Goal: Information Seeking & Learning: Learn about a topic

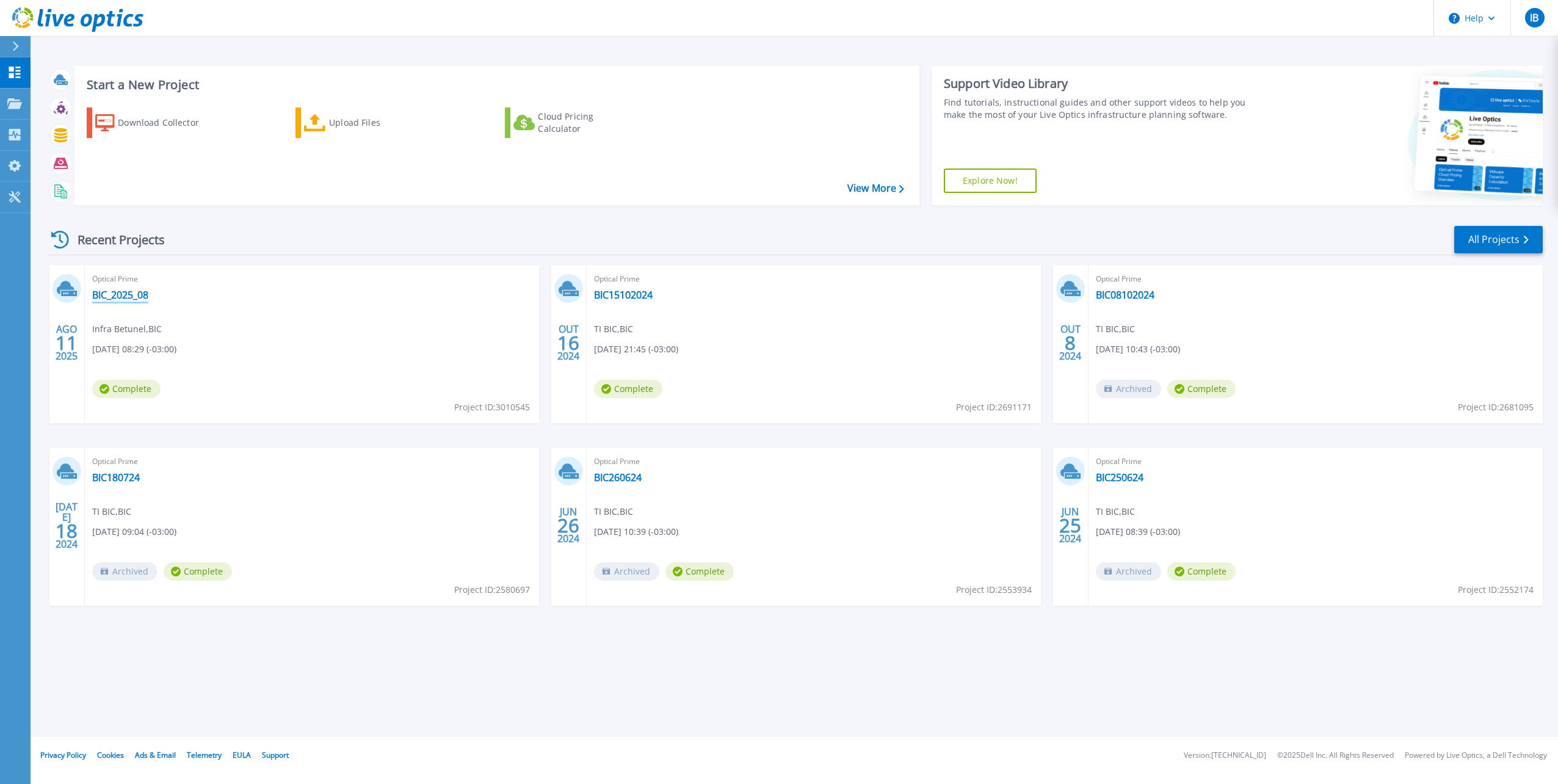
click at [113, 294] on link "BIC_2025_08" at bounding box center [120, 295] width 56 height 13
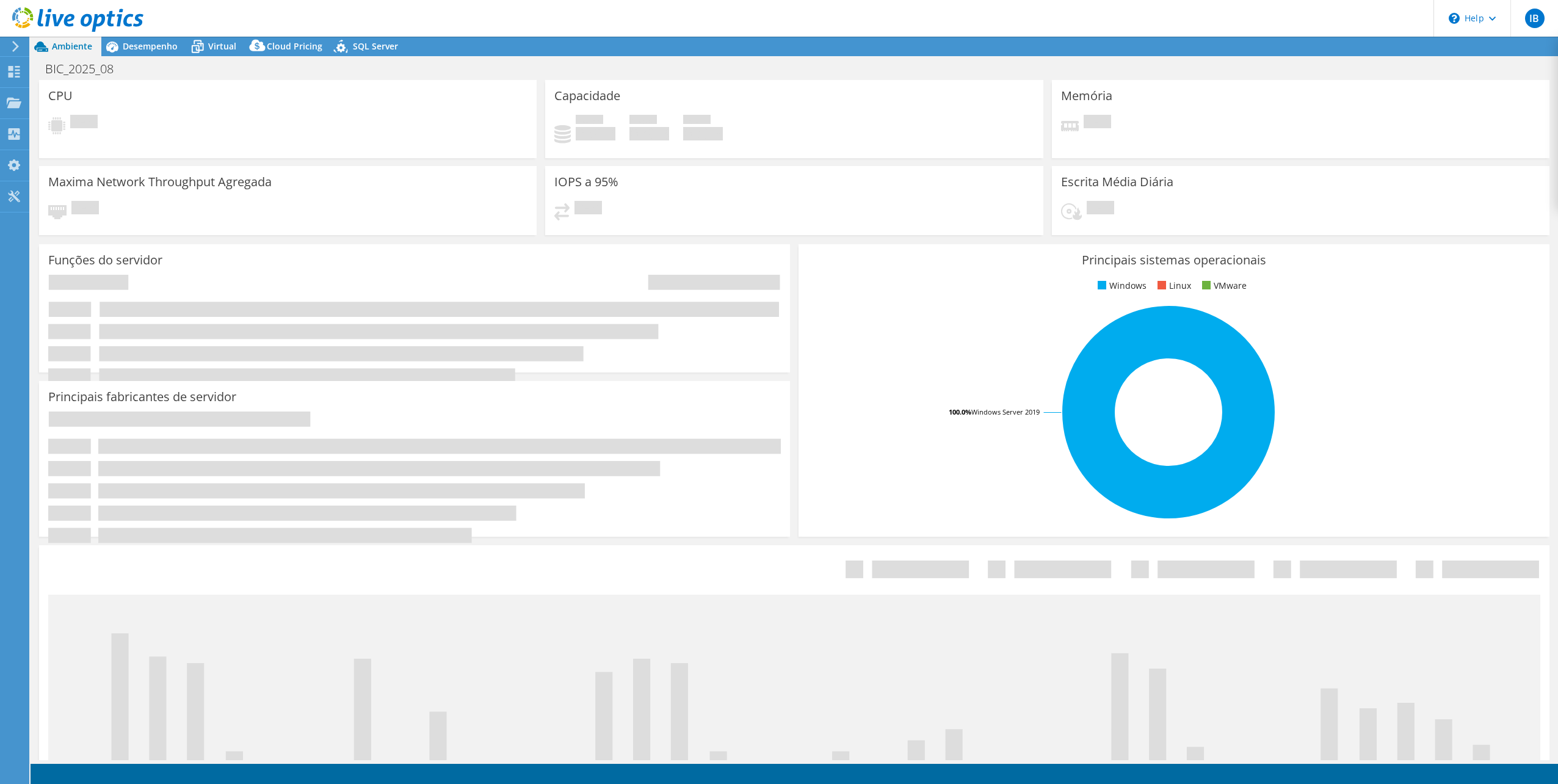
select select "USD"
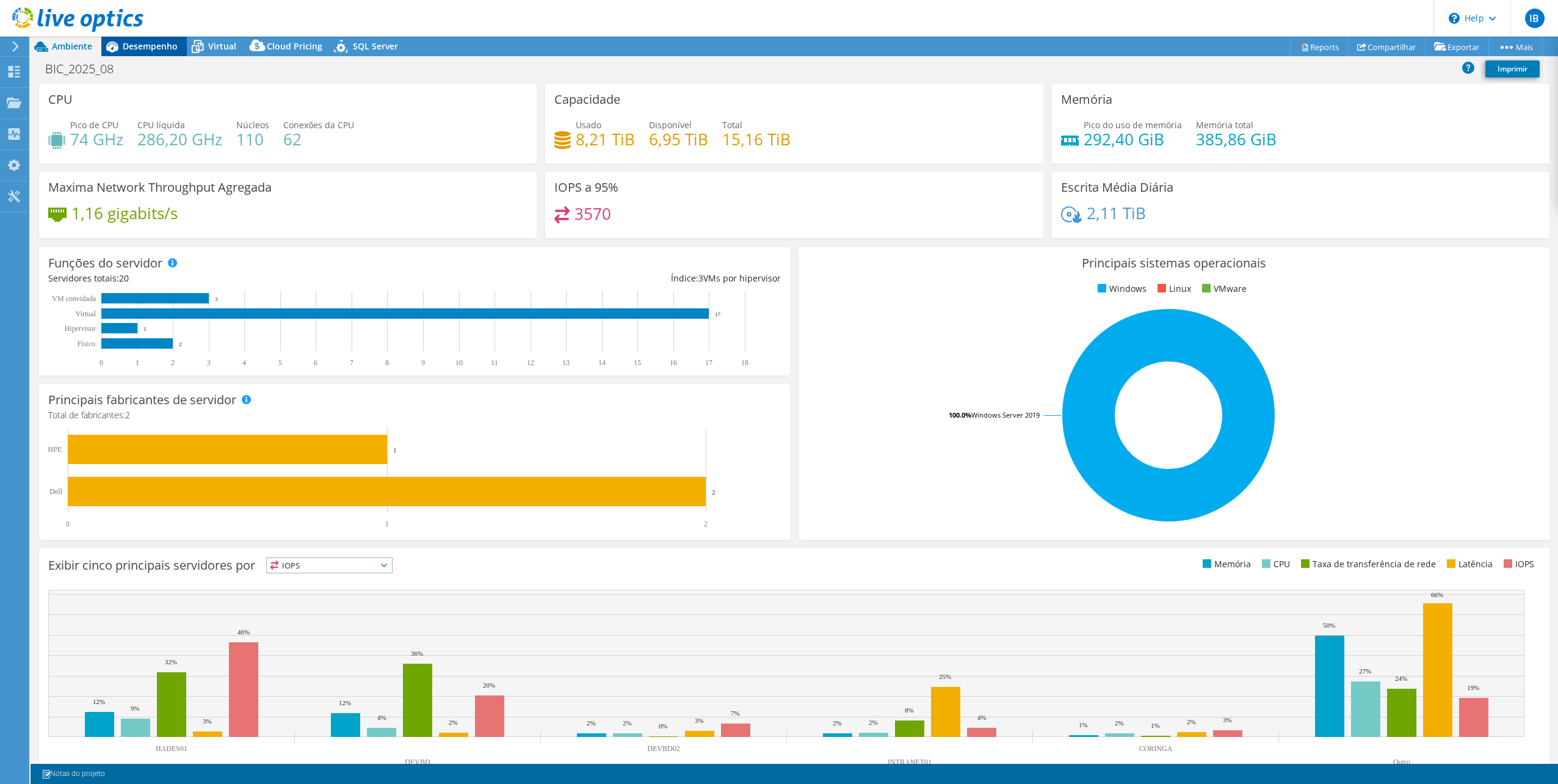
click at [139, 46] on span "Desempenho" at bounding box center [149, 46] width 55 height 12
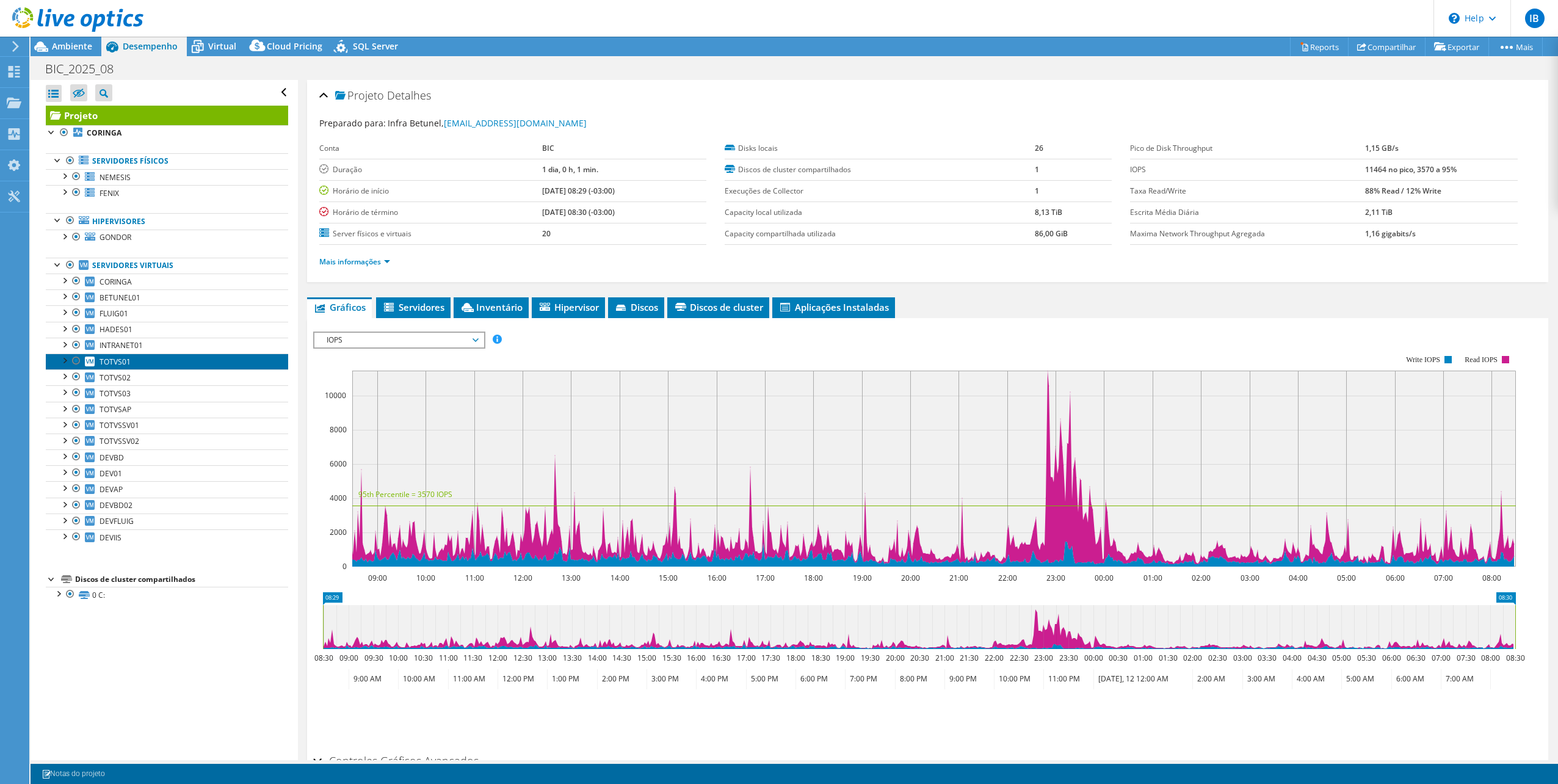
click at [133, 357] on link "TOTVS01" at bounding box center [167, 361] width 242 height 16
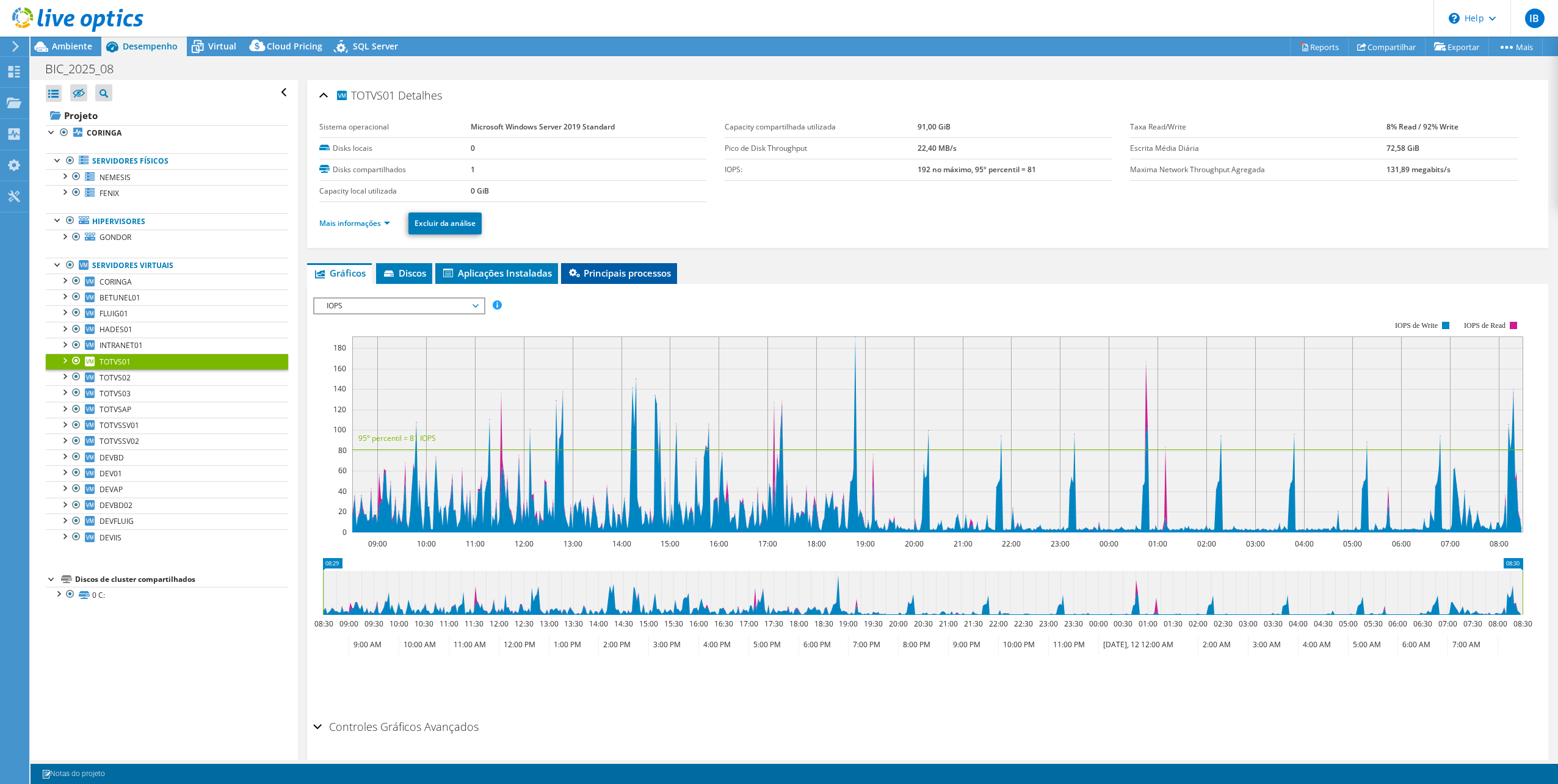
click at [612, 273] on span "Principais processos" at bounding box center [619, 273] width 104 height 13
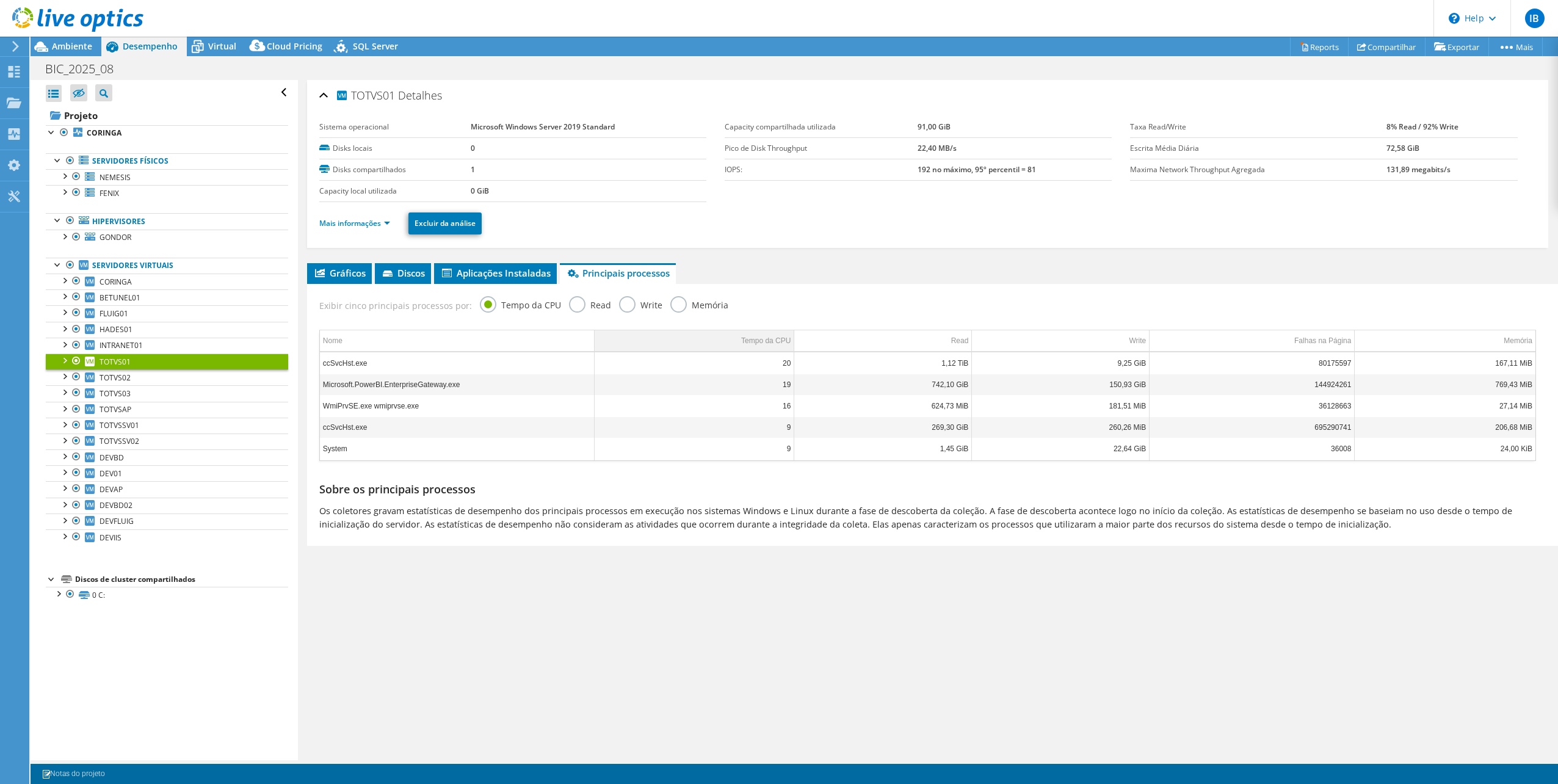
click at [757, 342] on div "Tempo da CPU" at bounding box center [766, 340] width 49 height 14
click at [768, 340] on div "Tempo da CPU" at bounding box center [766, 340] width 49 height 14
click at [336, 270] on span "Gráficos" at bounding box center [340, 273] width 53 height 13
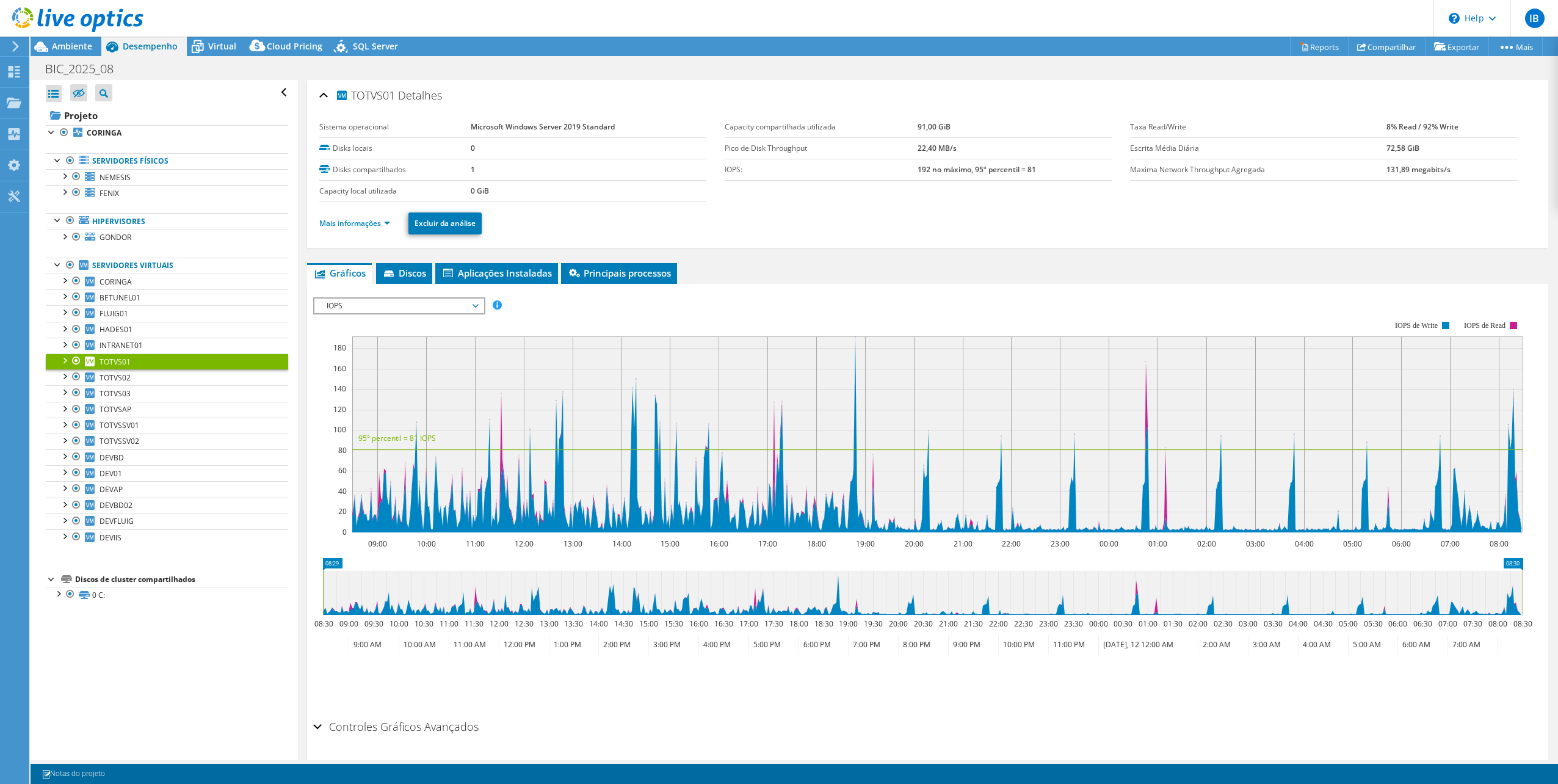
click at [389, 303] on span "IOPS" at bounding box center [399, 305] width 157 height 14
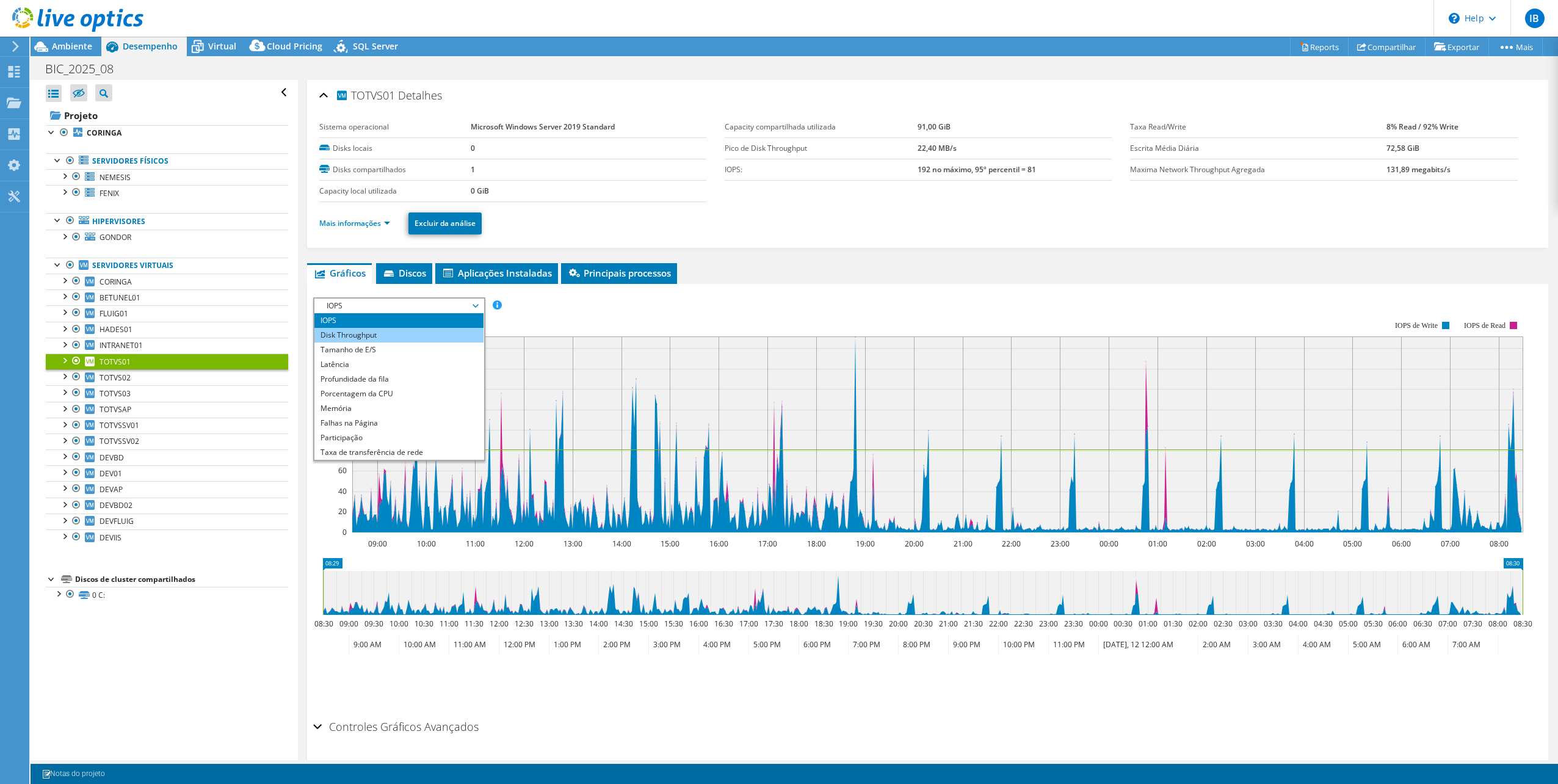
click at [375, 329] on li "Disk Throughput" at bounding box center [399, 335] width 169 height 14
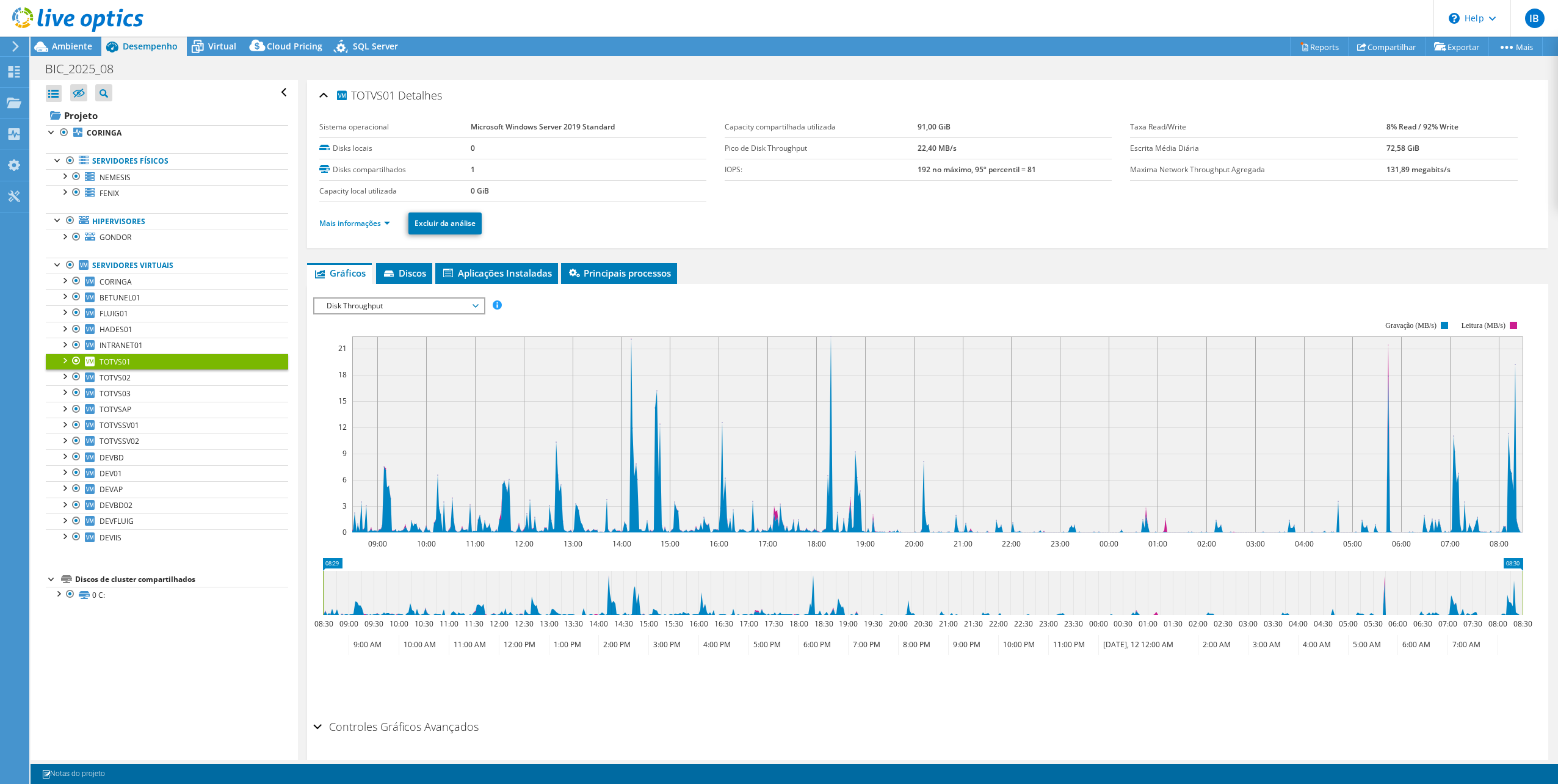
click at [377, 306] on span "Disk Throughput" at bounding box center [399, 305] width 157 height 14
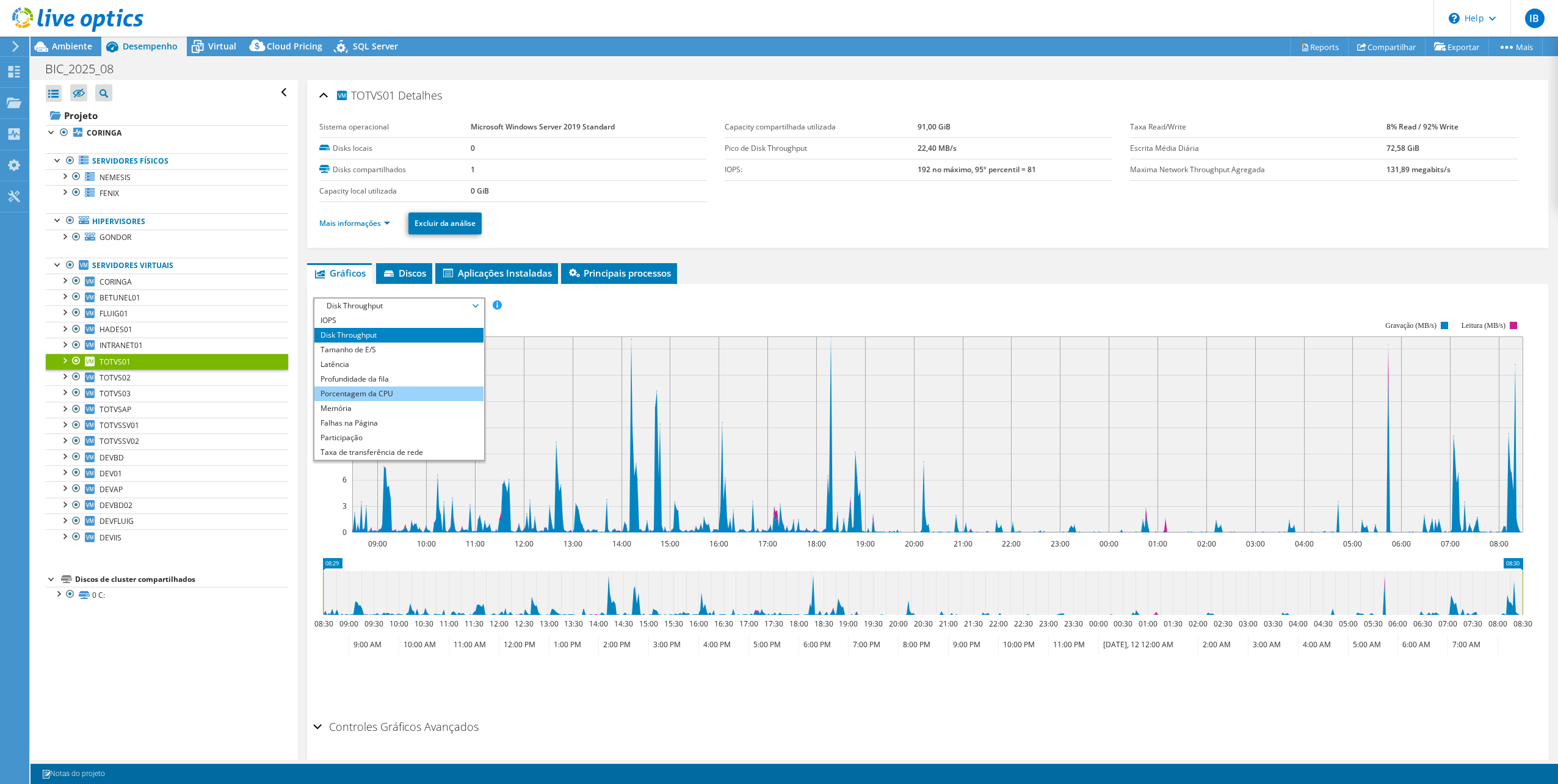
click at [379, 389] on li "Porcentagem da CPU" at bounding box center [399, 394] width 169 height 14
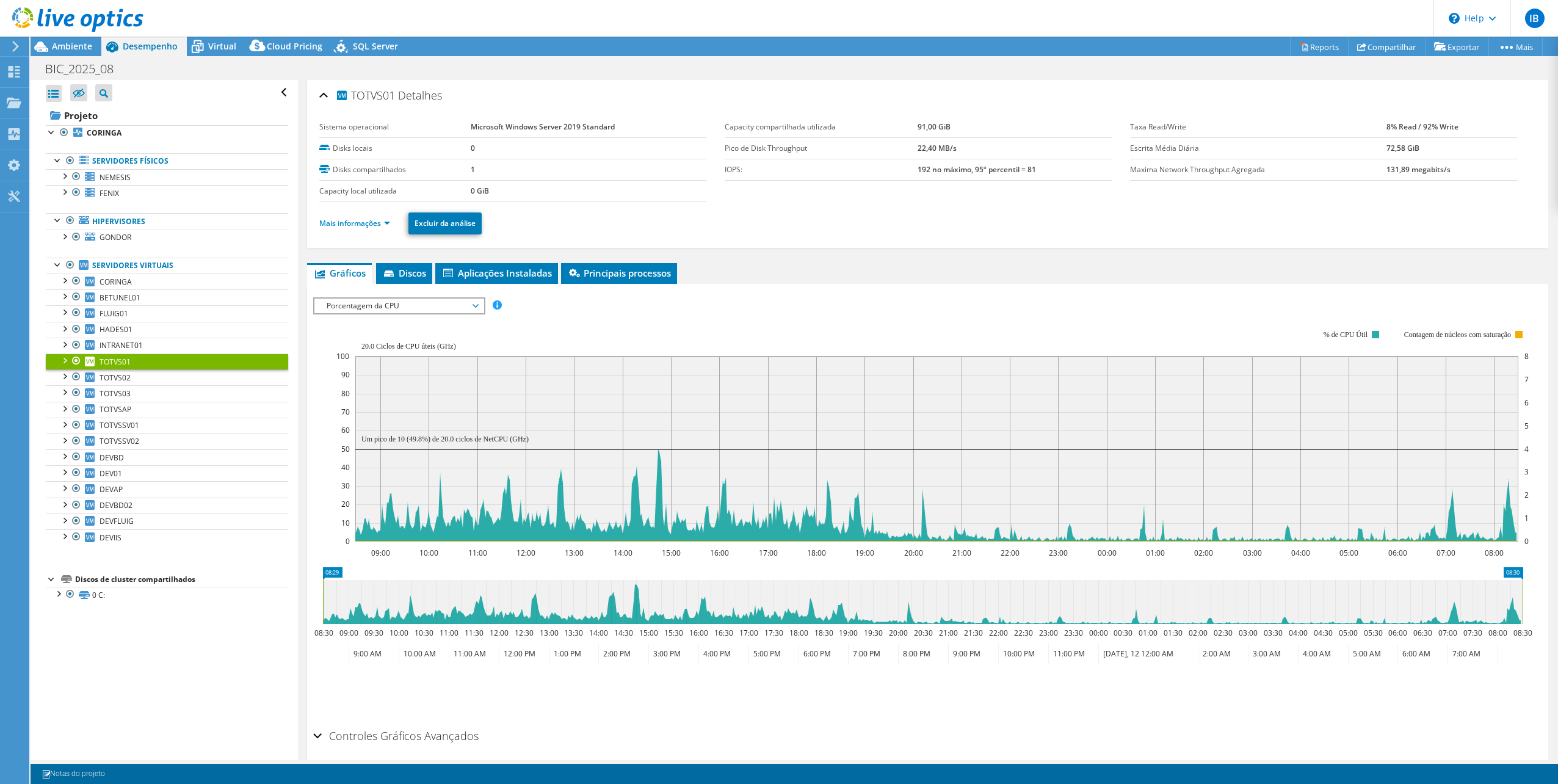
click at [387, 301] on span "Porcentagem da CPU" at bounding box center [399, 305] width 157 height 14
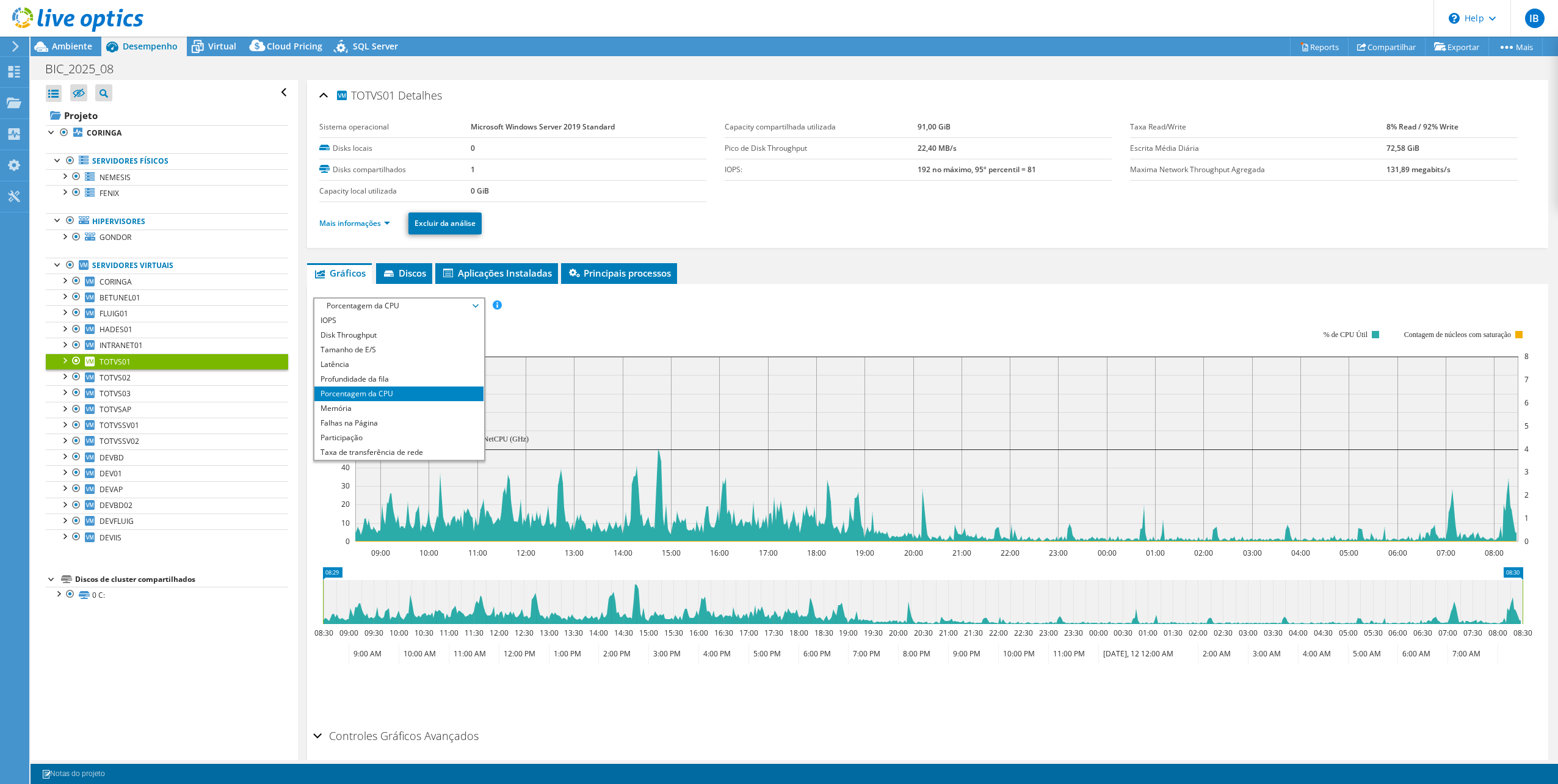
click at [657, 327] on rect at bounding box center [933, 436] width 1193 height 244
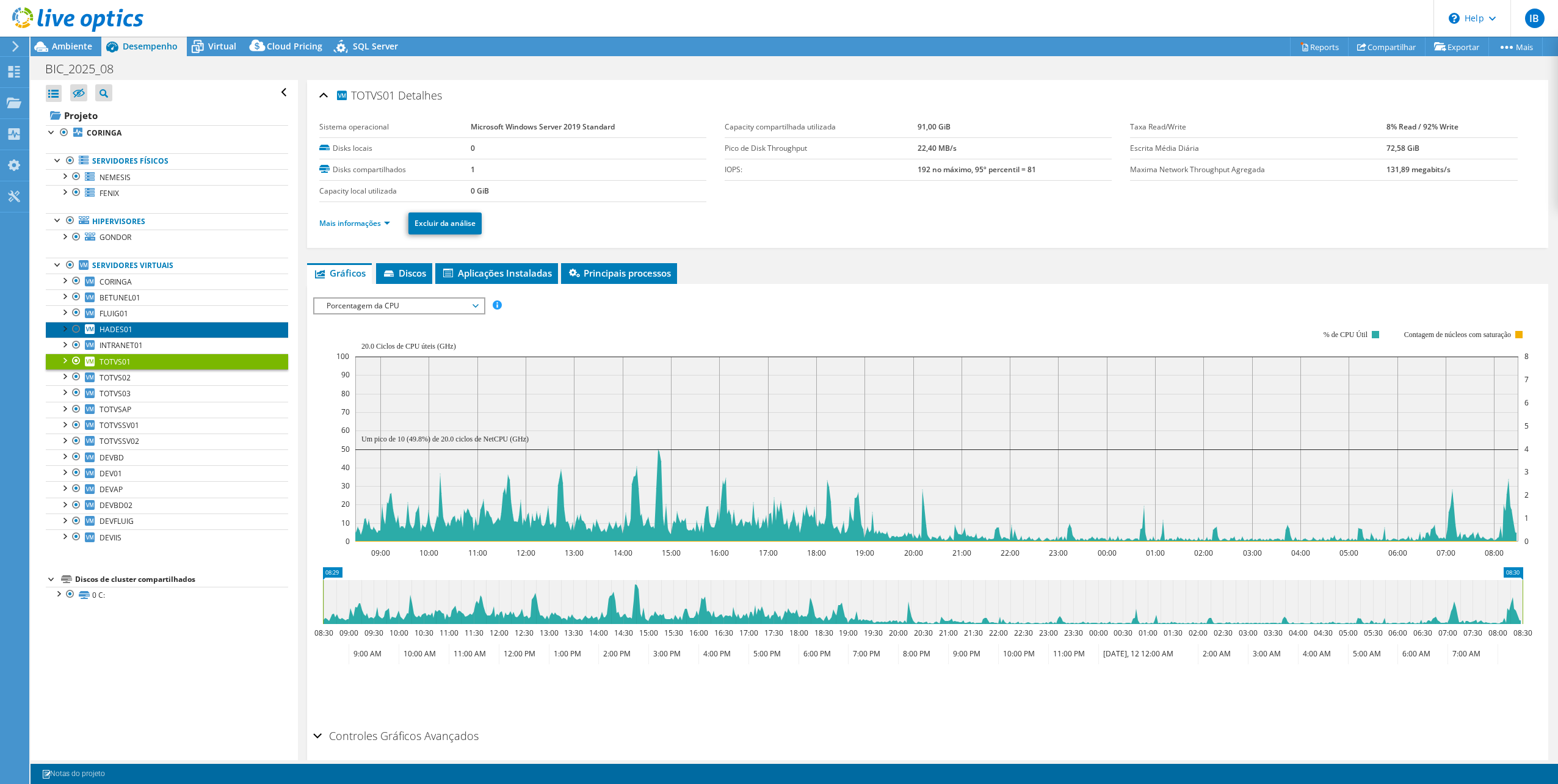
click at [137, 325] on link "HADES01" at bounding box center [167, 330] width 242 height 16
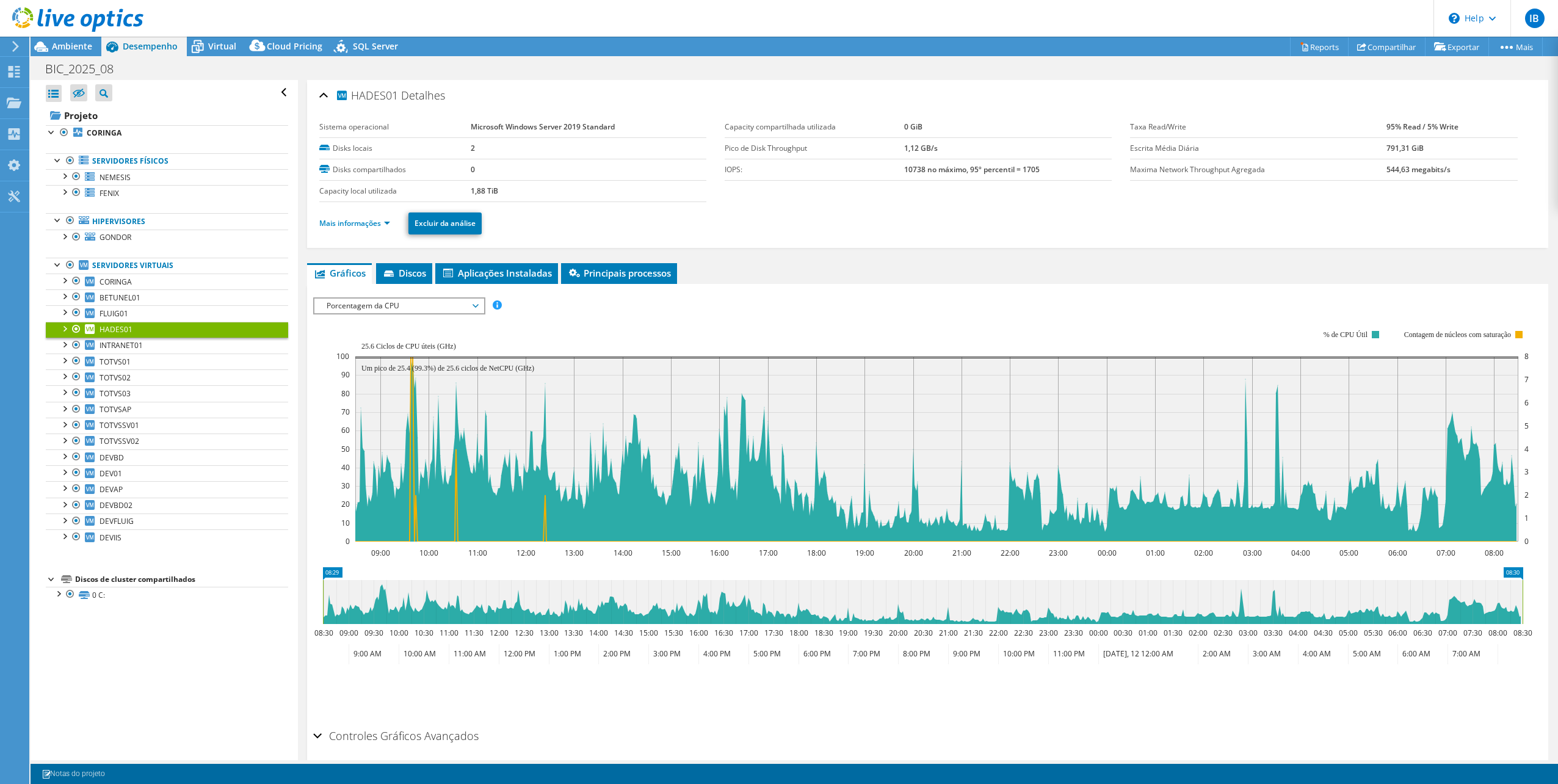
click at [427, 303] on span "Porcentagem da CPU" at bounding box center [399, 305] width 157 height 14
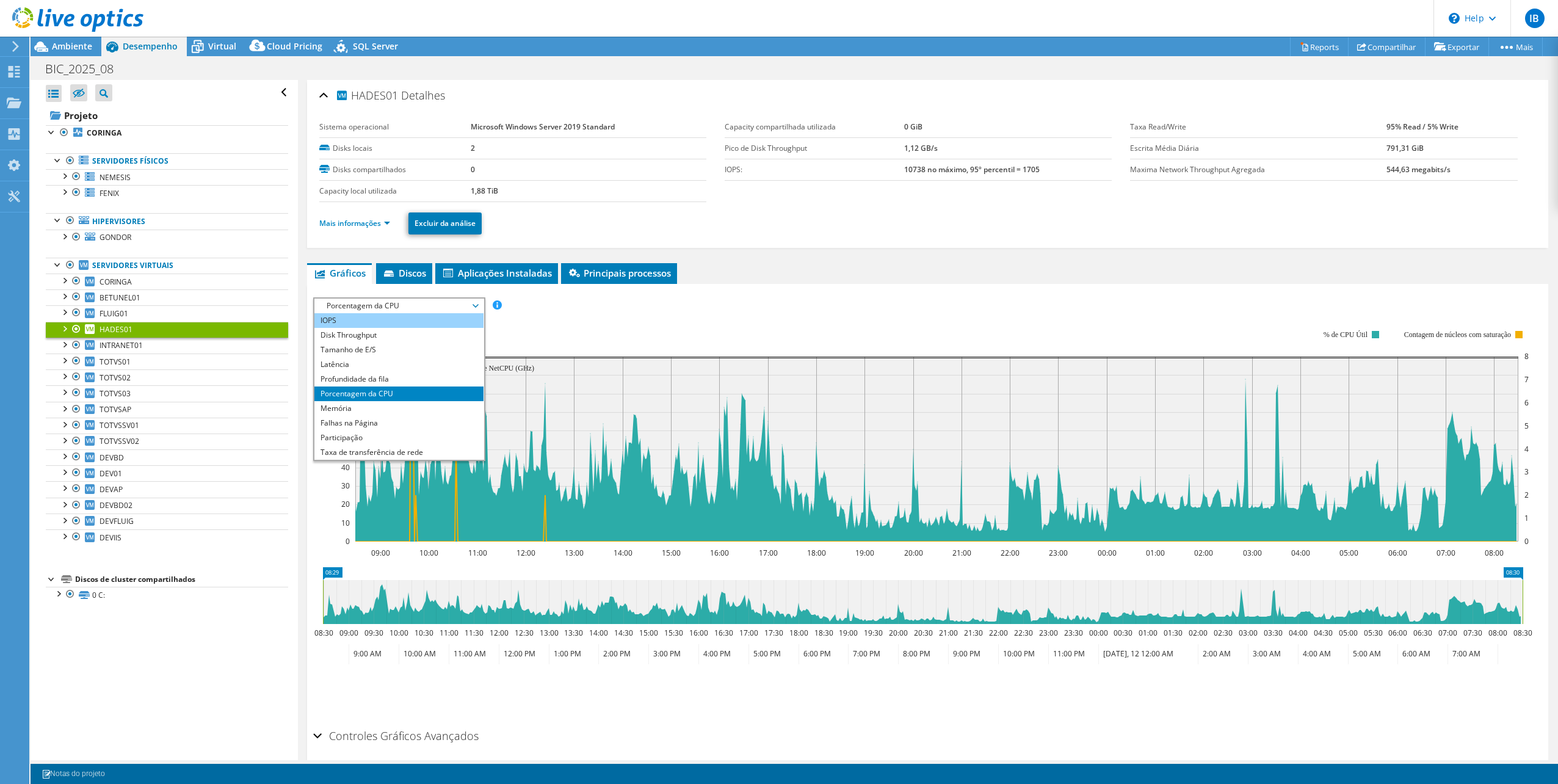
click at [403, 313] on li "IOPS" at bounding box center [399, 321] width 169 height 14
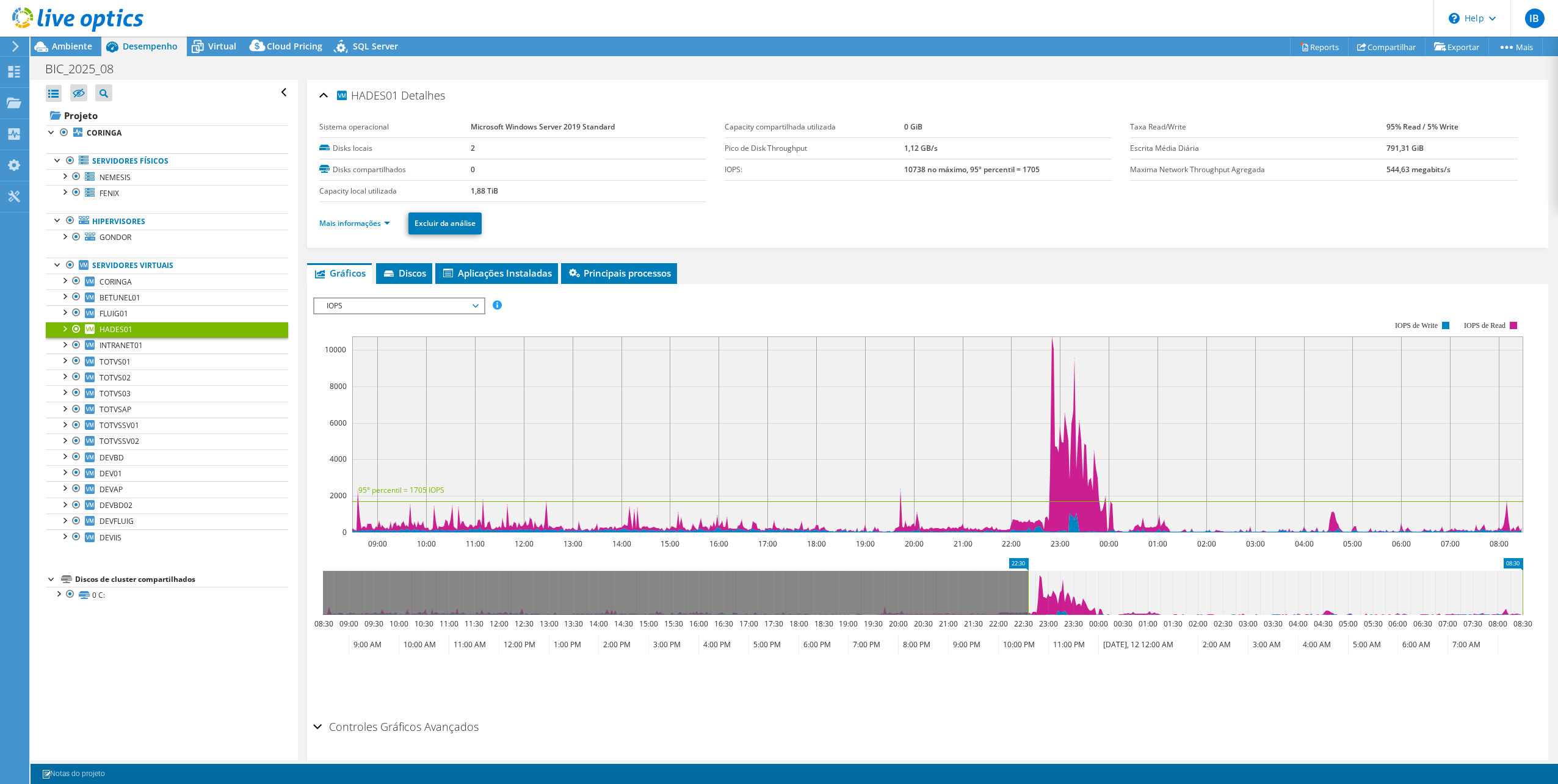
drag, startPoint x: 327, startPoint y: 562, endPoint x: 1033, endPoint y: 553, distance: 706.1
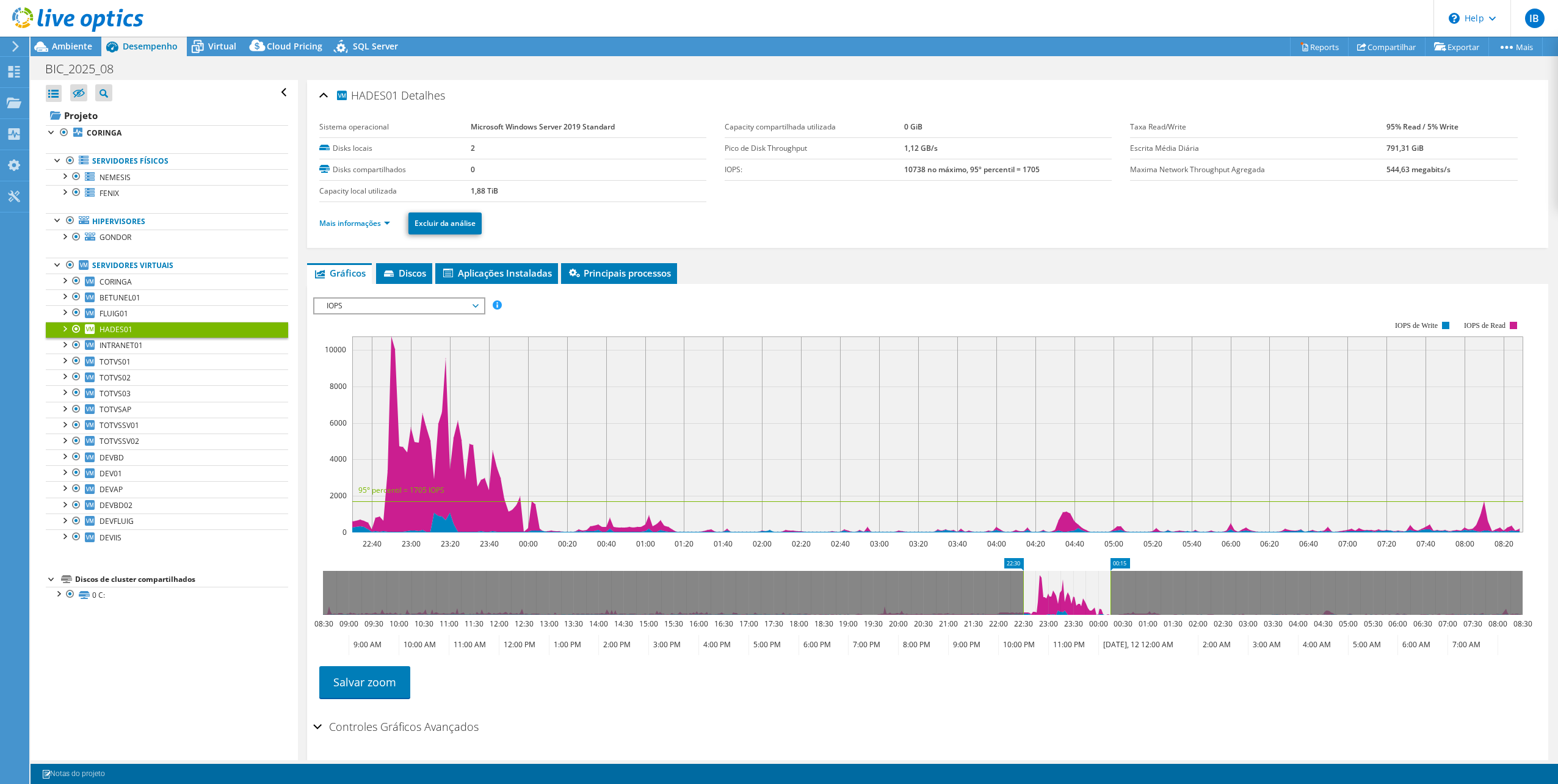
drag, startPoint x: 1522, startPoint y: 562, endPoint x: 1110, endPoint y: 556, distance: 412.0
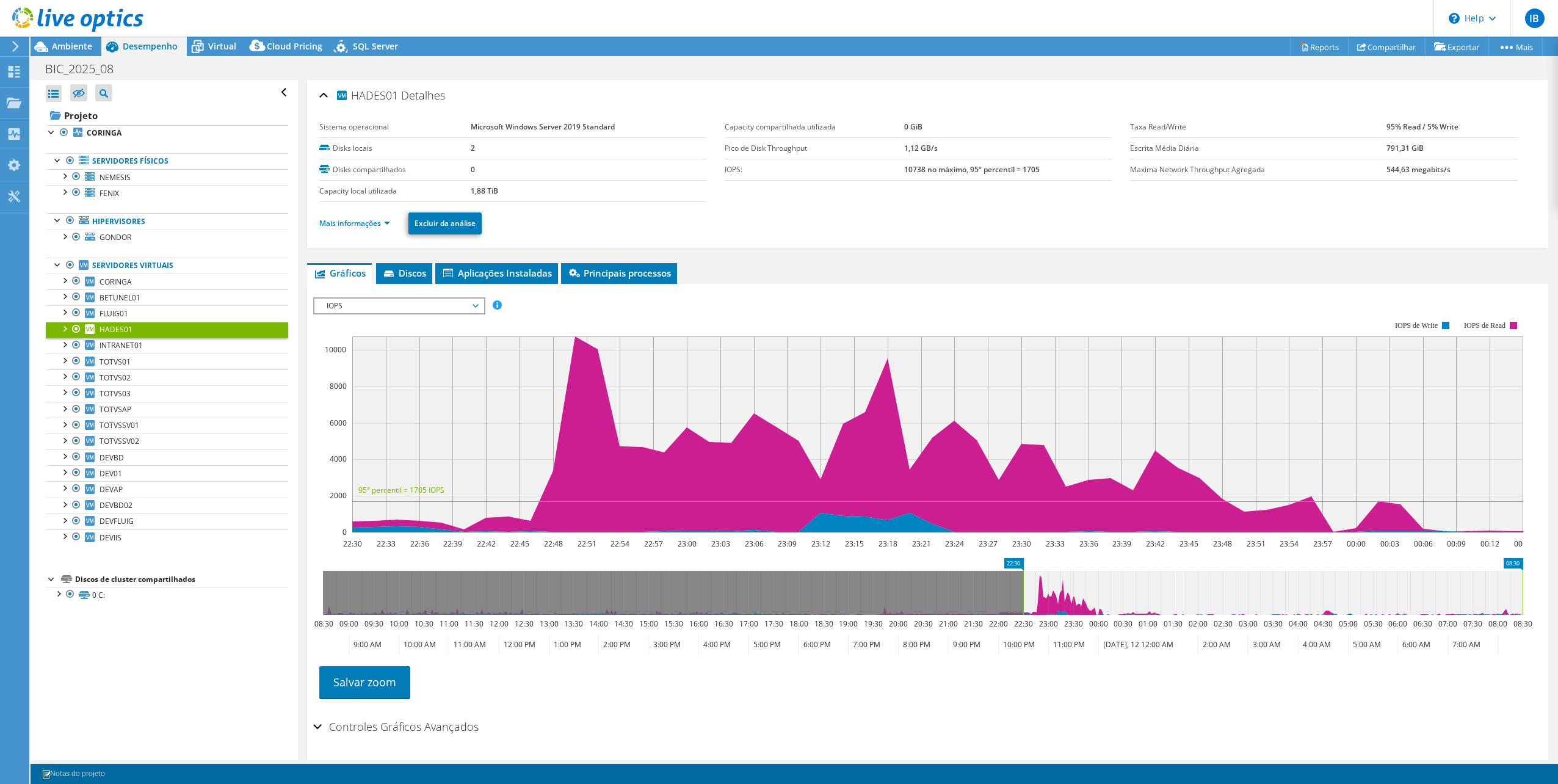
drag, startPoint x: 1114, startPoint y: 560, endPoint x: 1608, endPoint y: 464, distance: 503.2
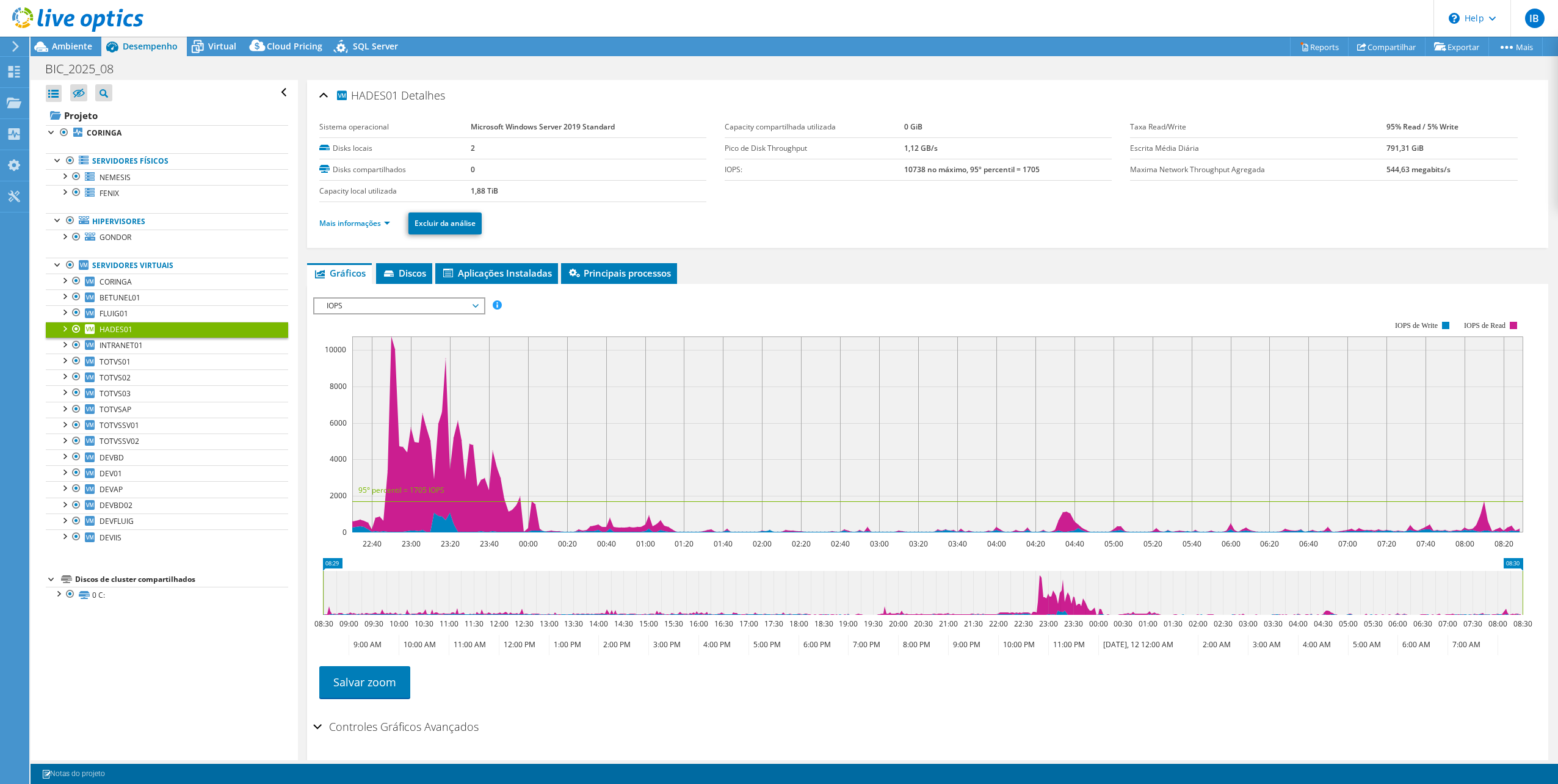
drag, startPoint x: 1019, startPoint y: 559, endPoint x: 297, endPoint y: 568, distance: 722.1
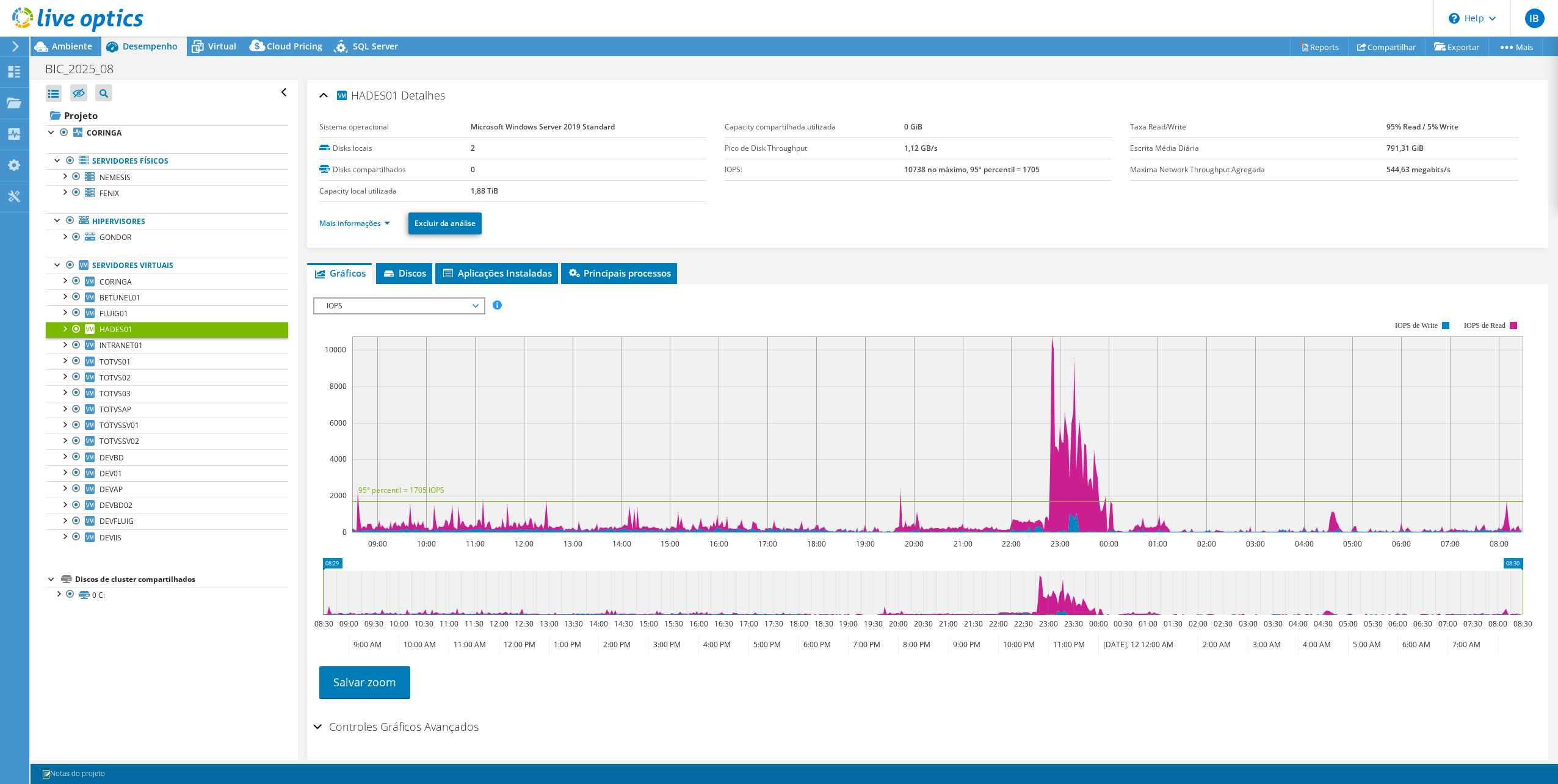
click at [376, 309] on span "IOPS" at bounding box center [399, 305] width 157 height 14
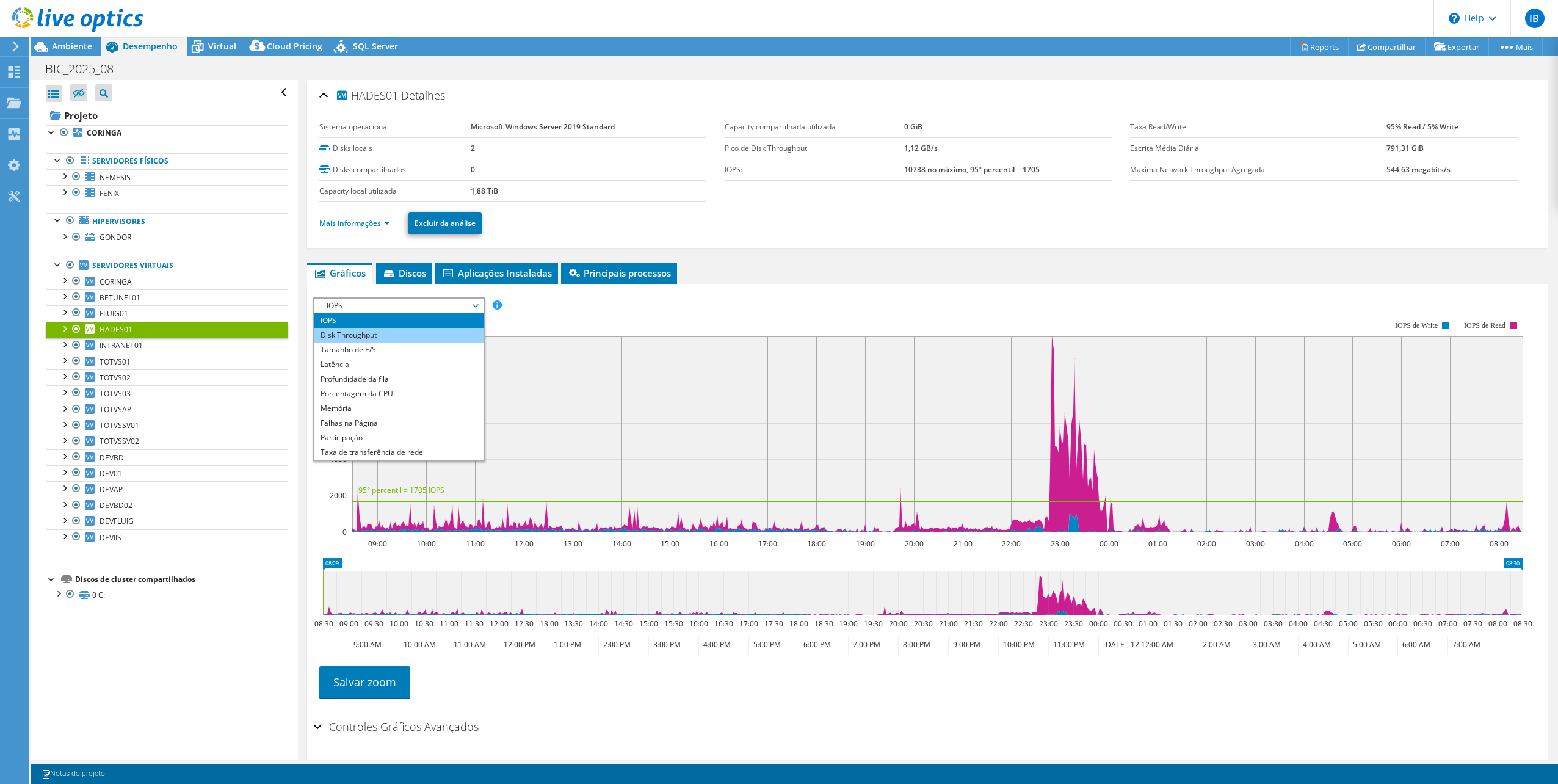
click at [360, 330] on li "Disk Throughput" at bounding box center [399, 335] width 169 height 14
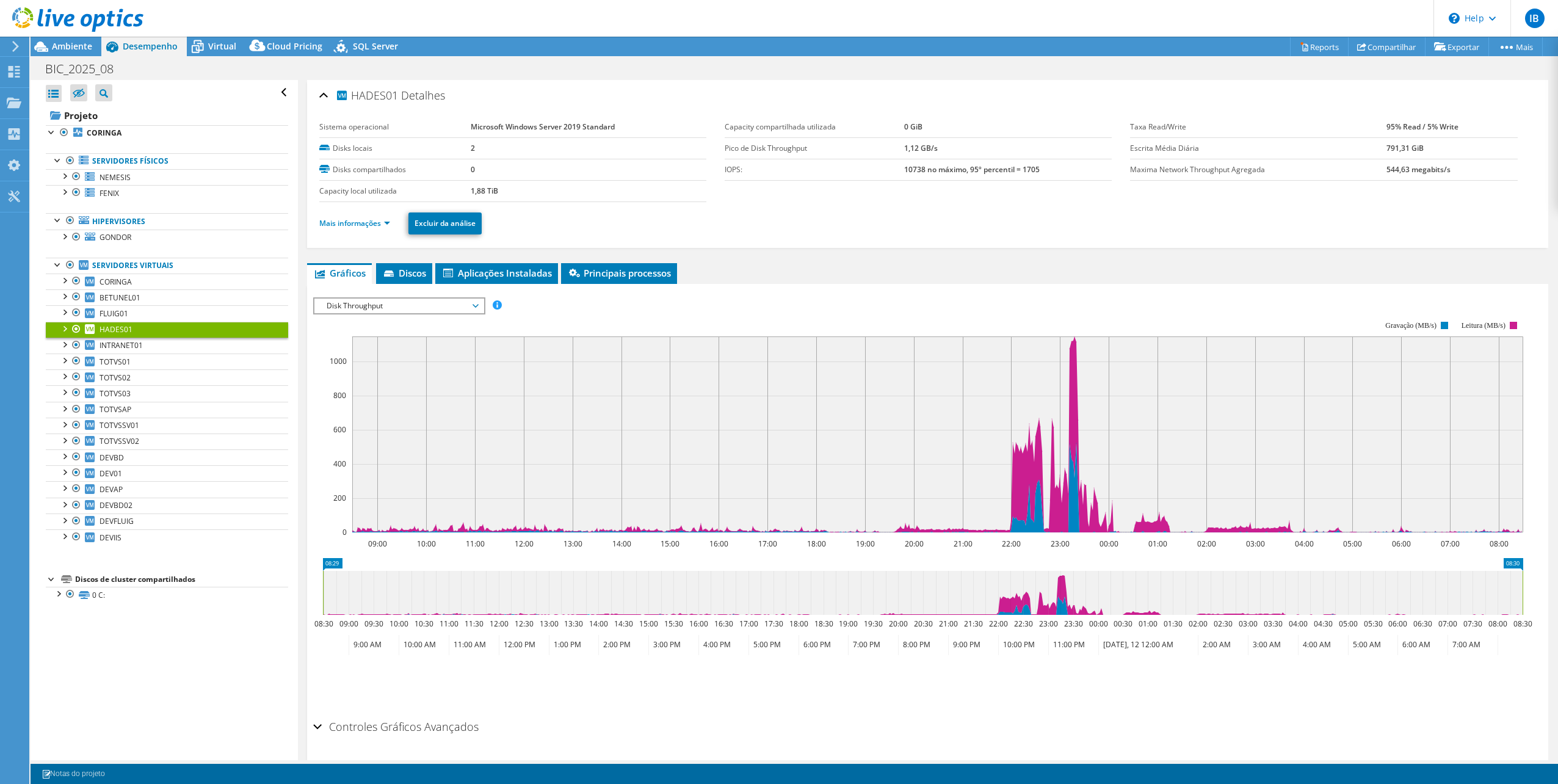
click at [373, 306] on span "Disk Throughput" at bounding box center [399, 305] width 157 height 14
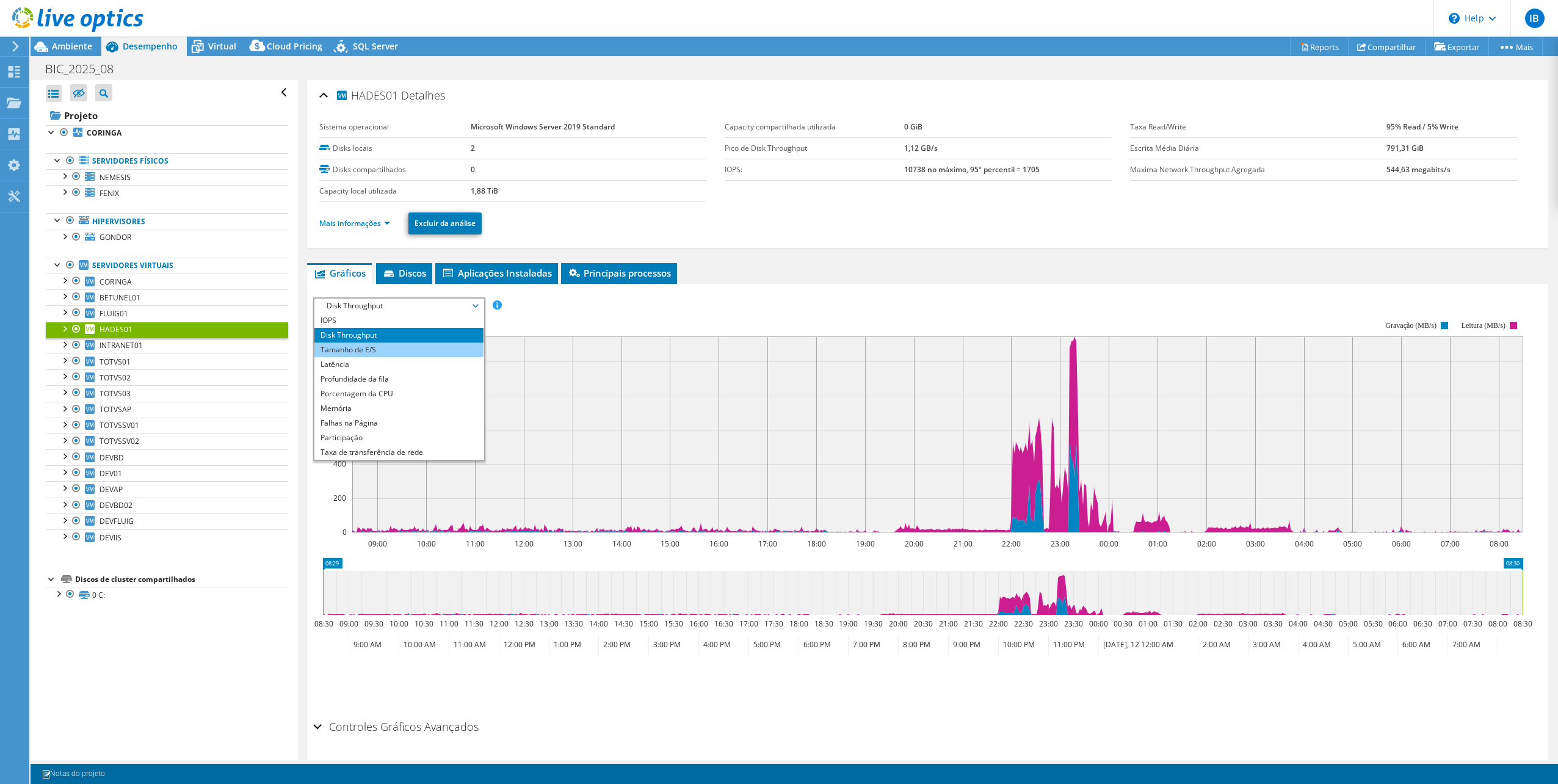
click at [369, 342] on li "Tamanho de E/S" at bounding box center [399, 350] width 169 height 14
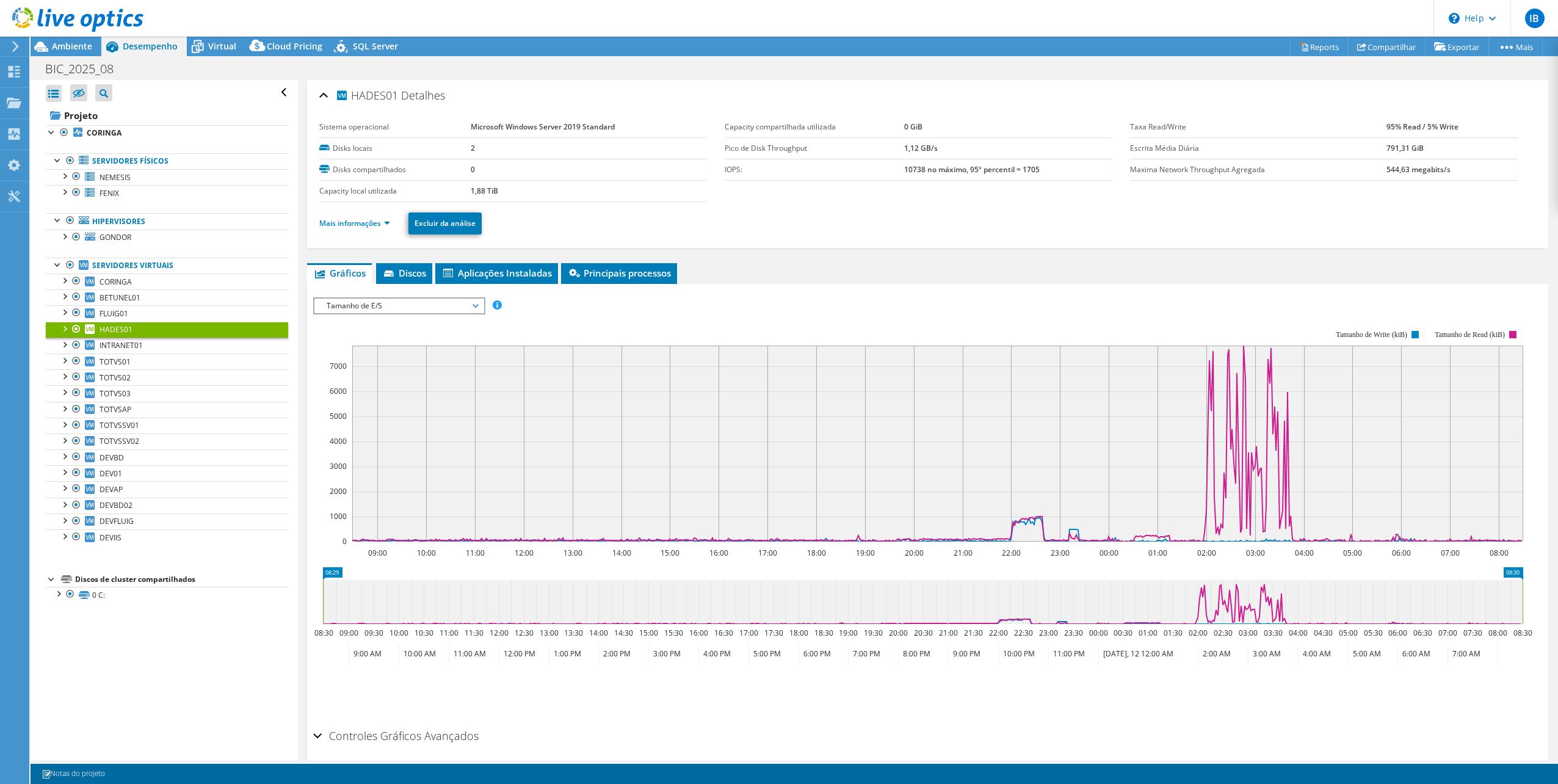
click at [385, 304] on span "Tamanho de E/S" at bounding box center [399, 305] width 157 height 14
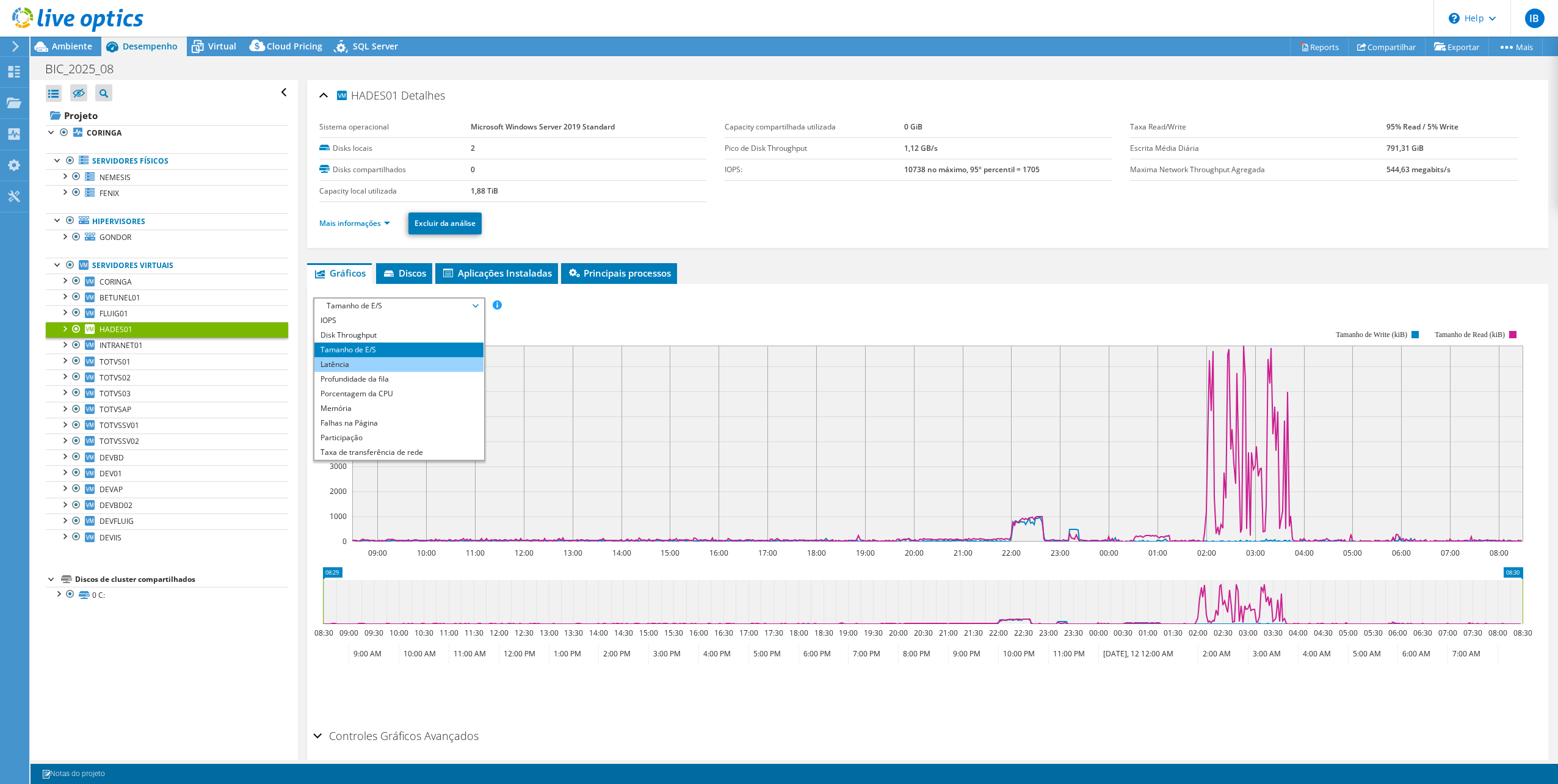
click at [371, 357] on li "Latência" at bounding box center [399, 364] width 169 height 14
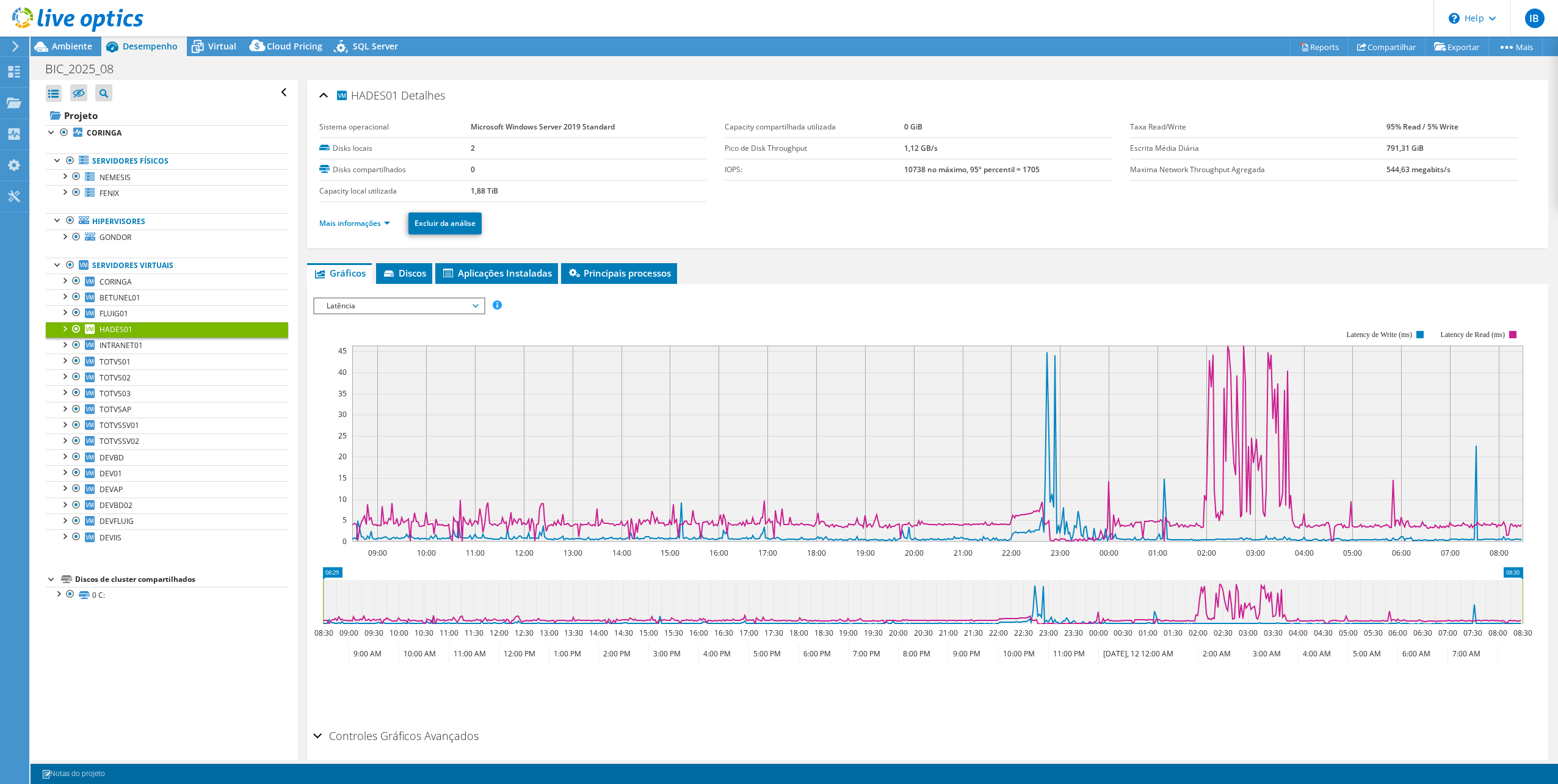
click at [387, 303] on span "Latência" at bounding box center [399, 305] width 157 height 14
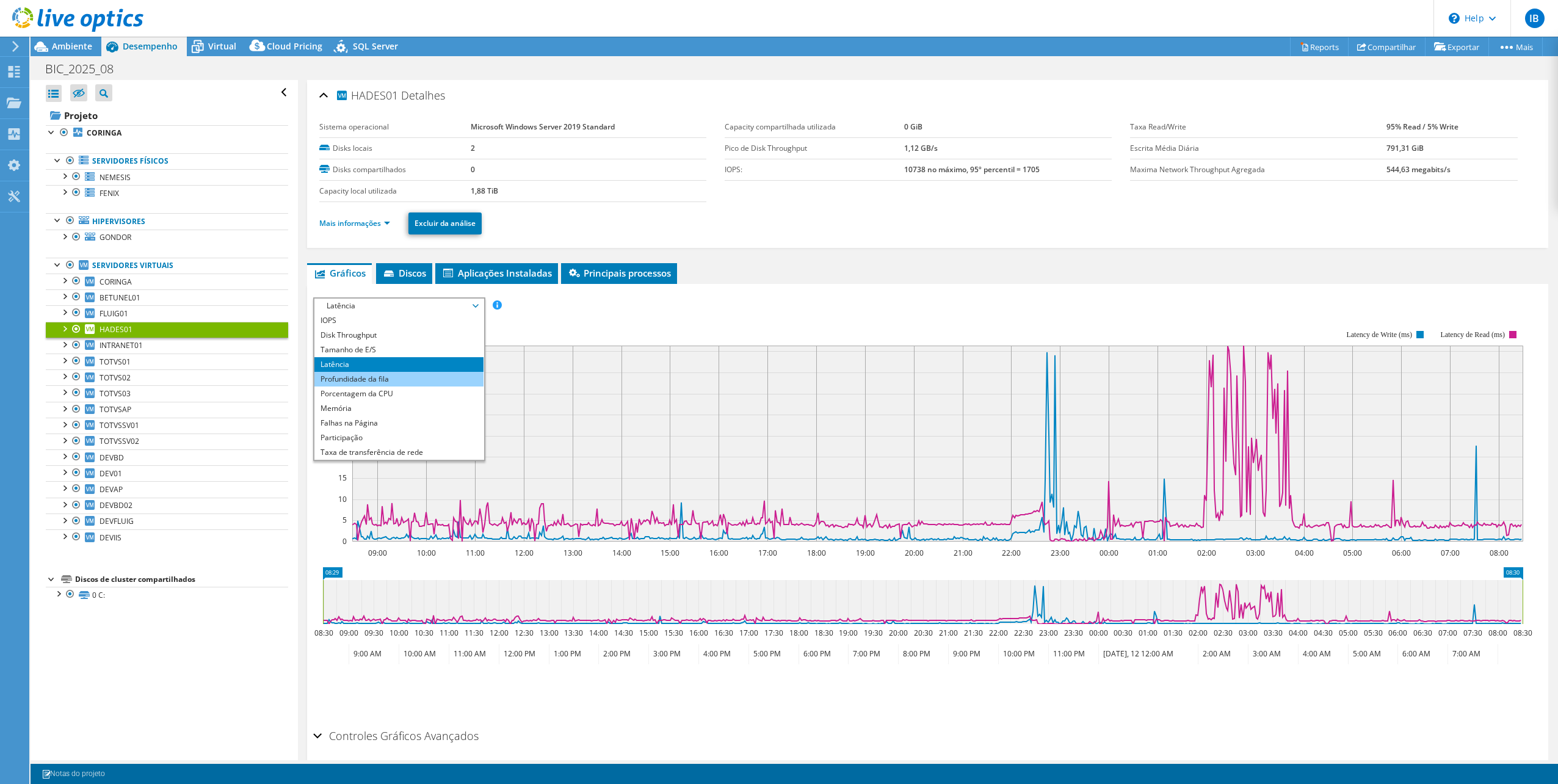
click at [357, 379] on li "Profundidade da fila" at bounding box center [399, 379] width 169 height 14
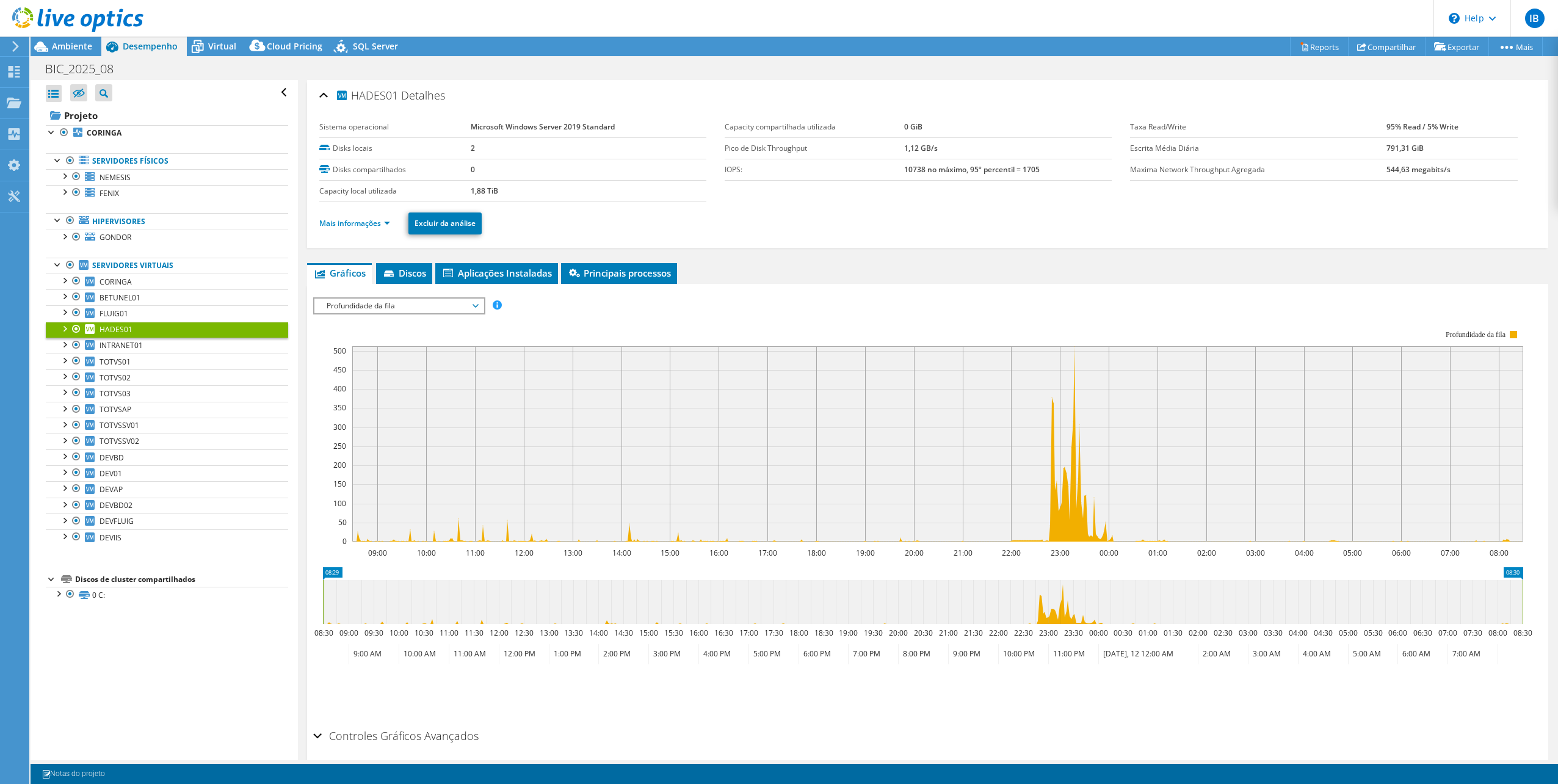
click at [379, 305] on span "Profundidade da fila" at bounding box center [399, 305] width 157 height 14
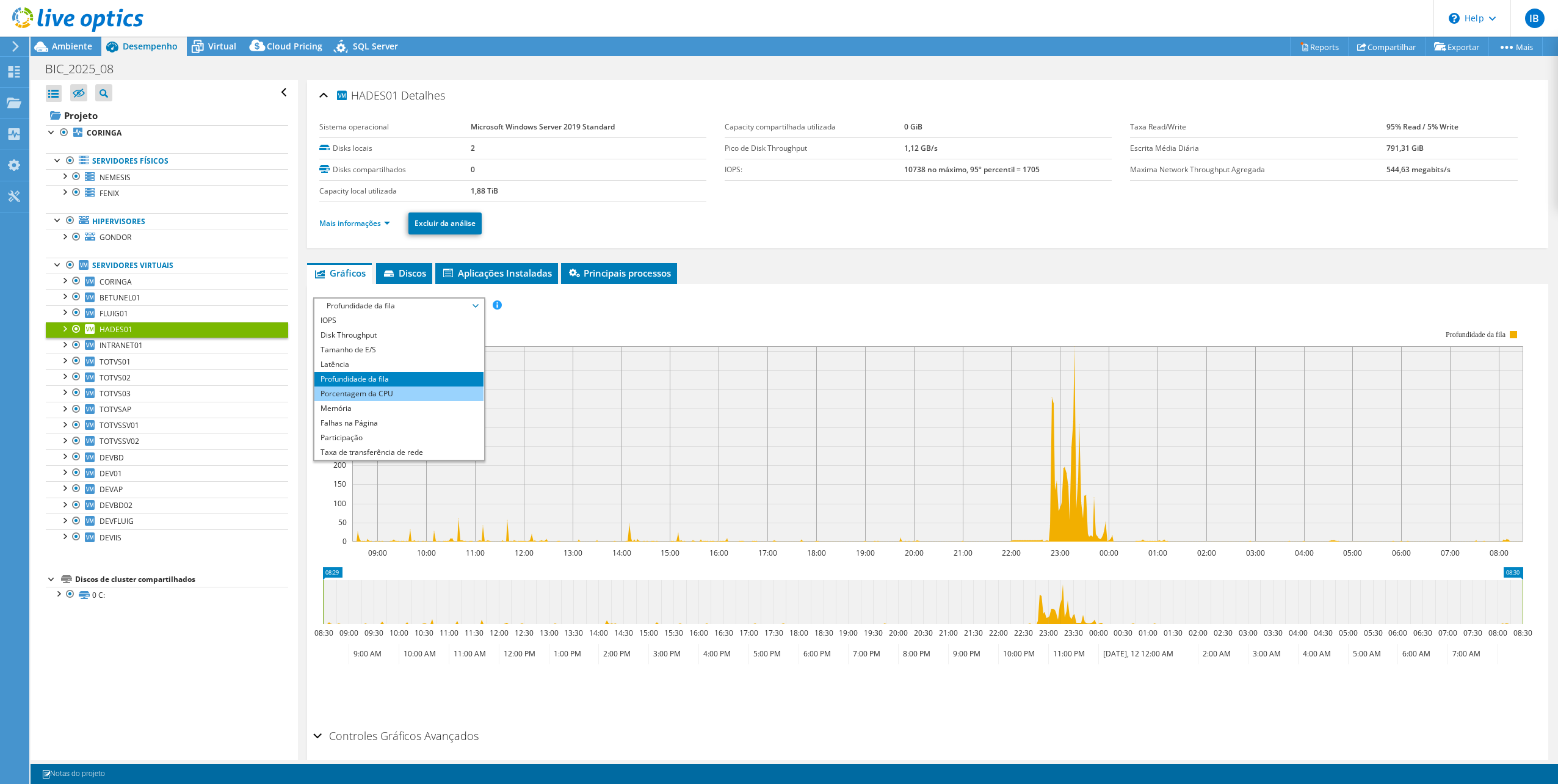
click at [360, 390] on li "Porcentagem da CPU" at bounding box center [399, 394] width 169 height 14
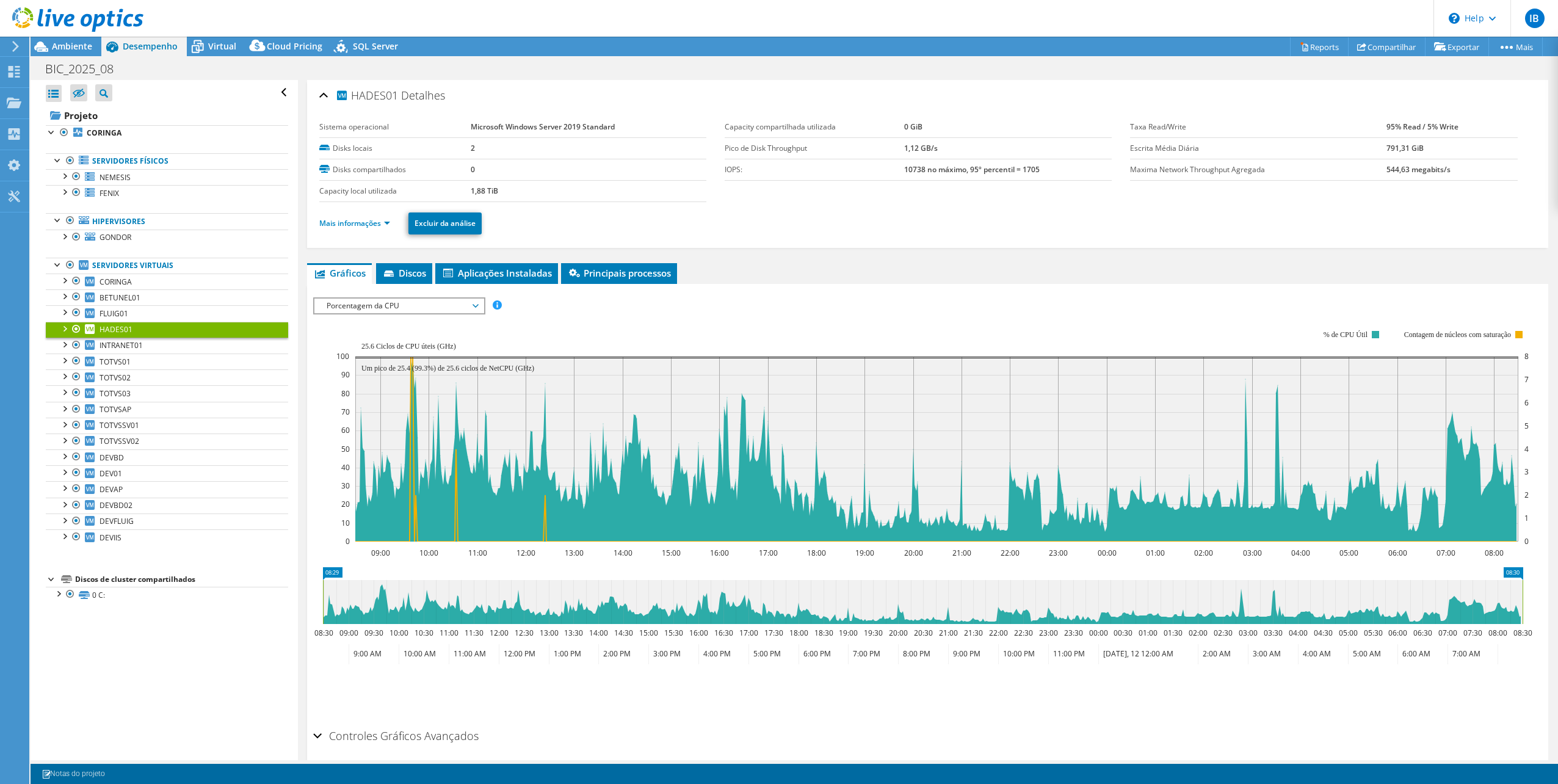
click at [65, 327] on div at bounding box center [64, 328] width 13 height 13
click at [65, 327] on div at bounding box center [64, 328] width 13 height 13
click at [80, 50] on span "Ambiente" at bounding box center [72, 46] width 40 height 12
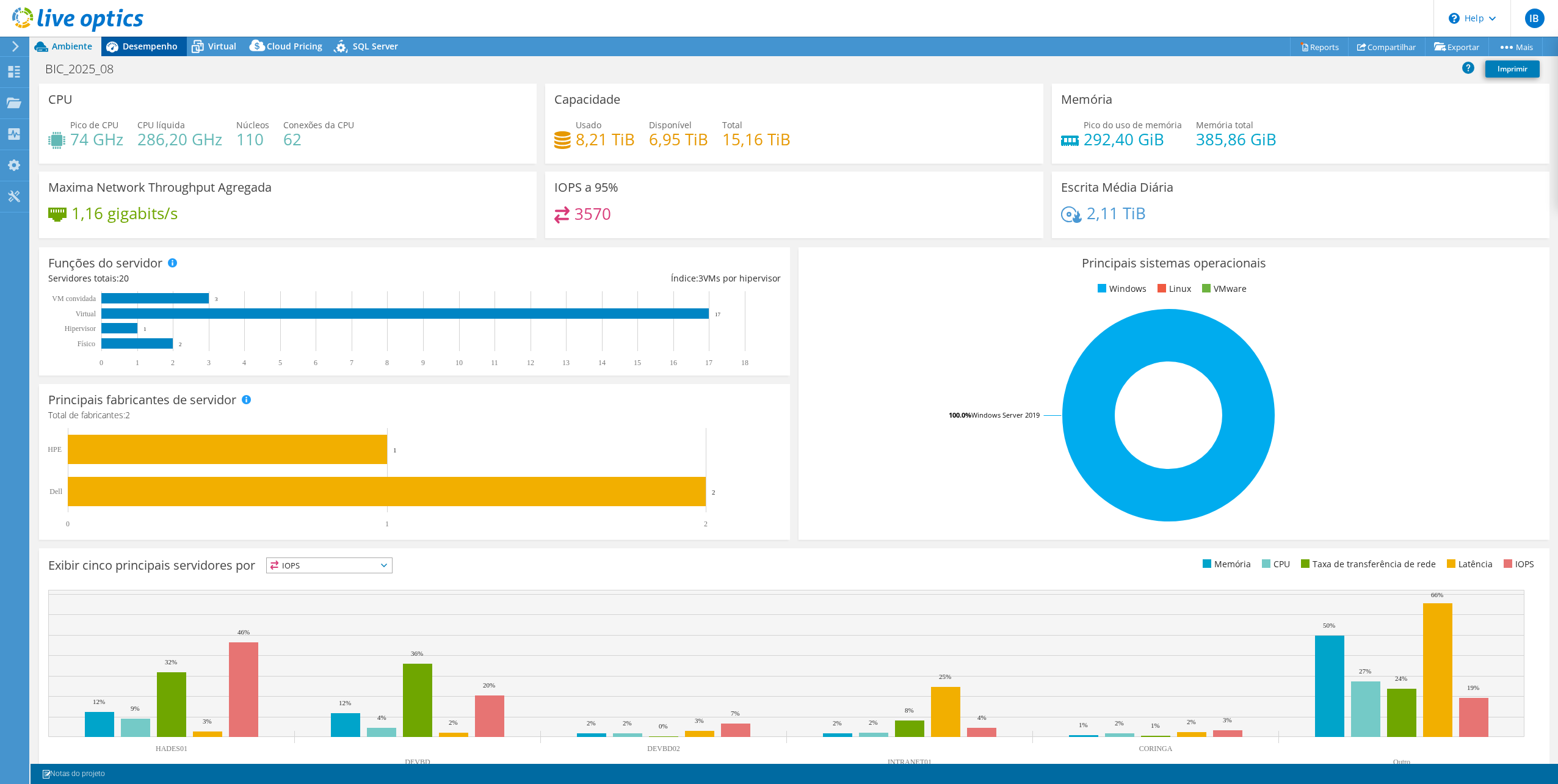
click at [152, 50] on span "Desempenho" at bounding box center [149, 46] width 55 height 12
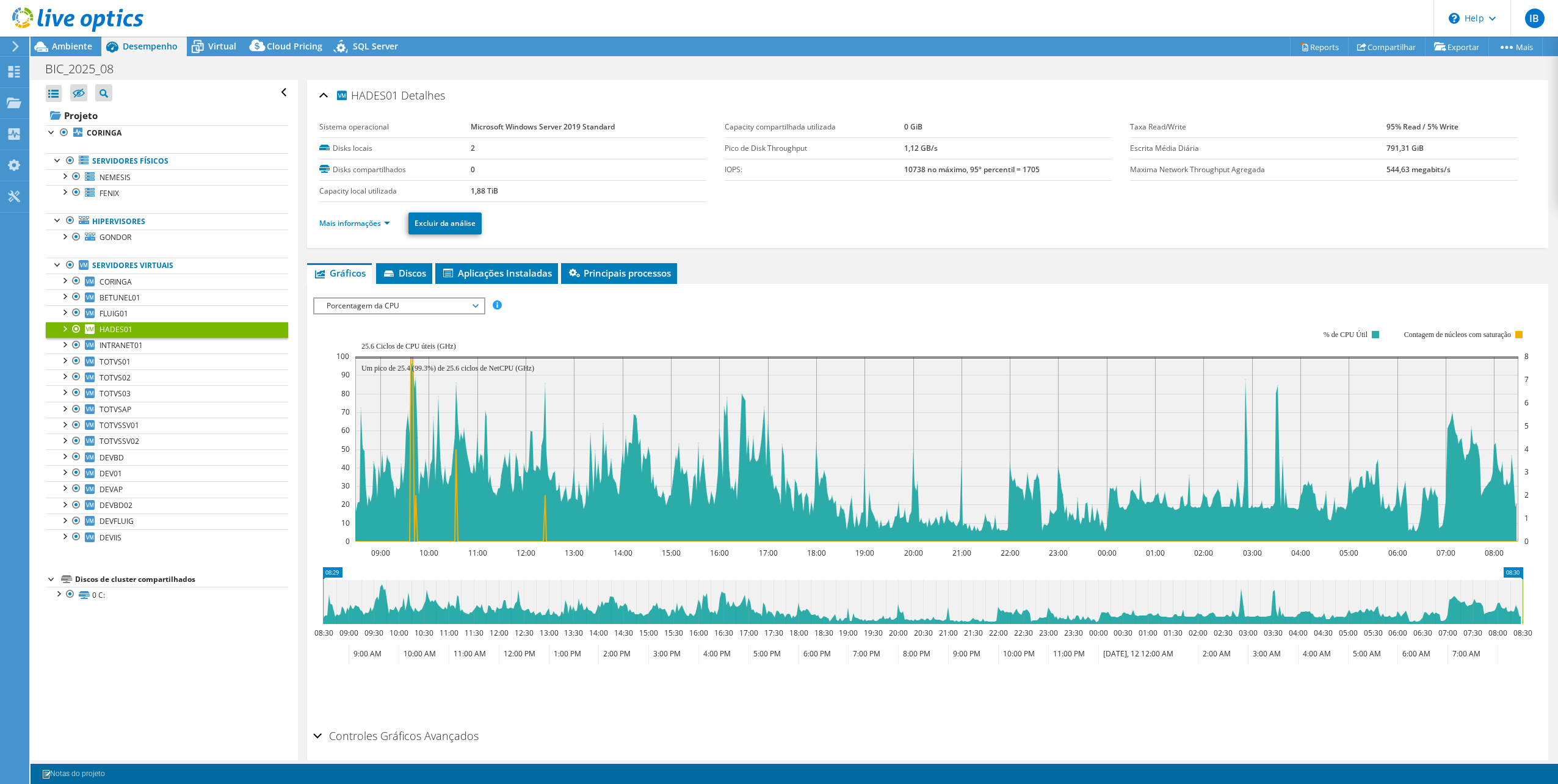
click at [436, 309] on span "Porcentagem da CPU" at bounding box center [399, 305] width 157 height 14
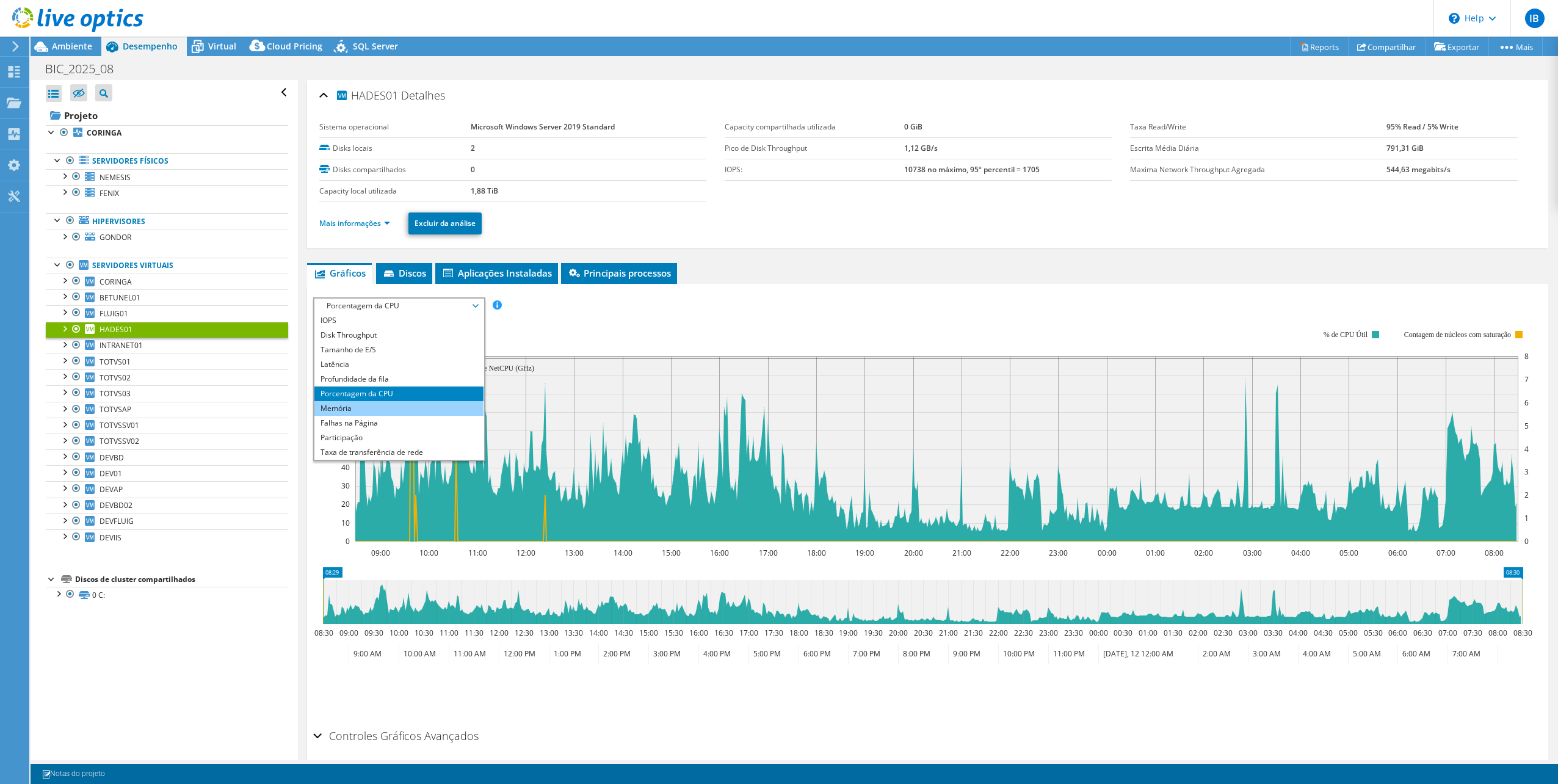
click at [372, 407] on li "Memória" at bounding box center [399, 408] width 169 height 14
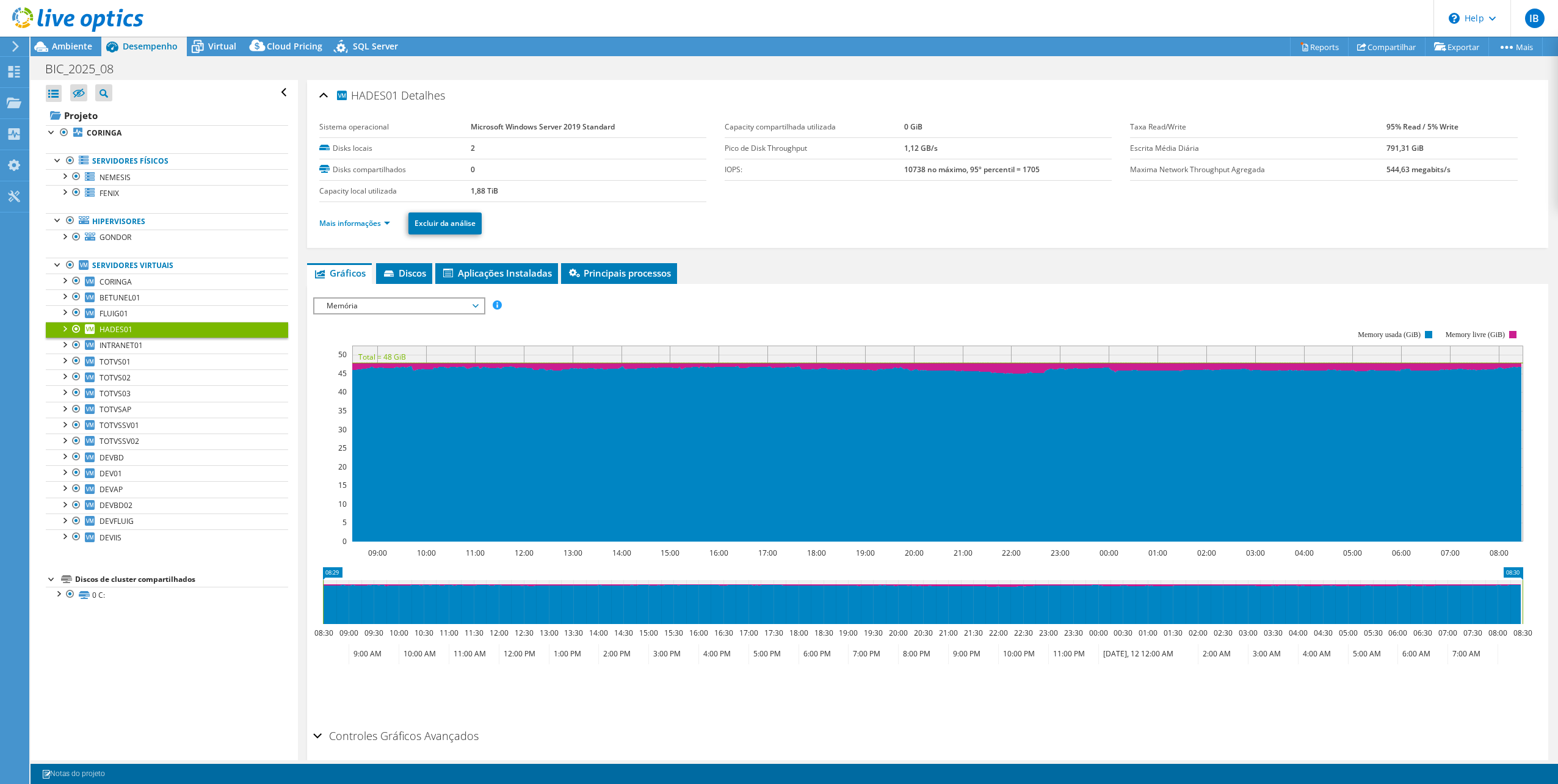
click at [359, 301] on span "Memória" at bounding box center [399, 305] width 157 height 14
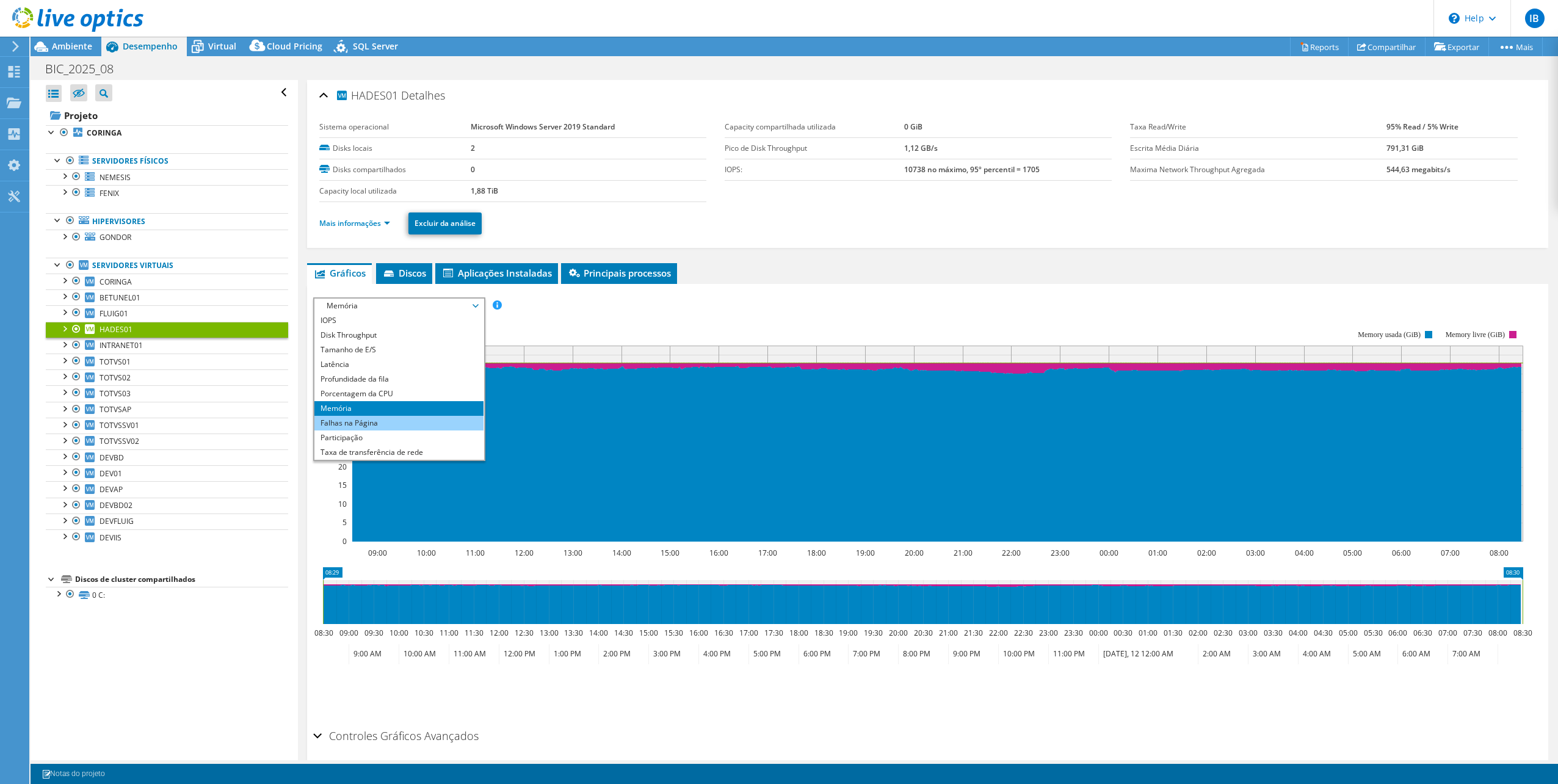
click at [360, 419] on li "Falhas na Página" at bounding box center [399, 423] width 169 height 14
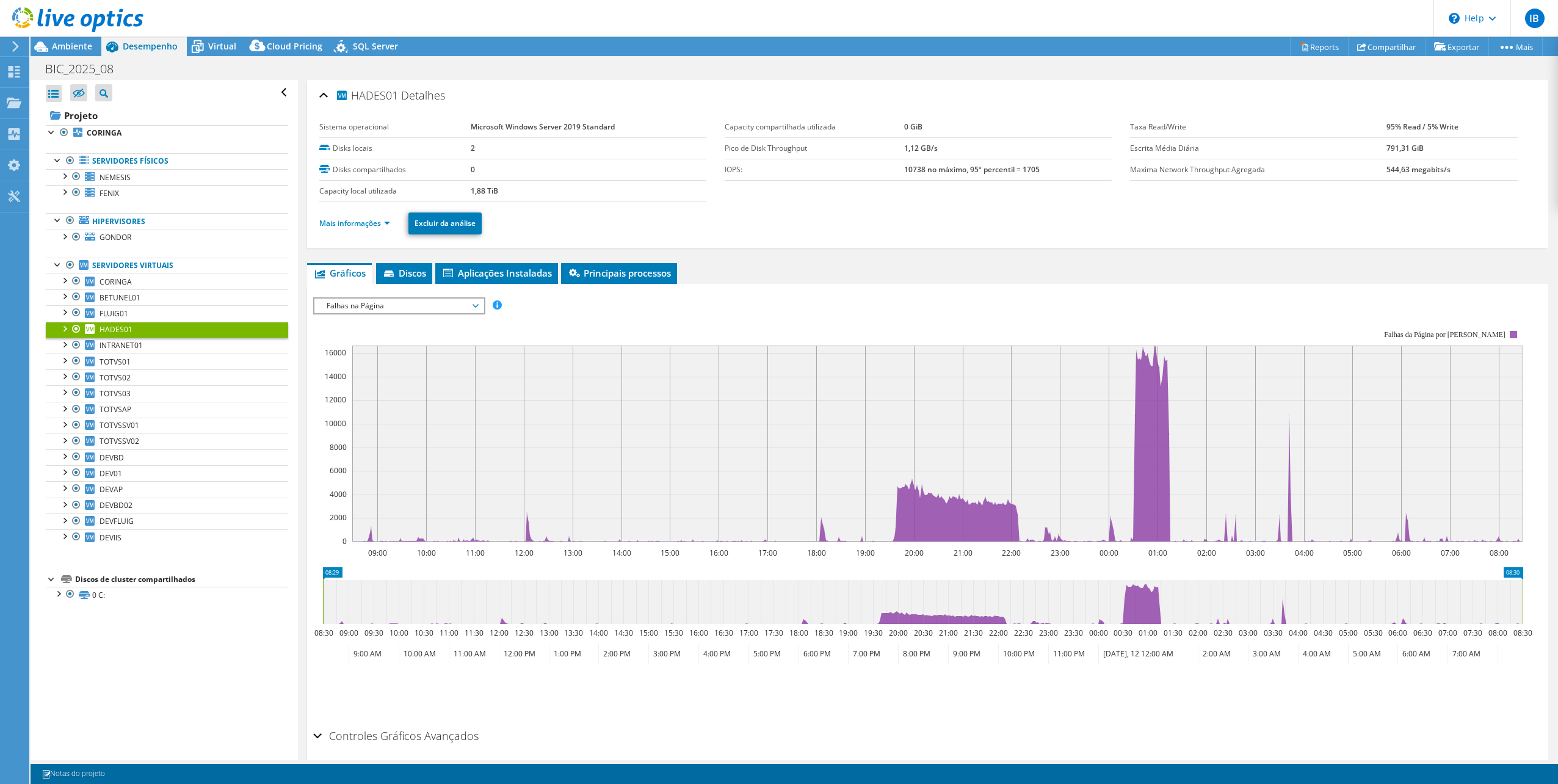
click at [365, 304] on span "Falhas na Página" at bounding box center [399, 305] width 157 height 14
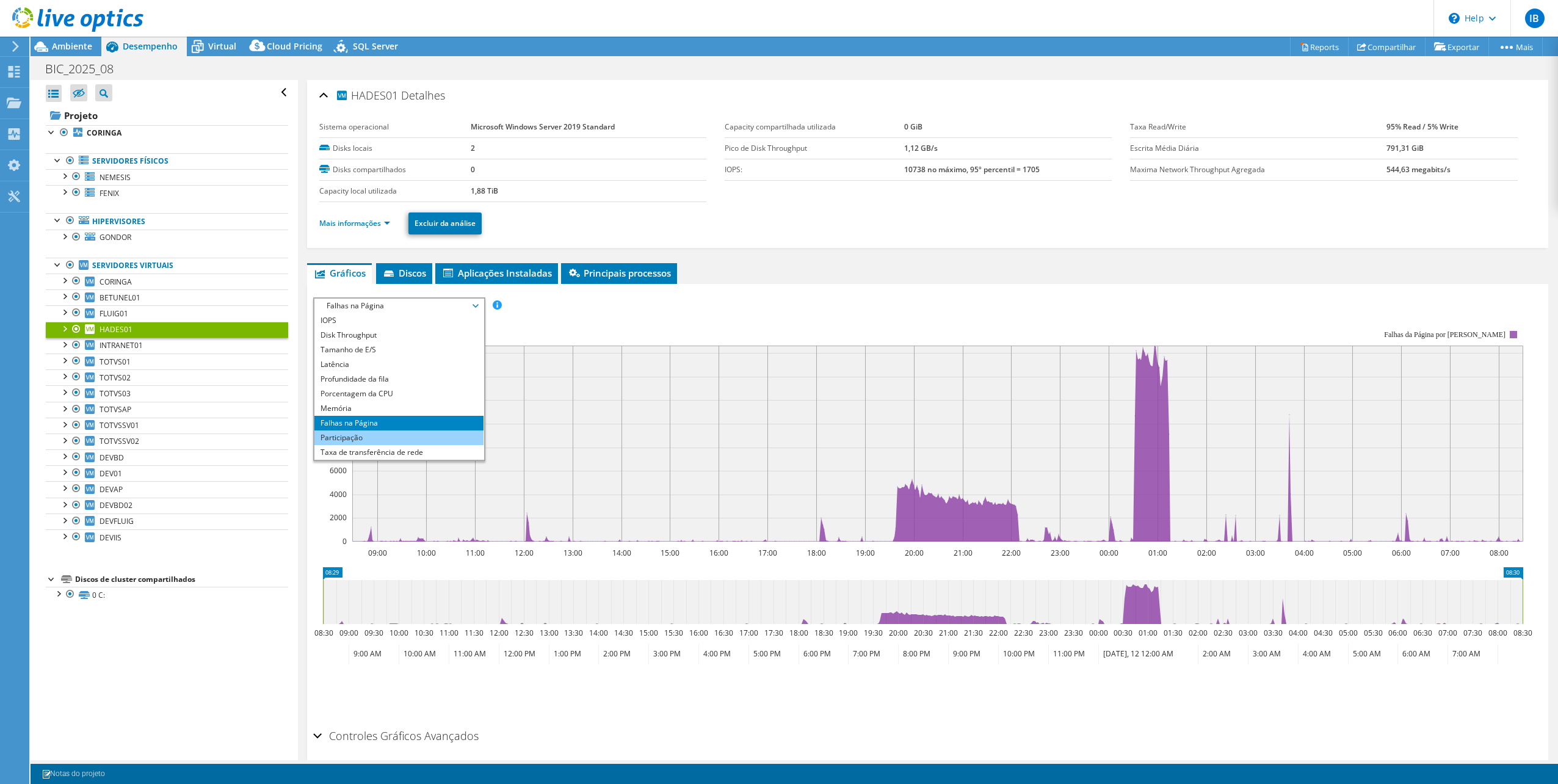
click at [357, 438] on li "Participação" at bounding box center [399, 438] width 169 height 14
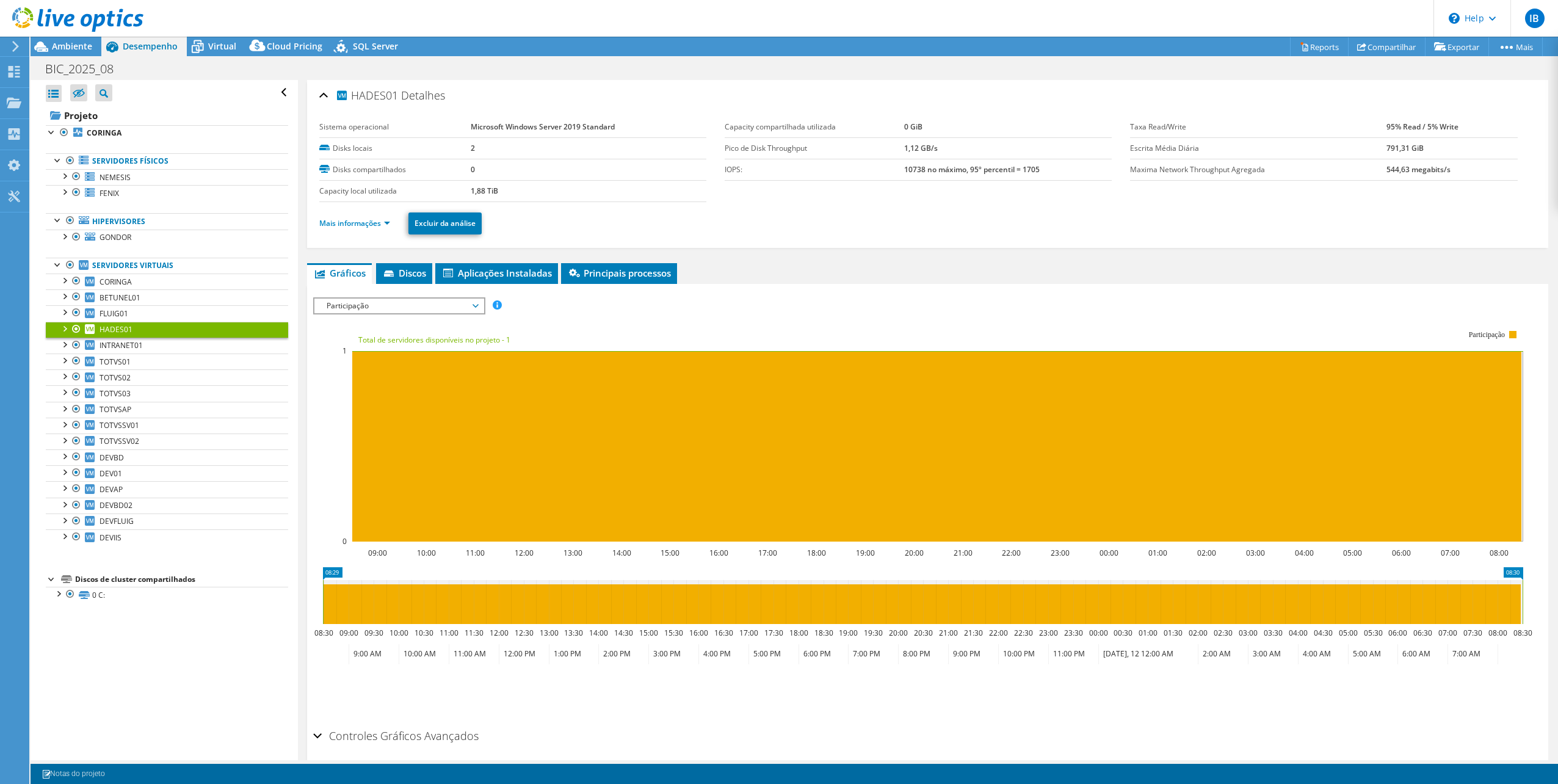
click at [371, 300] on span "Participação" at bounding box center [399, 305] width 157 height 14
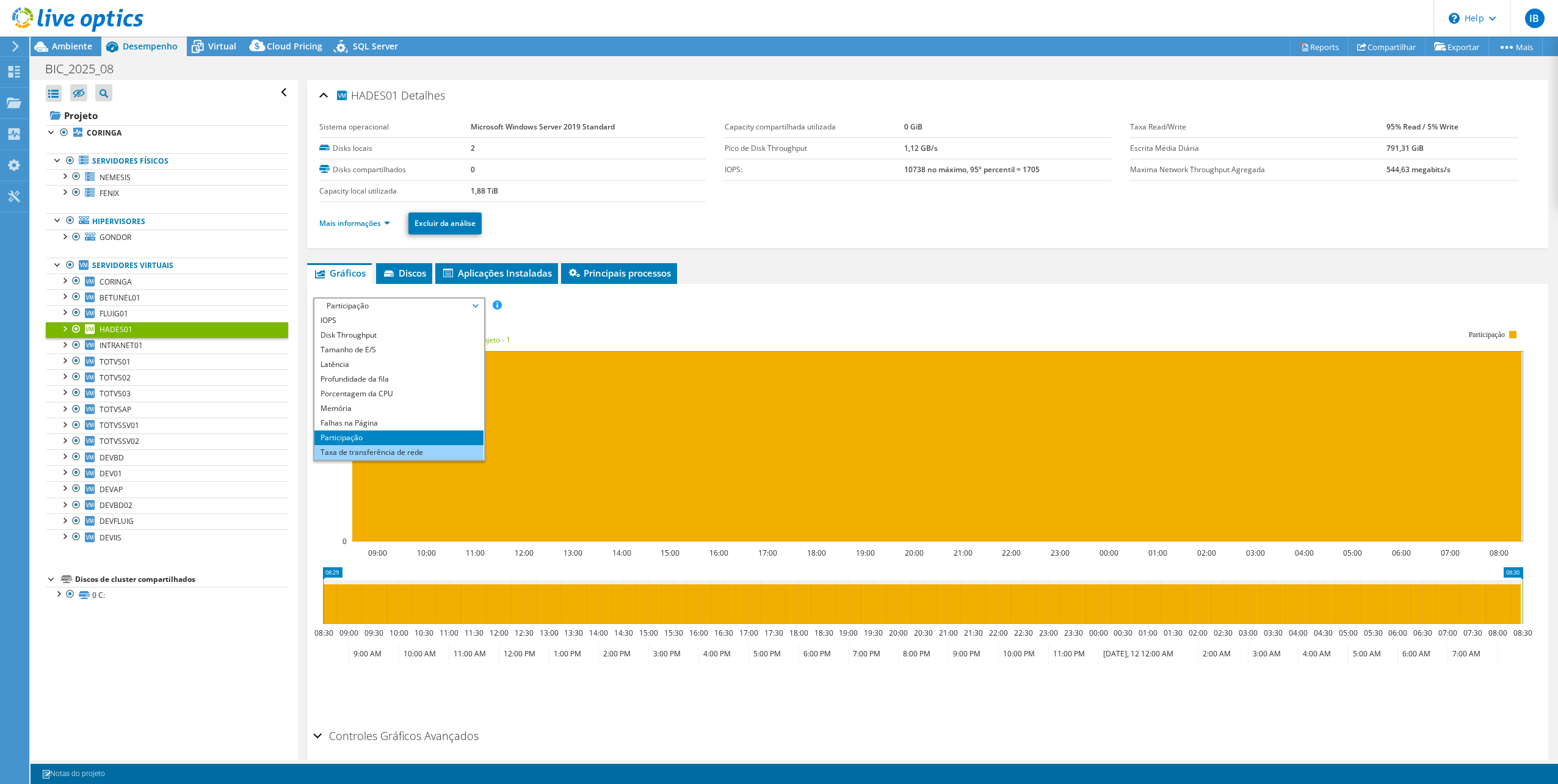
click at [370, 448] on li "Taxa de transferência de rede" at bounding box center [399, 452] width 169 height 14
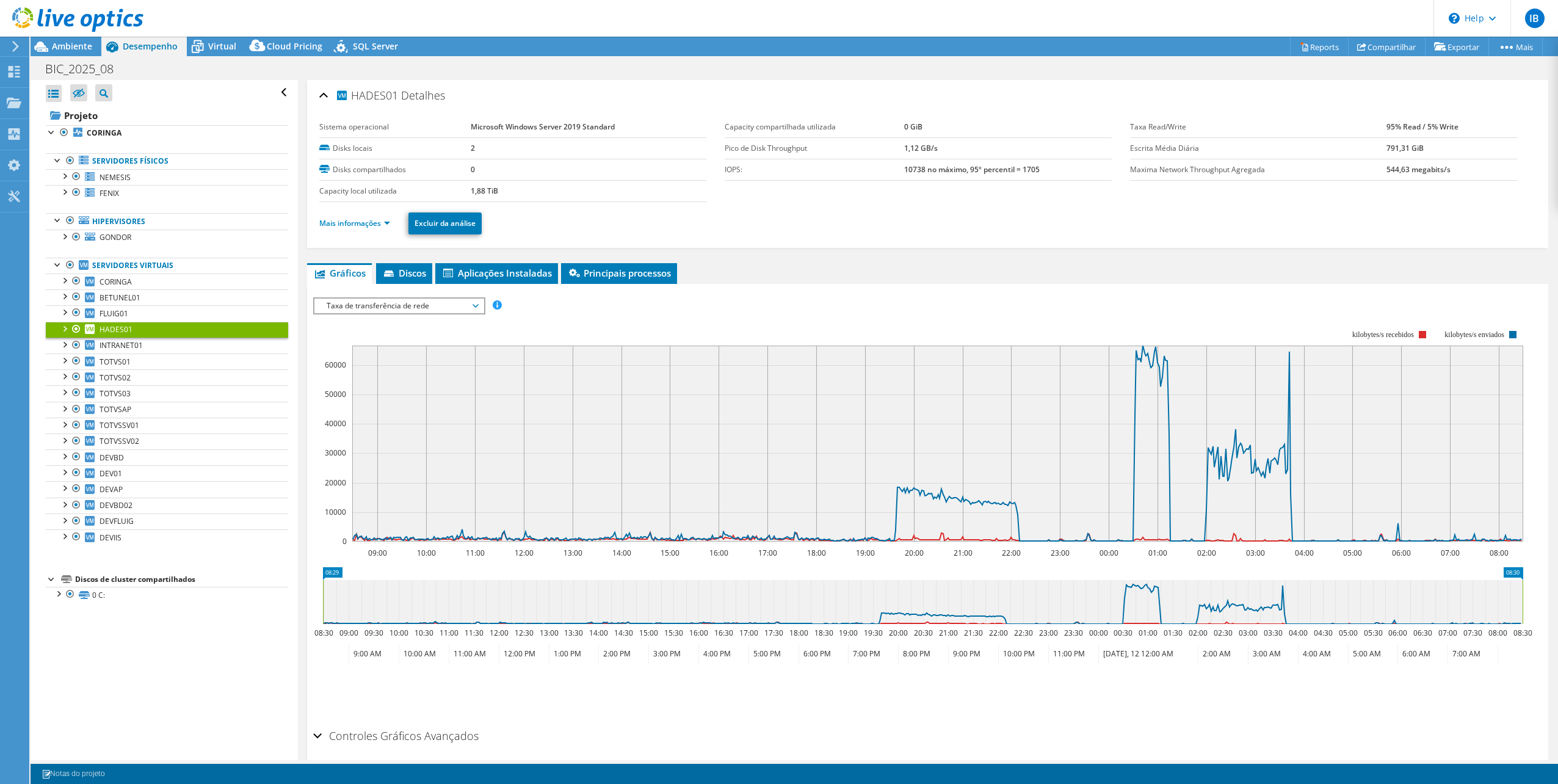
click at [370, 306] on span "Taxa de transferência de rede" at bounding box center [399, 305] width 157 height 14
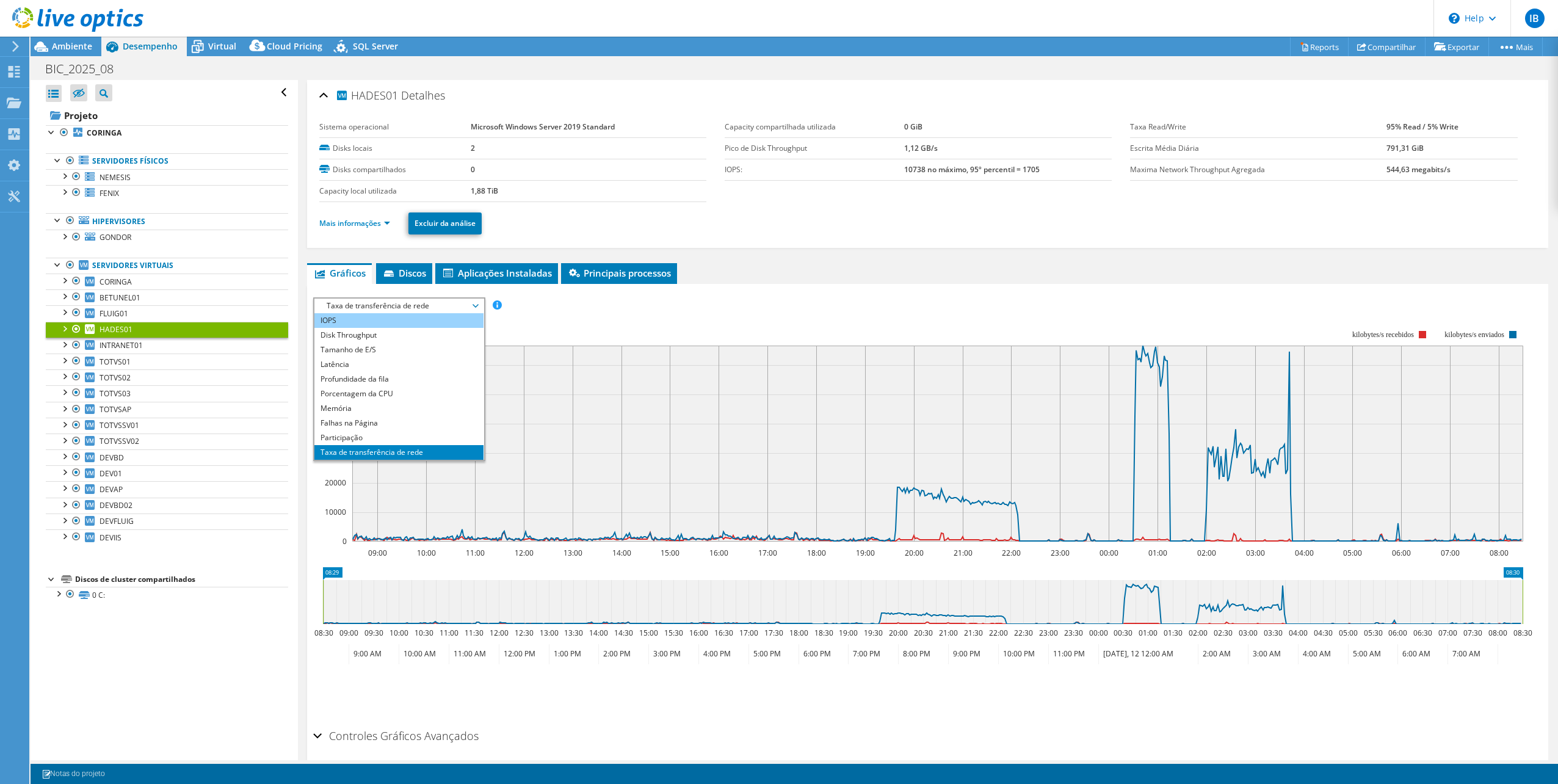
click at [376, 320] on li "IOPS" at bounding box center [399, 321] width 169 height 14
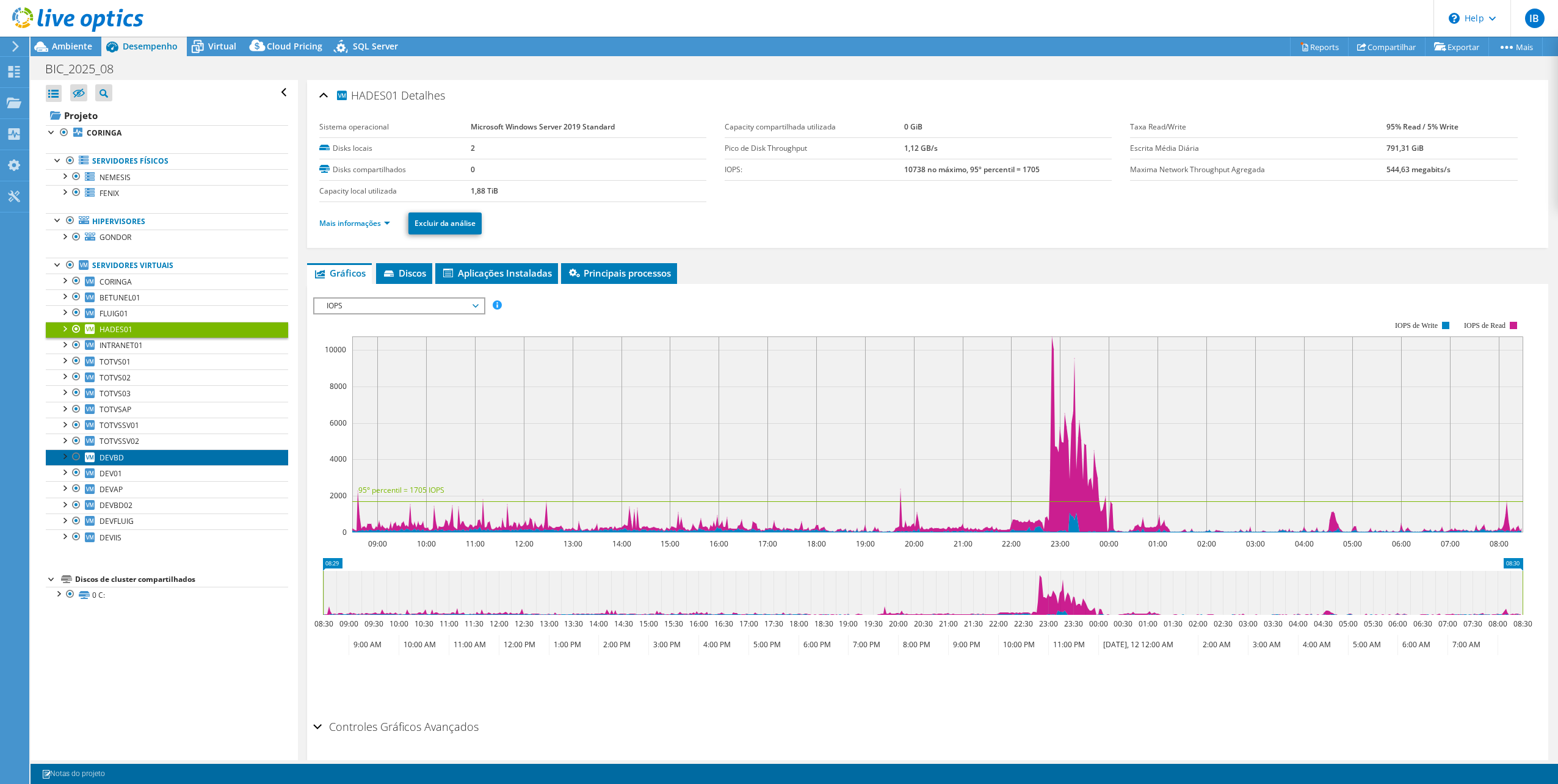
click at [119, 455] on span "DEVBD" at bounding box center [111, 457] width 24 height 11
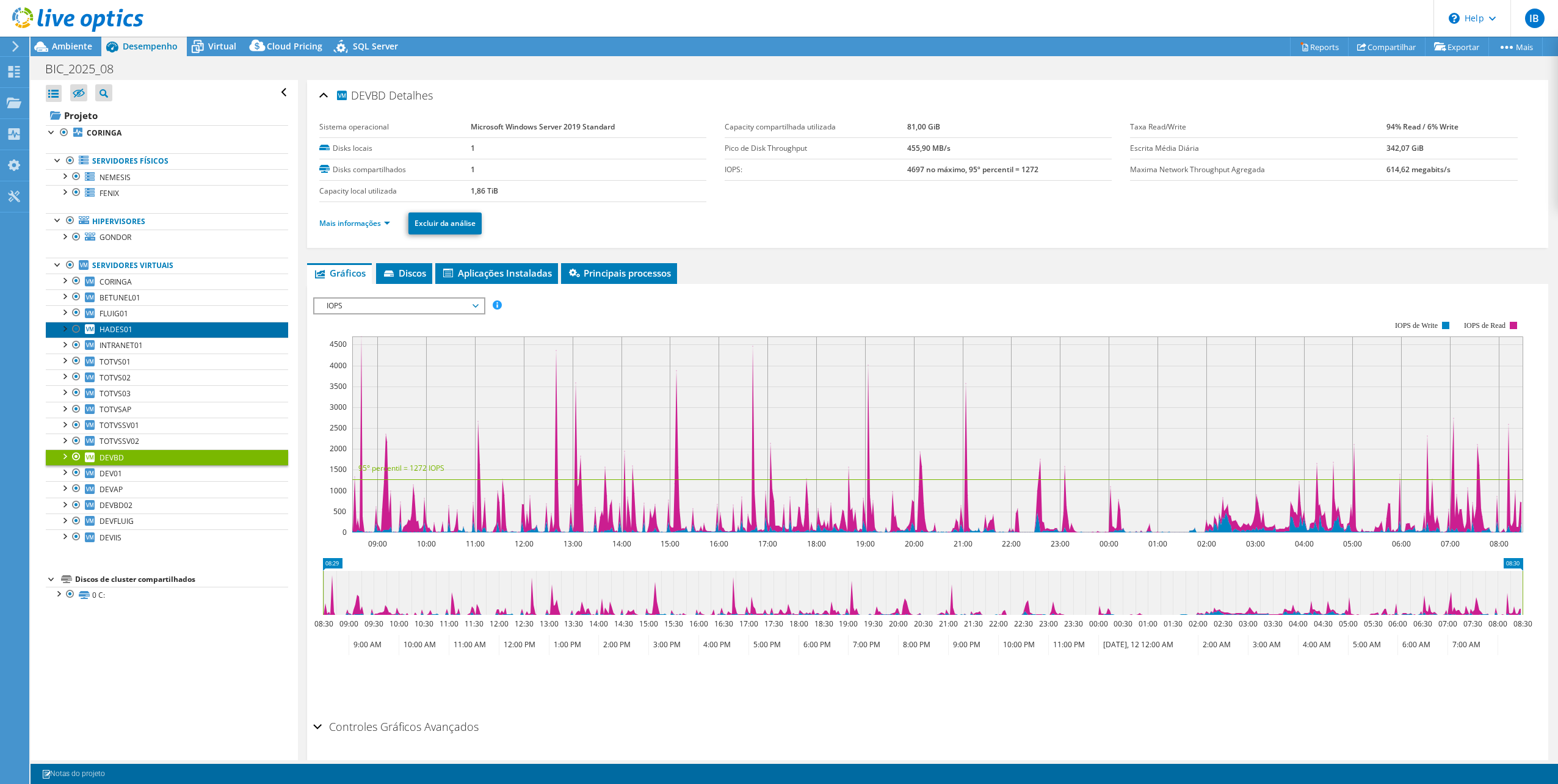
click at [132, 327] on link "HADES01" at bounding box center [167, 330] width 242 height 16
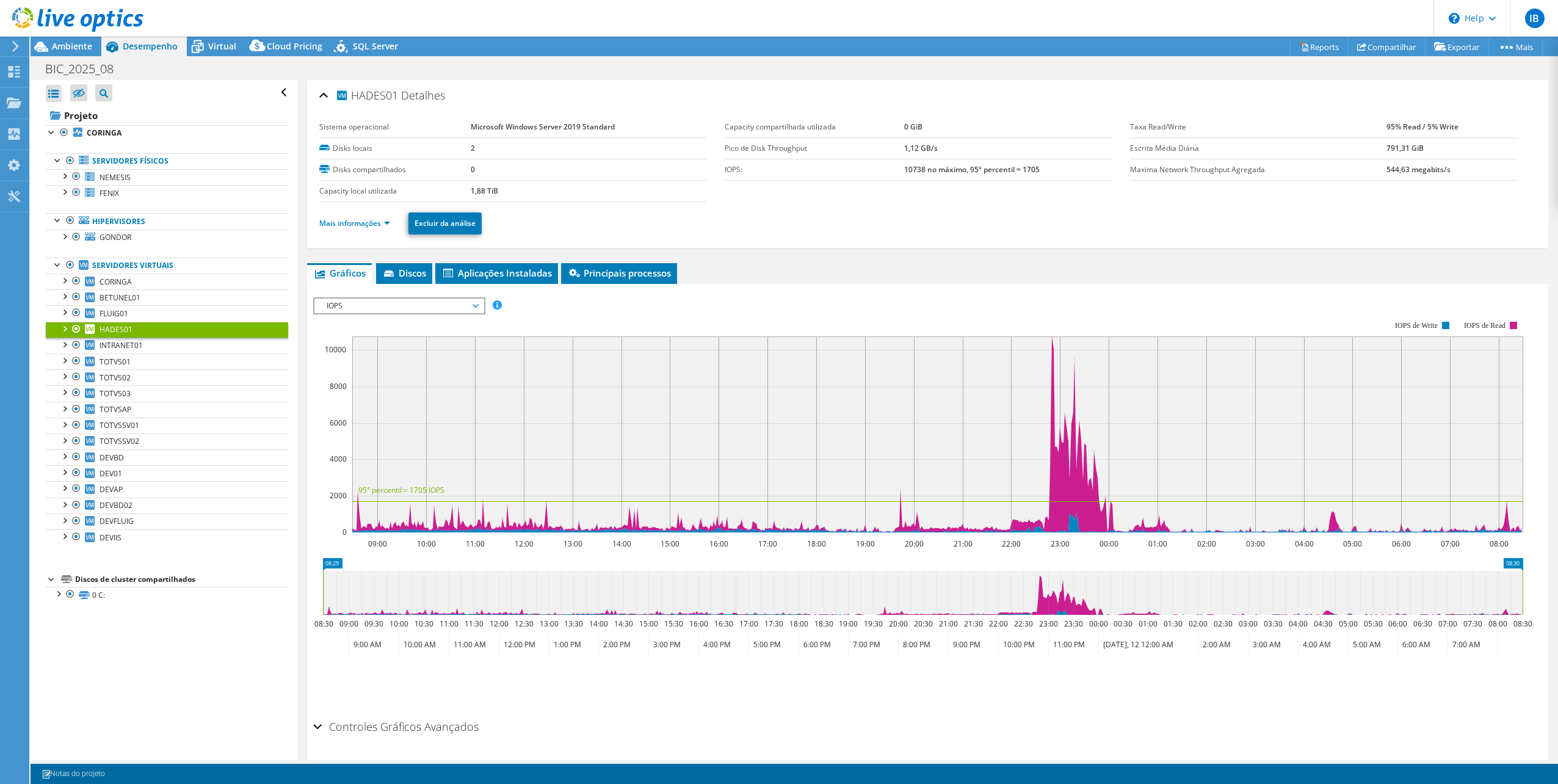
click at [369, 307] on span "IOPS" at bounding box center [399, 305] width 157 height 14
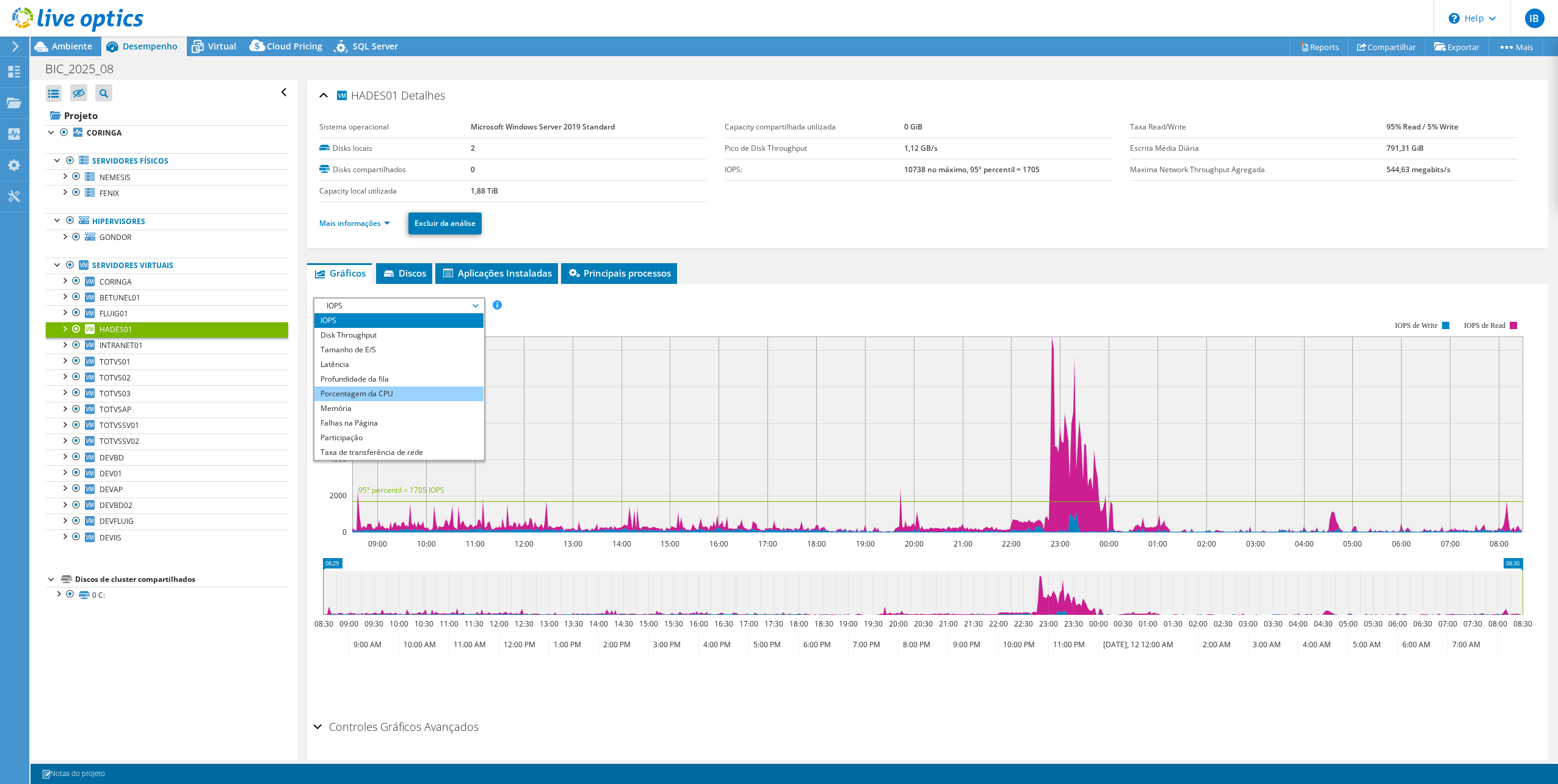
click at [373, 387] on li "Porcentagem da CPU" at bounding box center [399, 394] width 169 height 14
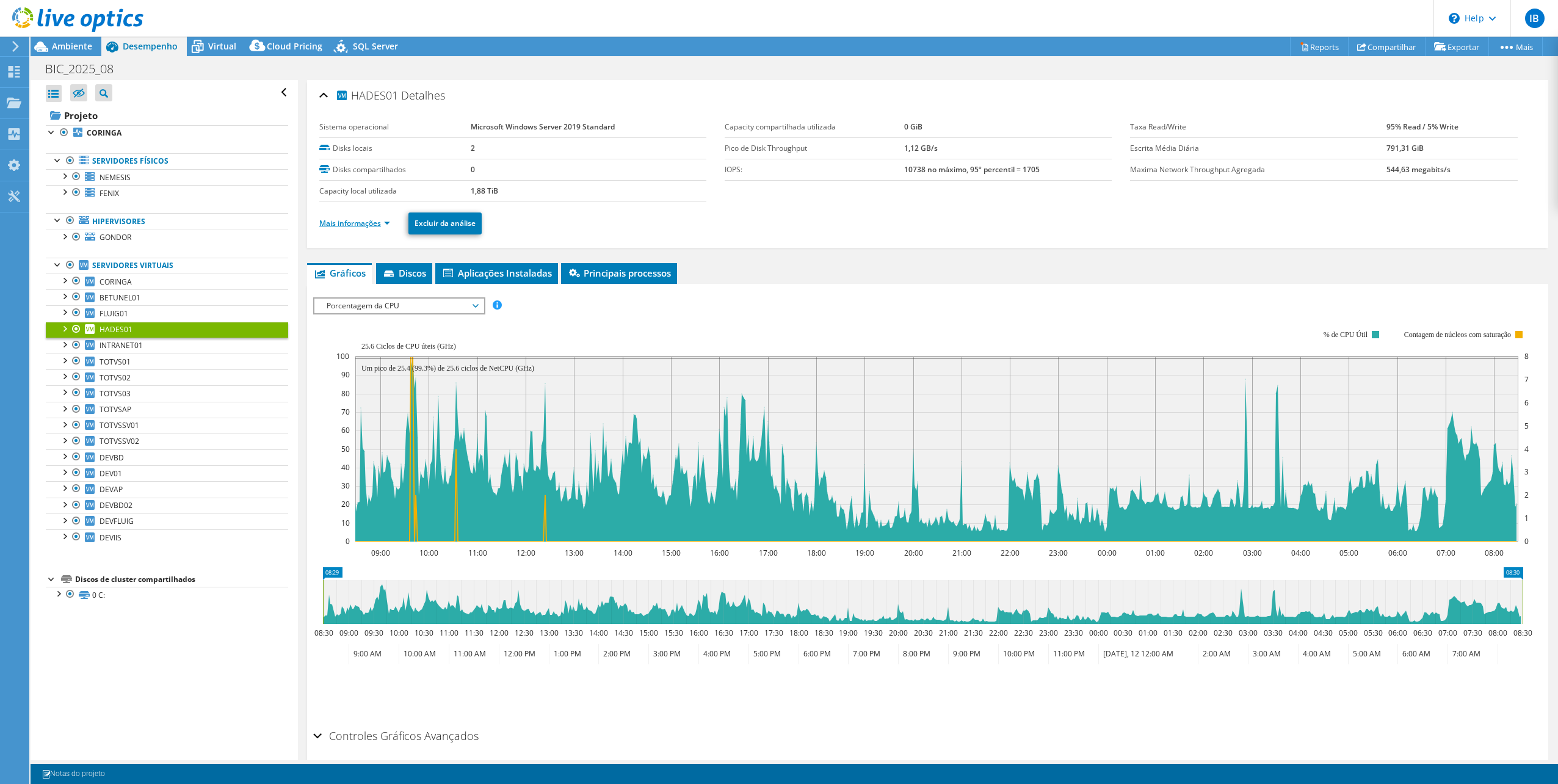
click at [387, 220] on link "Mais informações" at bounding box center [355, 223] width 71 height 11
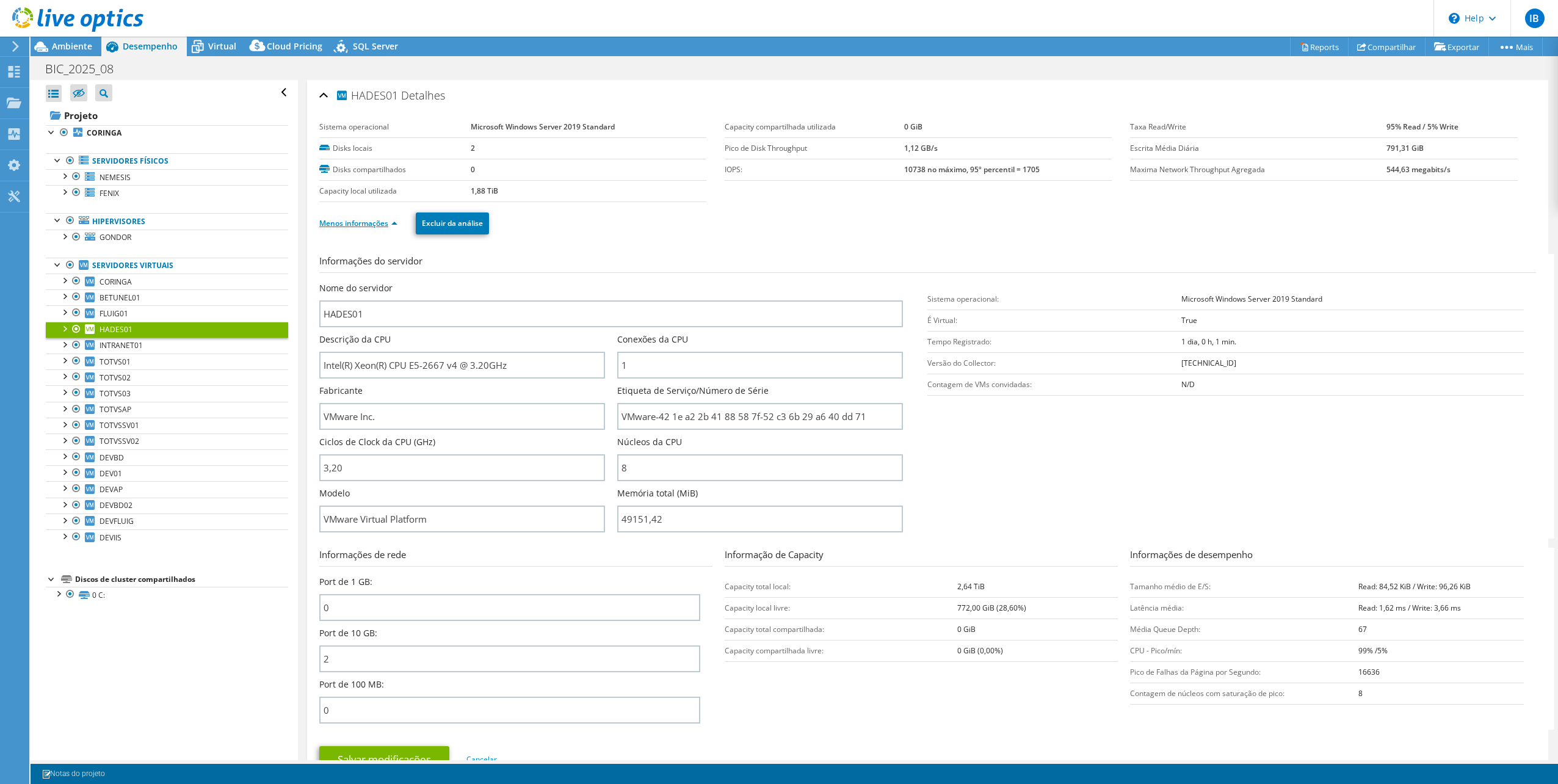
click at [396, 224] on link "Menos informações" at bounding box center [358, 223] width 78 height 11
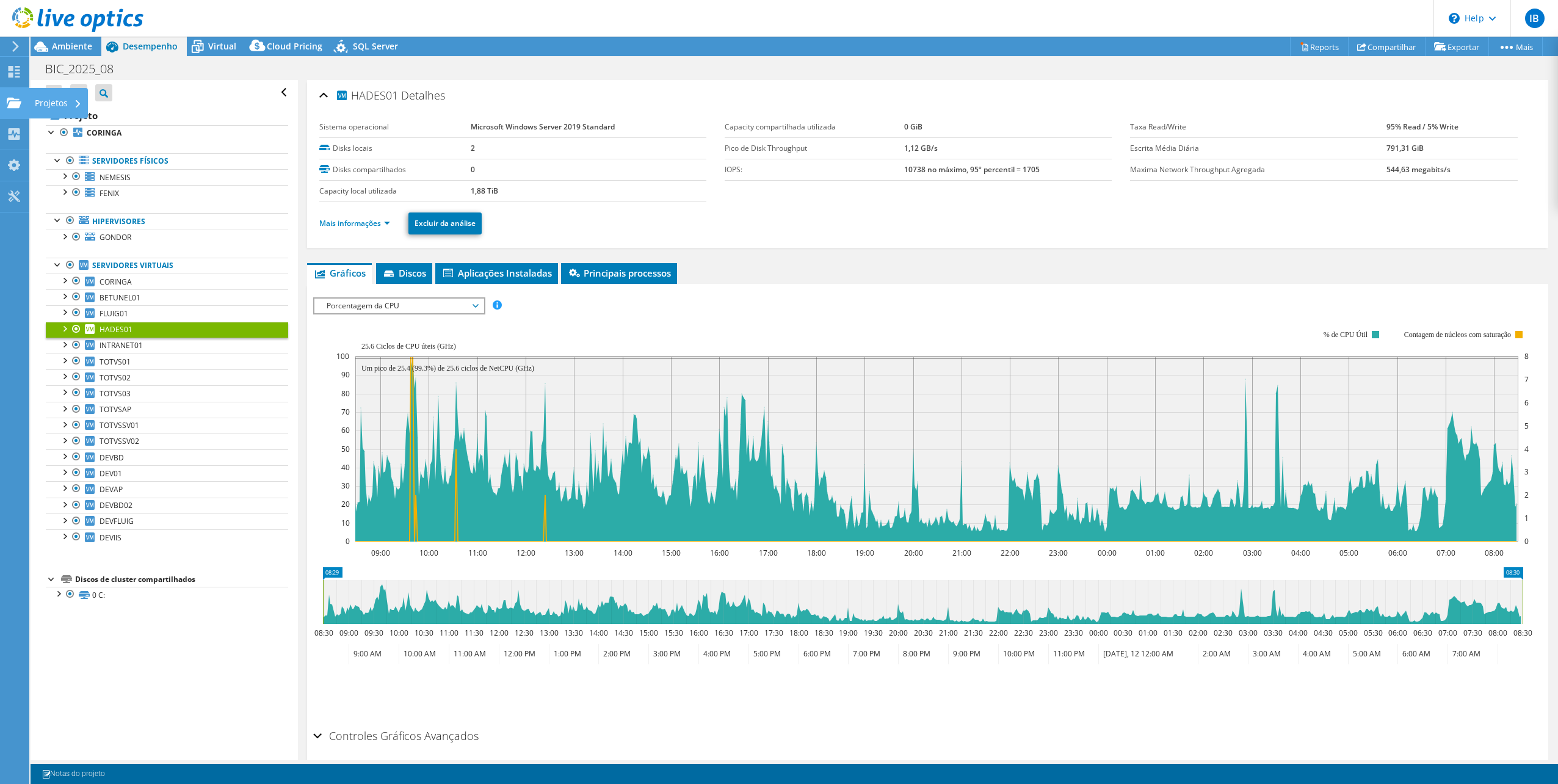
click at [59, 103] on div "Projetos" at bounding box center [59, 103] width 59 height 30
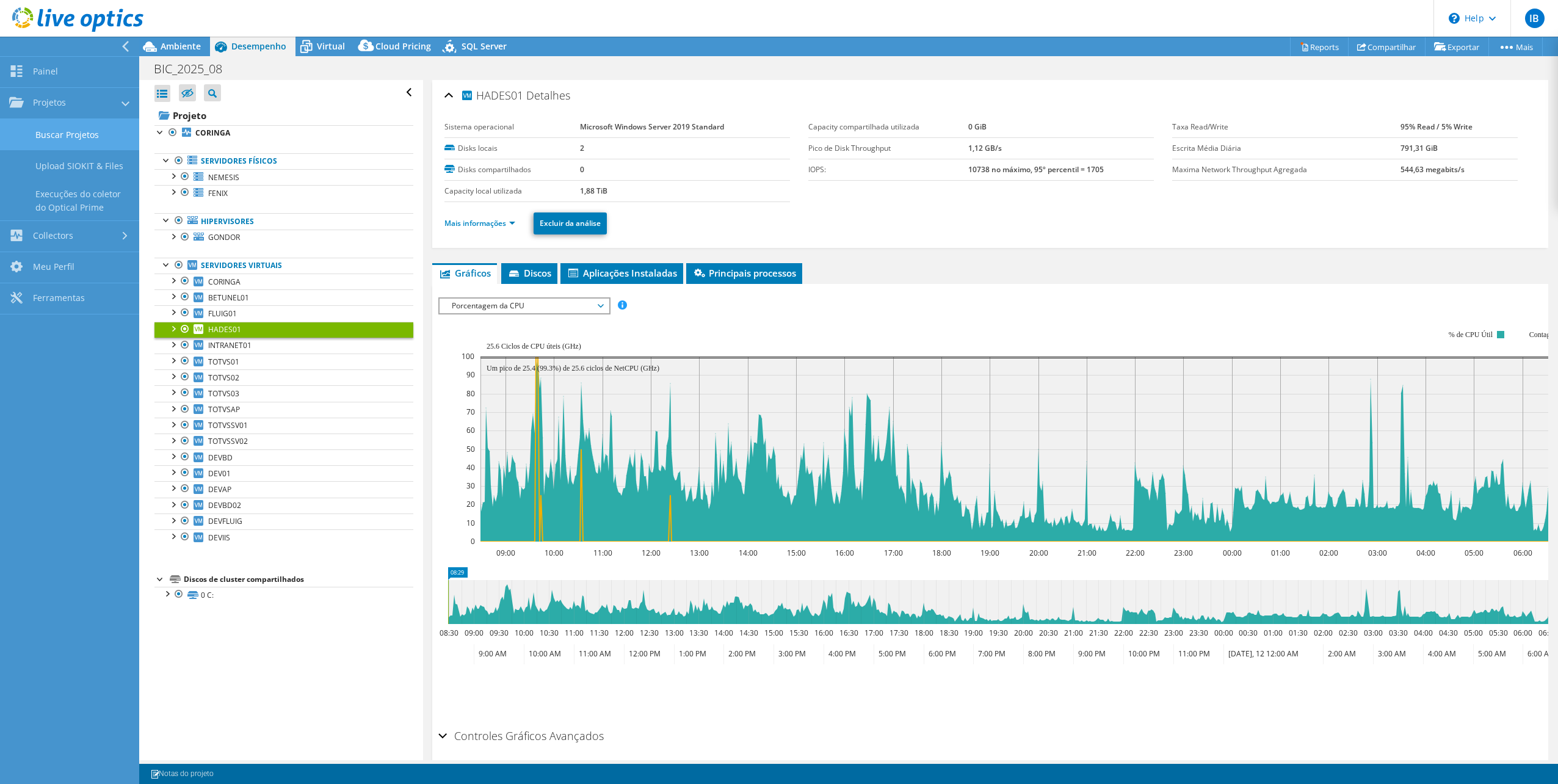
click at [63, 136] on link "Buscar Projetos" at bounding box center [69, 134] width 139 height 31
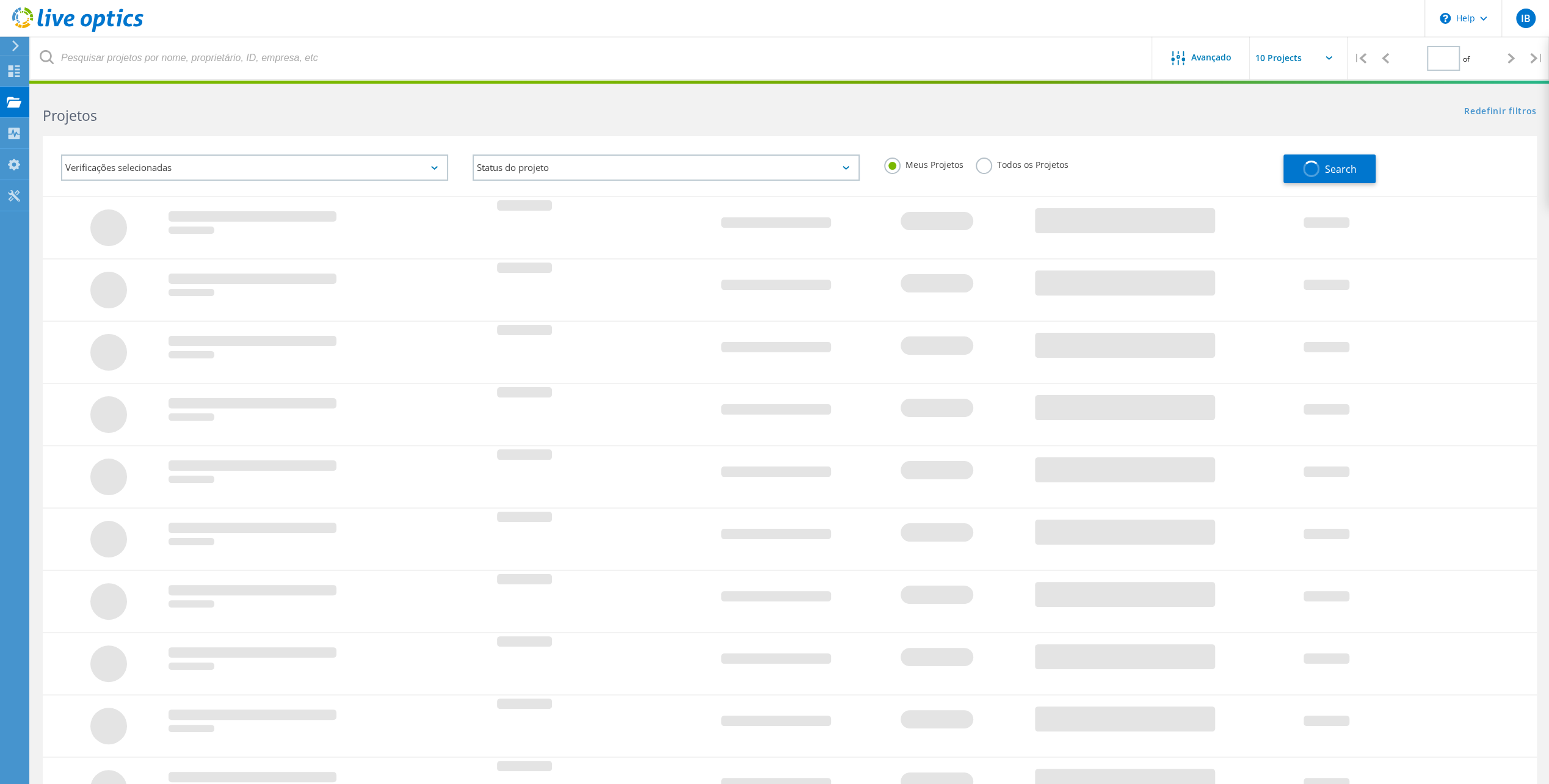
type input "1"
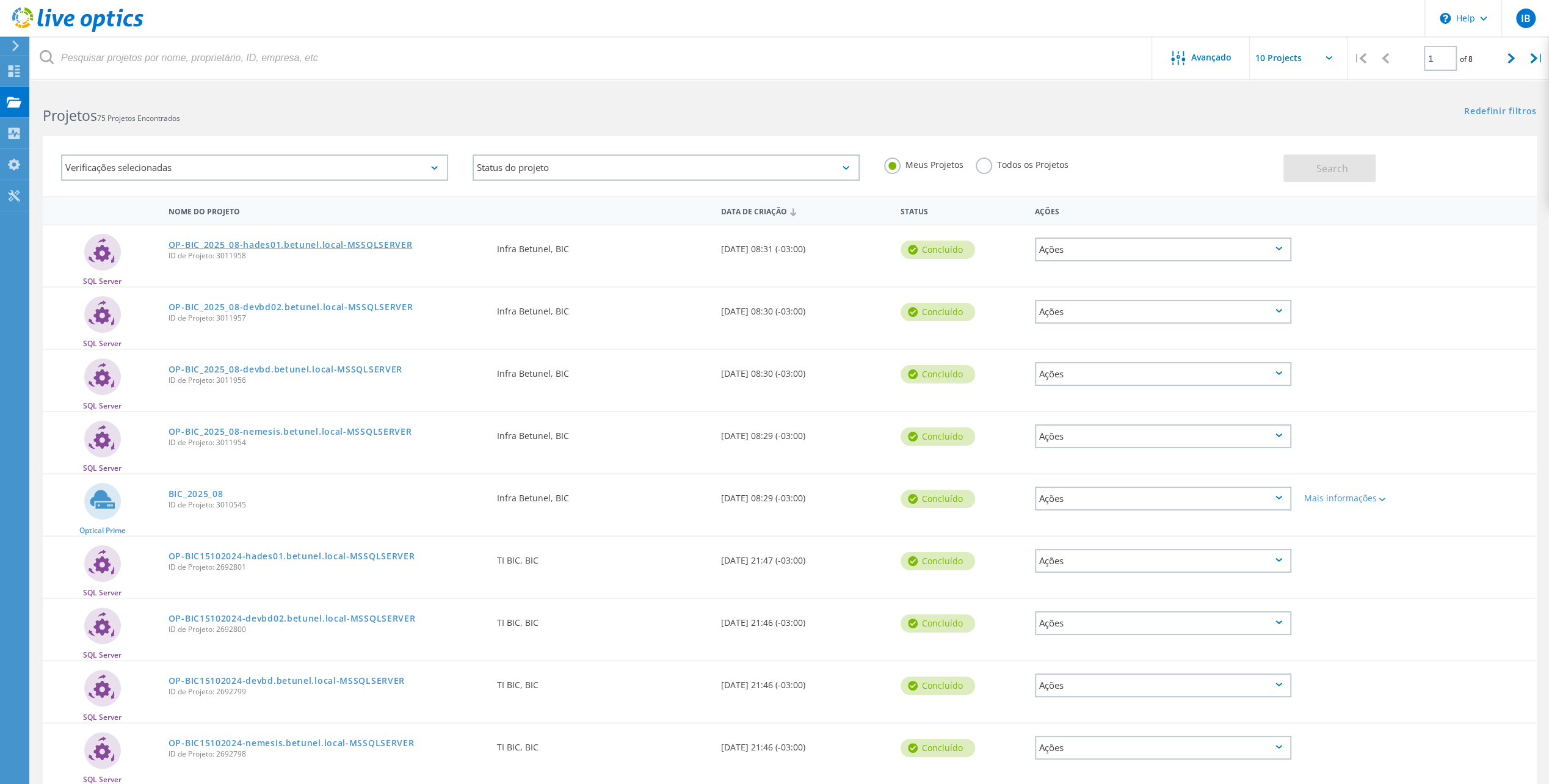
click at [292, 243] on link "OP-BIC_2025_08-hades01.betunel.local-MSSQLSERVER" at bounding box center [290, 244] width 244 height 9
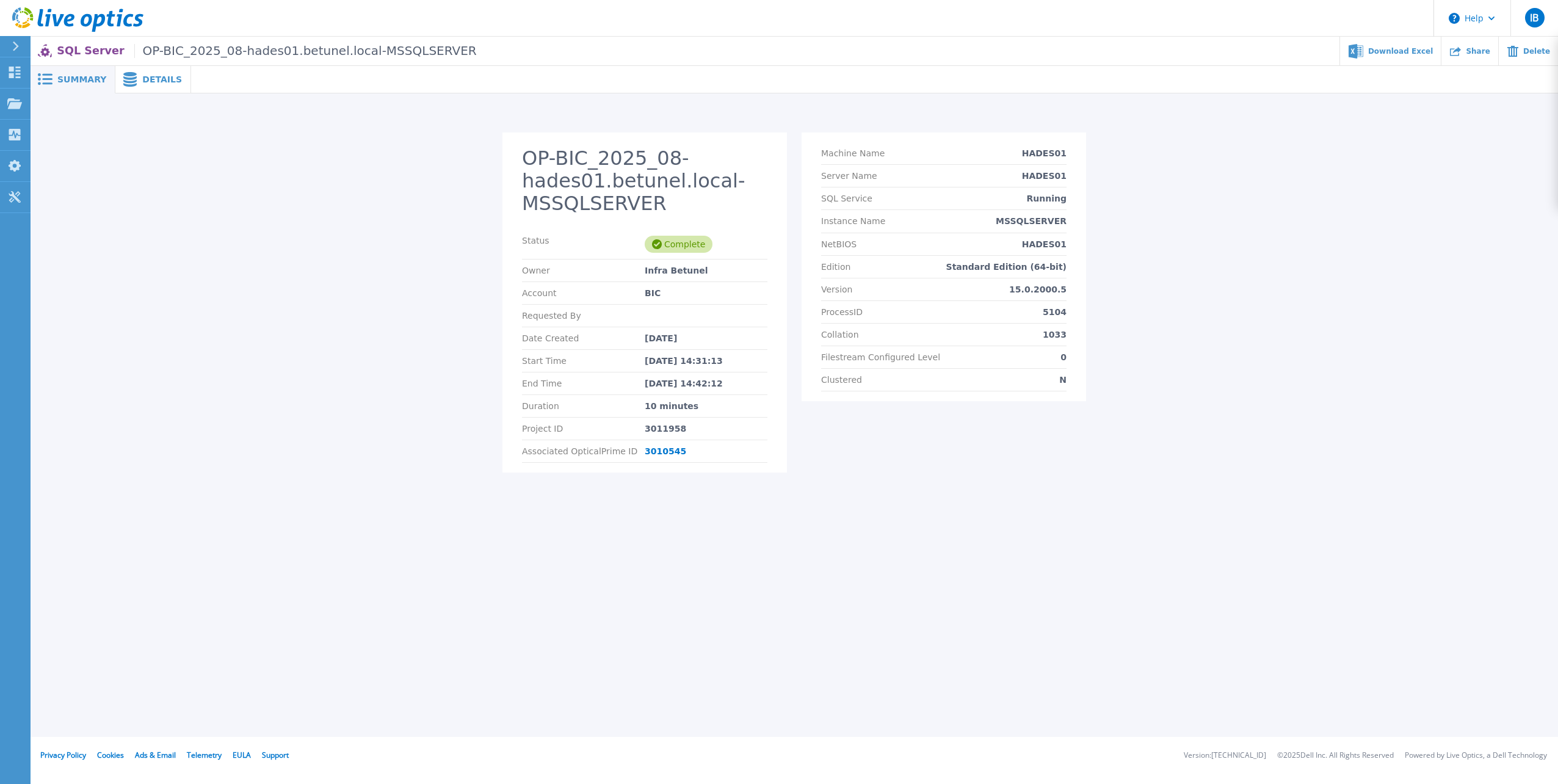
click at [157, 78] on span "Details" at bounding box center [162, 79] width 40 height 9
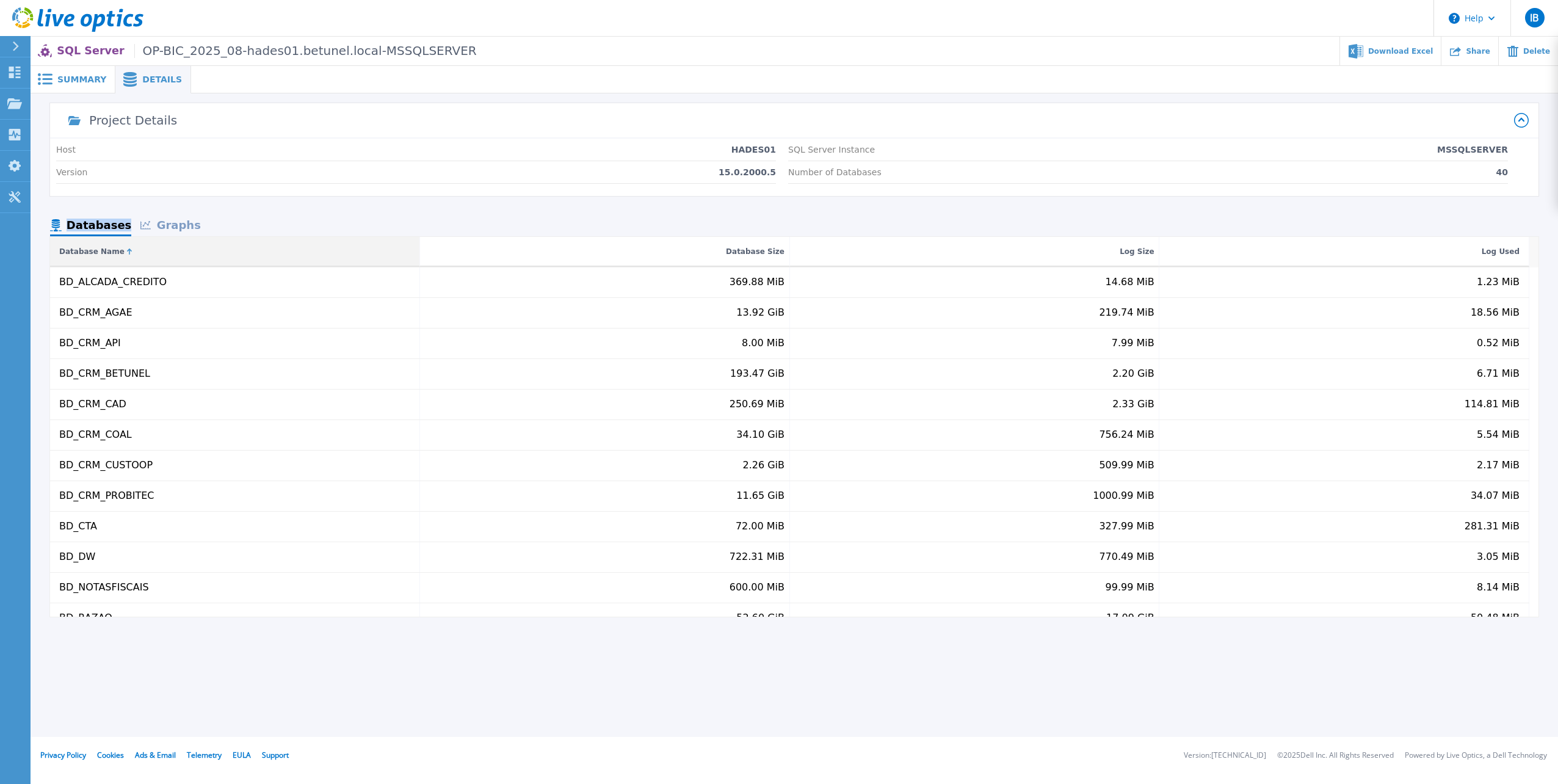
drag, startPoint x: 112, startPoint y: 217, endPoint x: 145, endPoint y: 246, distance: 43.9
click at [145, 246] on div "Project Details Host HADES01 Version 15.0.2000.5 SQL Server Instance MSSQLSERVE…" at bounding box center [794, 360] width 1489 height 513
click at [1524, 122] on icon at bounding box center [1522, 120] width 14 height 14
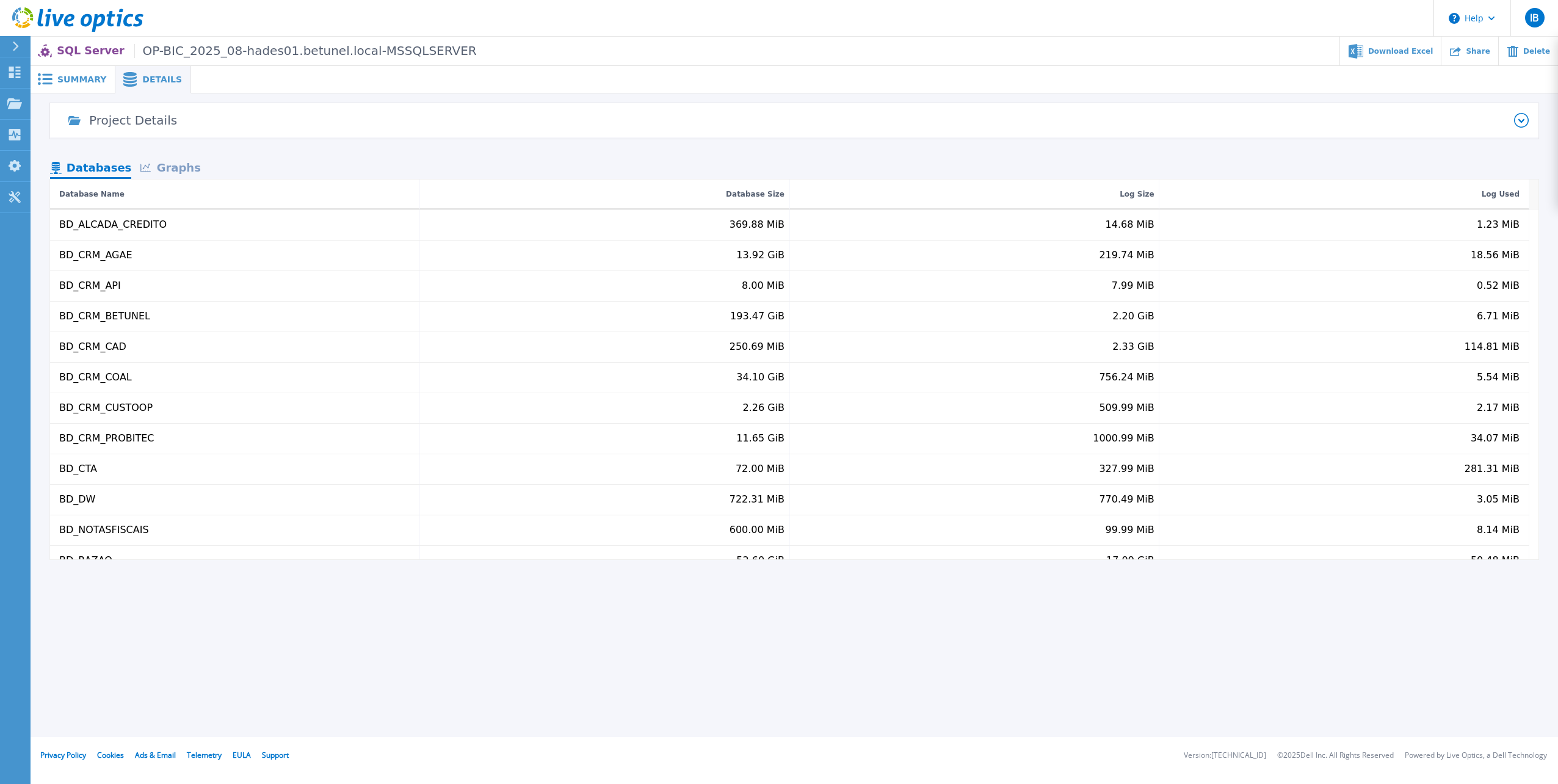
click at [1523, 122] on icon at bounding box center [1522, 120] width 14 height 14
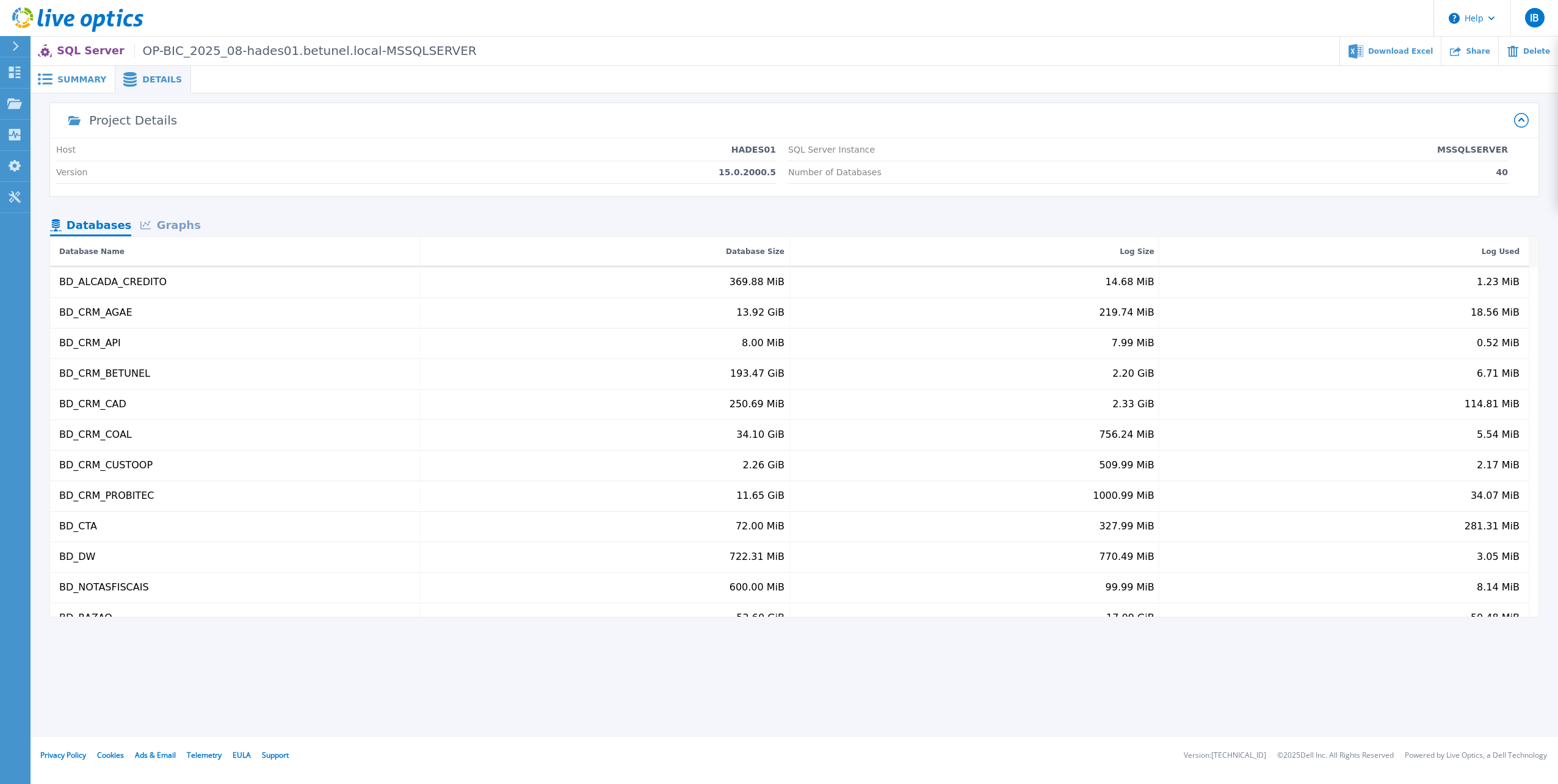
click at [82, 84] on span "Summary" at bounding box center [82, 79] width 49 height 9
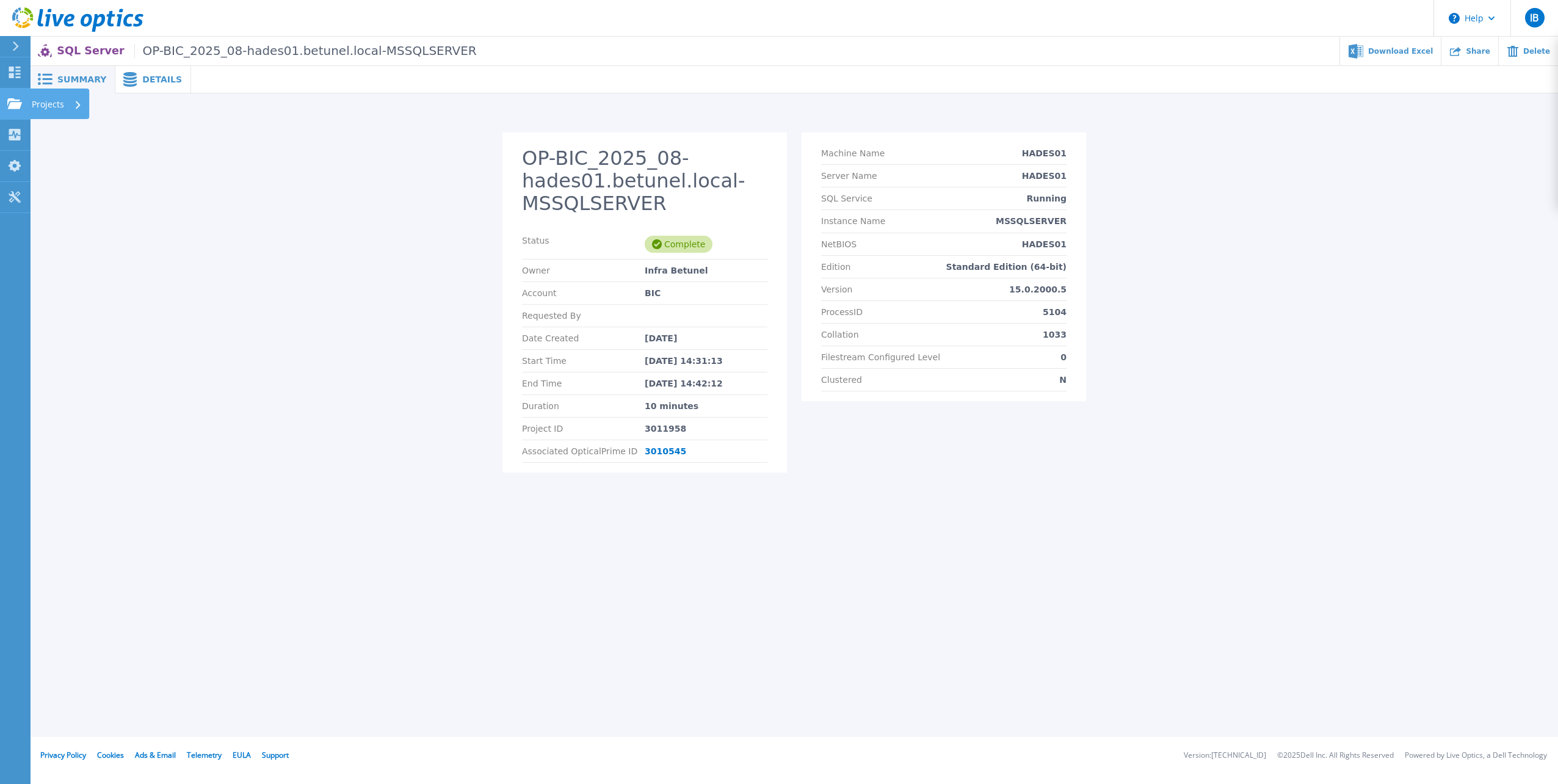
click at [44, 103] on p "Projects" at bounding box center [47, 104] width 32 height 32
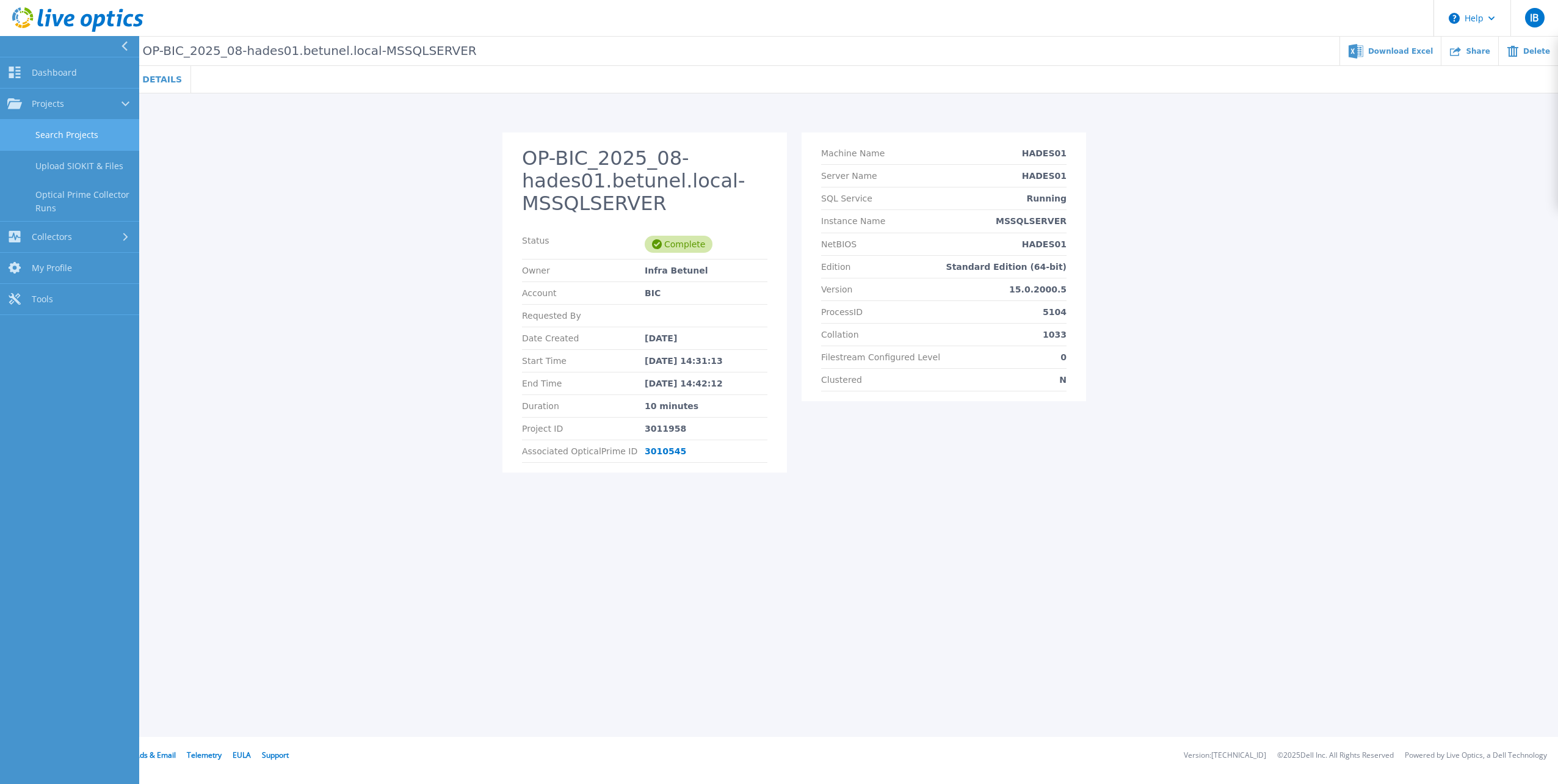
click at [67, 137] on link "Search Projects" at bounding box center [69, 135] width 139 height 31
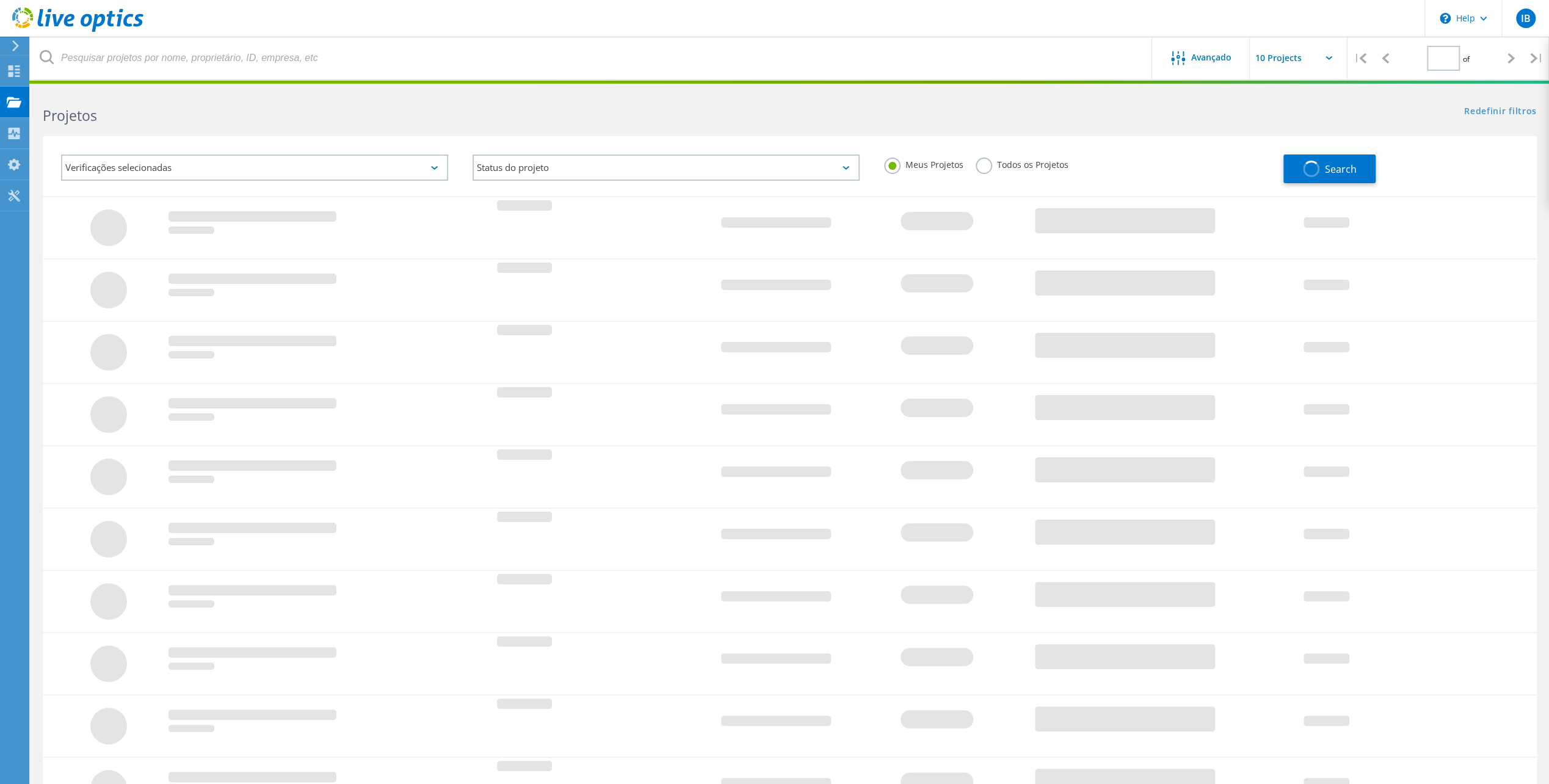
type input "1"
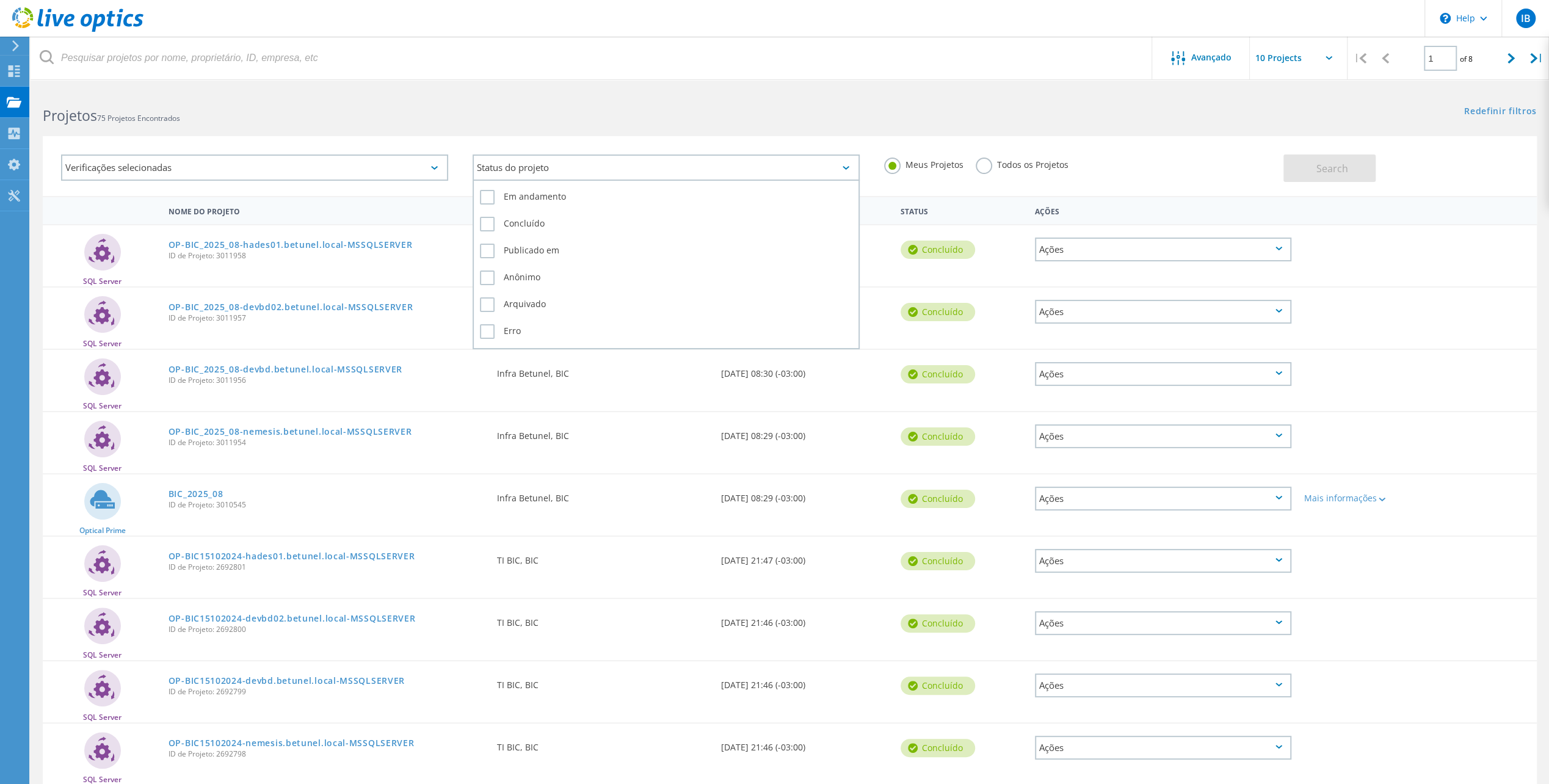
click at [600, 164] on div "Status do projeto" at bounding box center [666, 168] width 387 height 26
click at [309, 175] on div "Verificações selecionadas" at bounding box center [255, 168] width 387 height 26
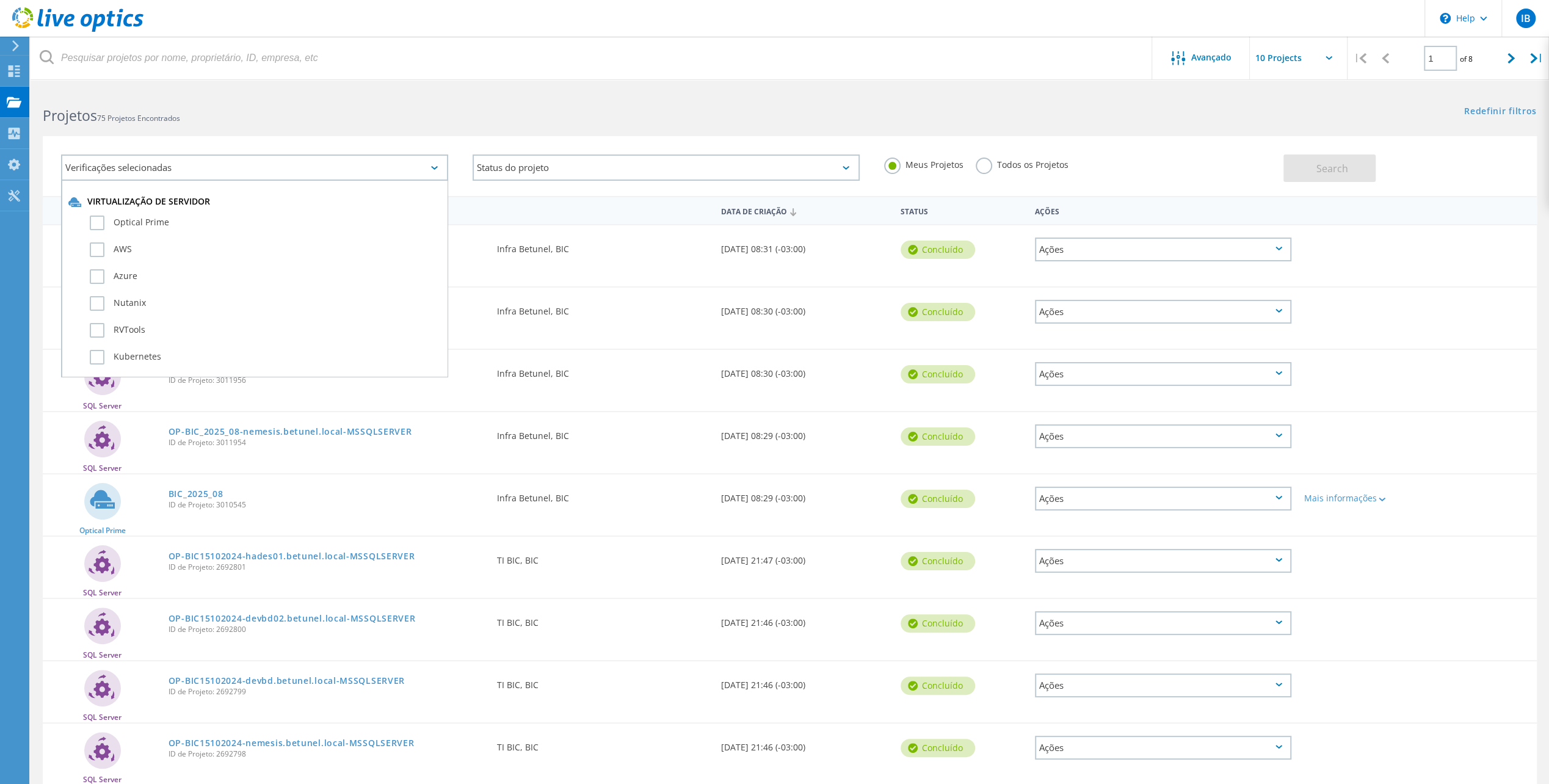
click at [309, 173] on div "Verificações selecionadas" at bounding box center [255, 168] width 387 height 26
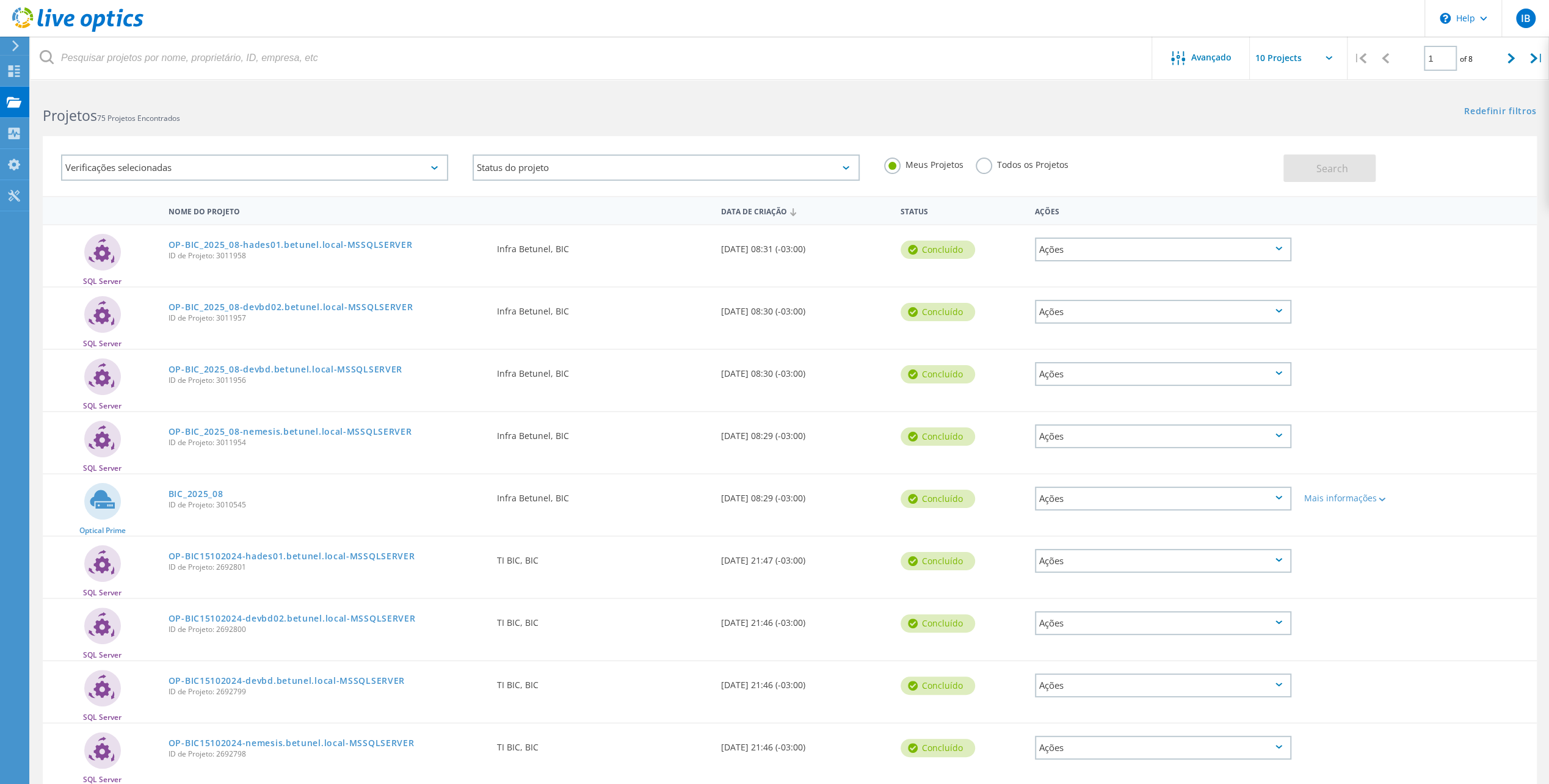
click at [311, 172] on div "Verificações selecionadas" at bounding box center [255, 168] width 387 height 26
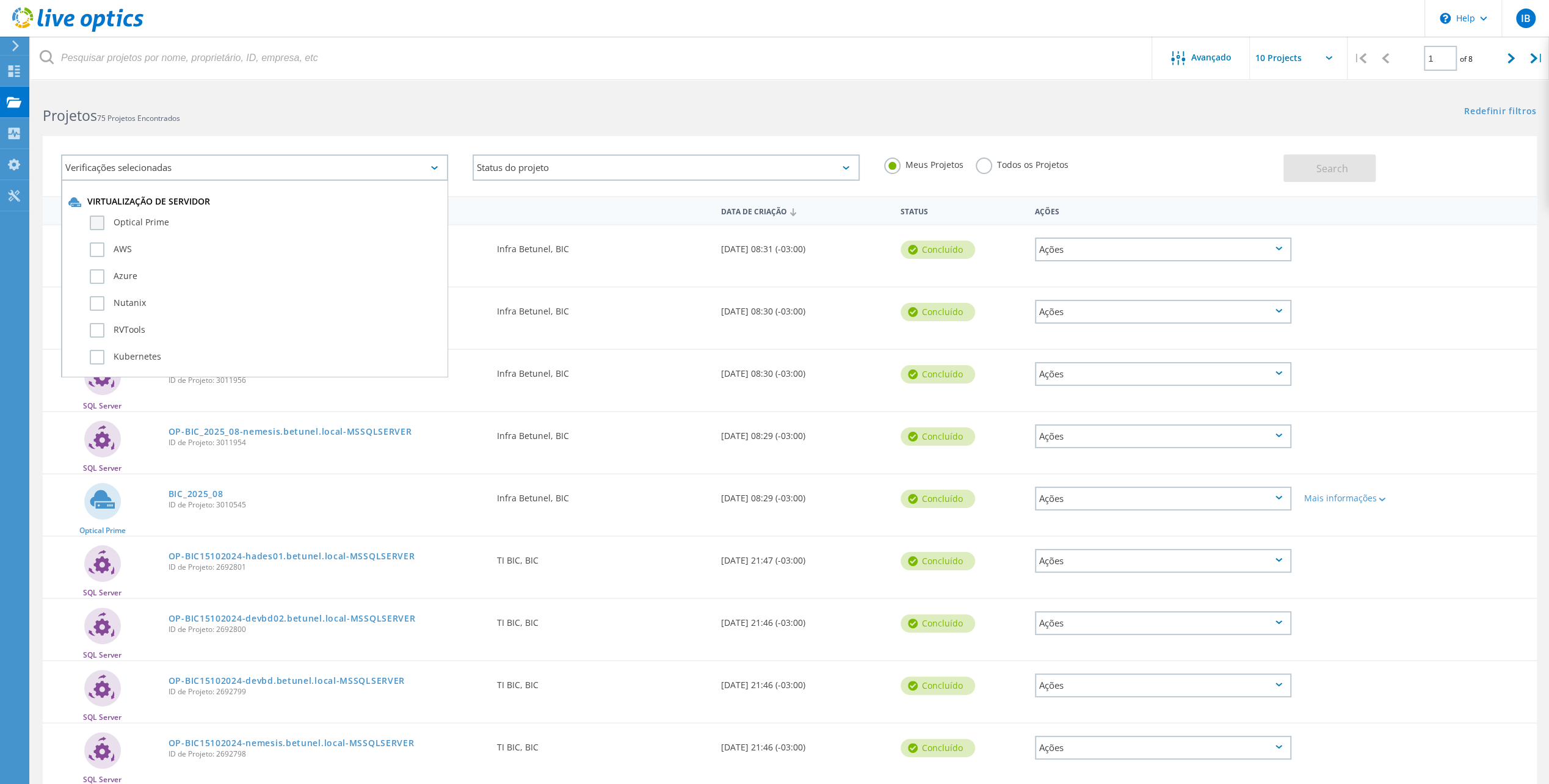
click at [122, 223] on label "Optical Prime" at bounding box center [265, 222] width 351 height 14
click at [0, 0] on input "Optical Prime" at bounding box center [0, 0] width 0 height 0
click at [1352, 169] on button "Search" at bounding box center [1329, 169] width 92 height 28
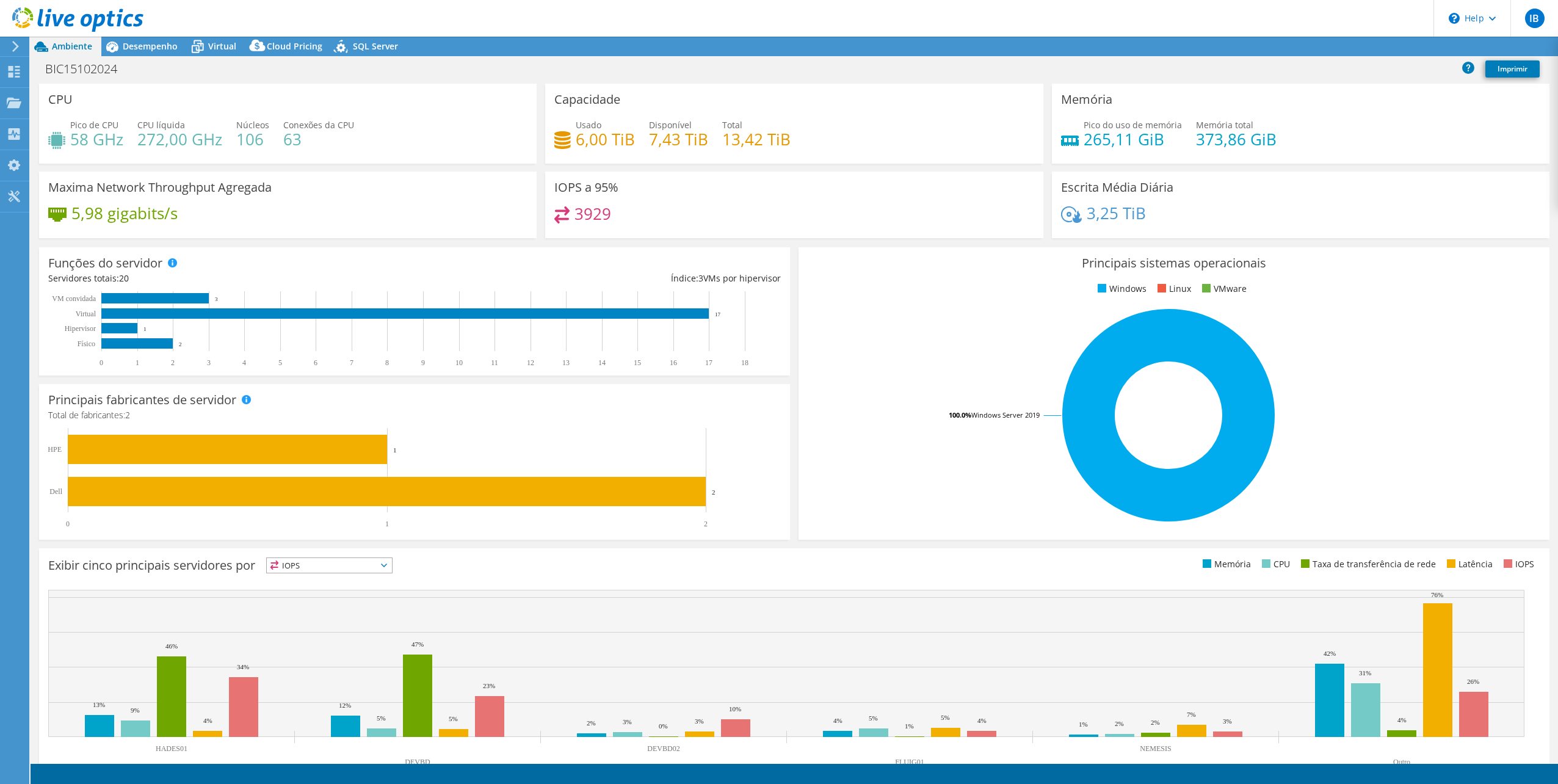
select select "USD"
click at [147, 45] on span "Desempenho" at bounding box center [149, 46] width 55 height 12
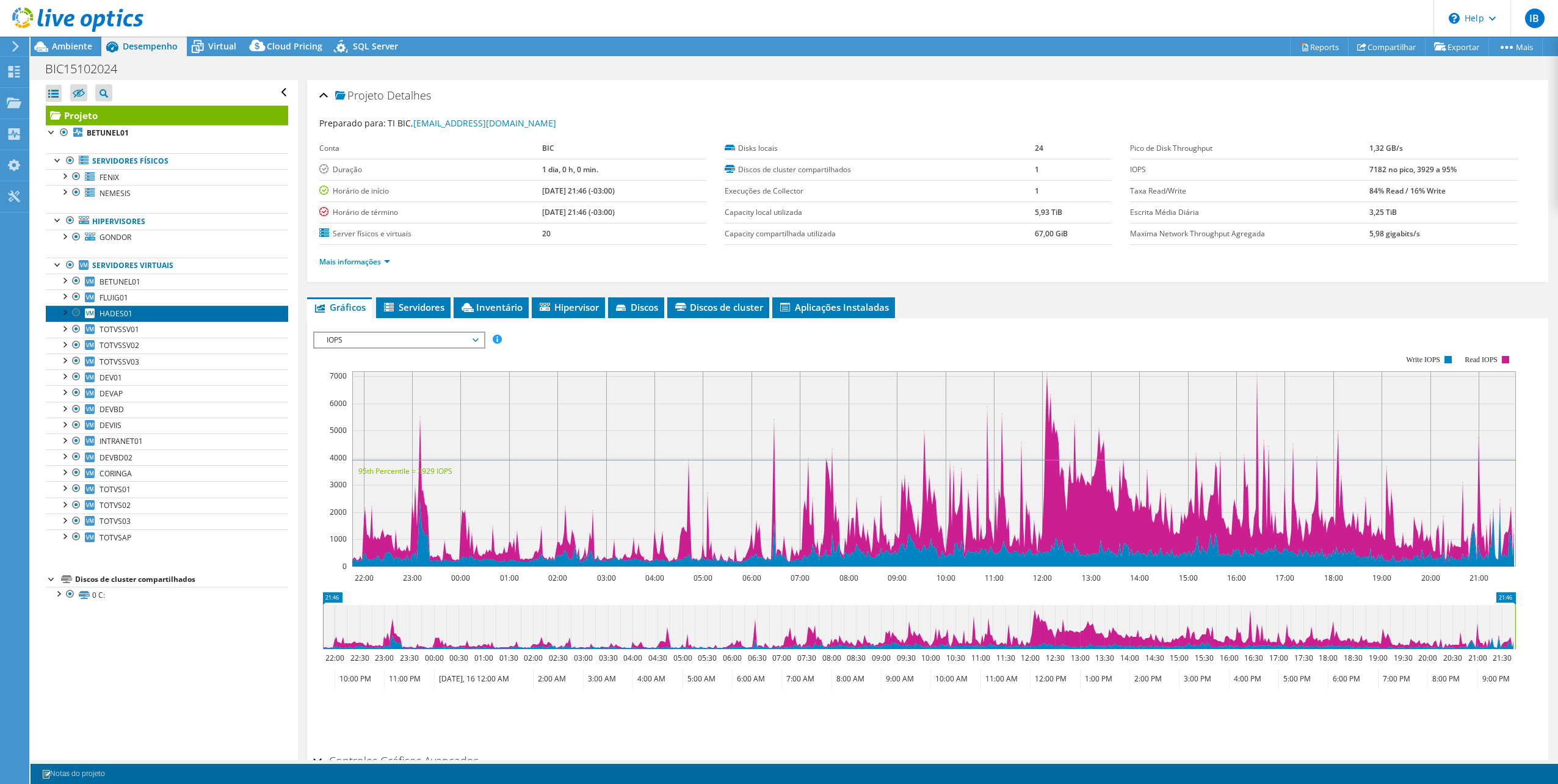
click at [130, 311] on span "HADES01" at bounding box center [116, 313] width 33 height 11
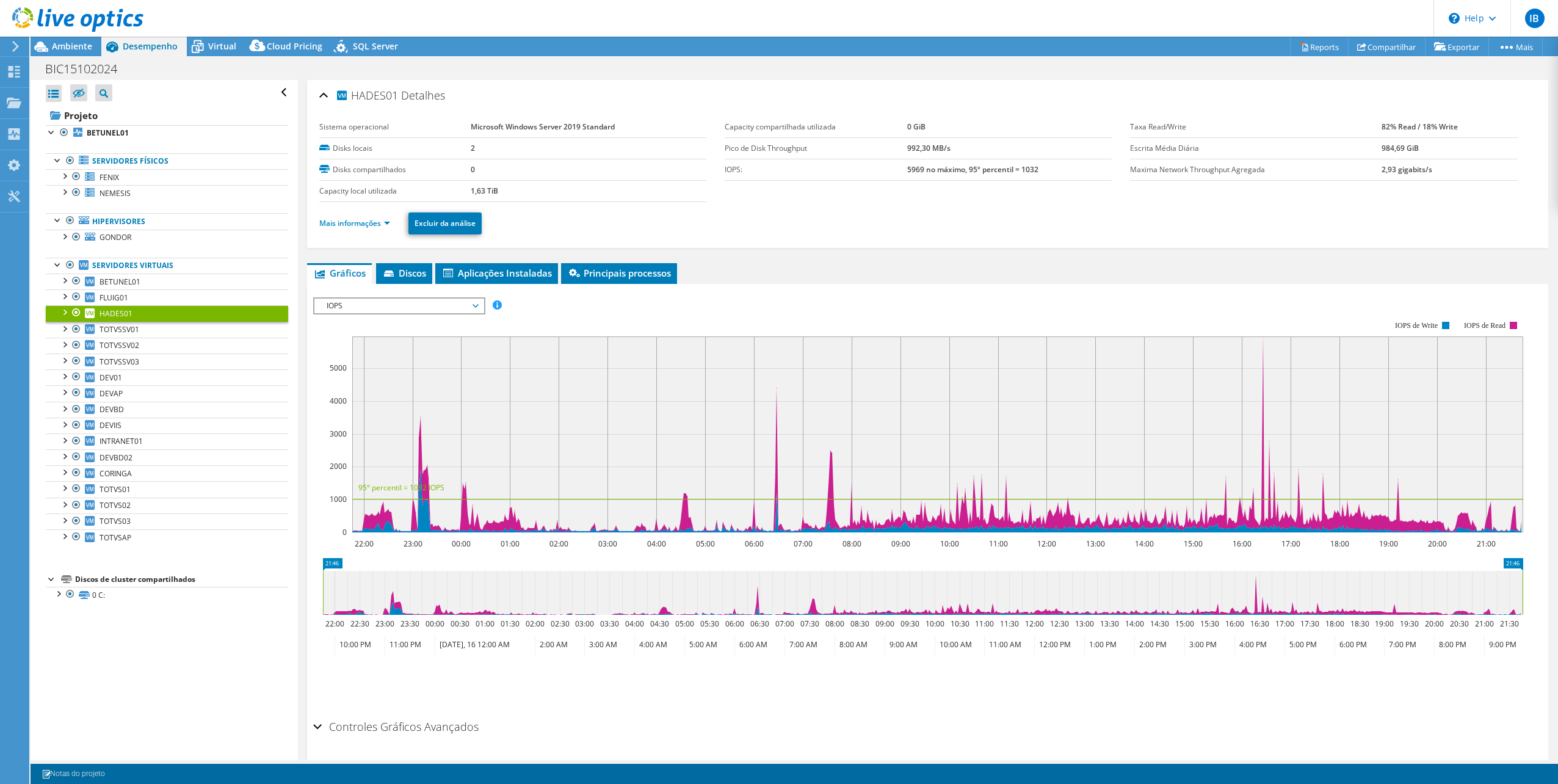
click at [406, 302] on span "IOPS" at bounding box center [399, 305] width 157 height 14
click at [376, 352] on li "Porcentagem da CPU" at bounding box center [399, 350] width 169 height 14
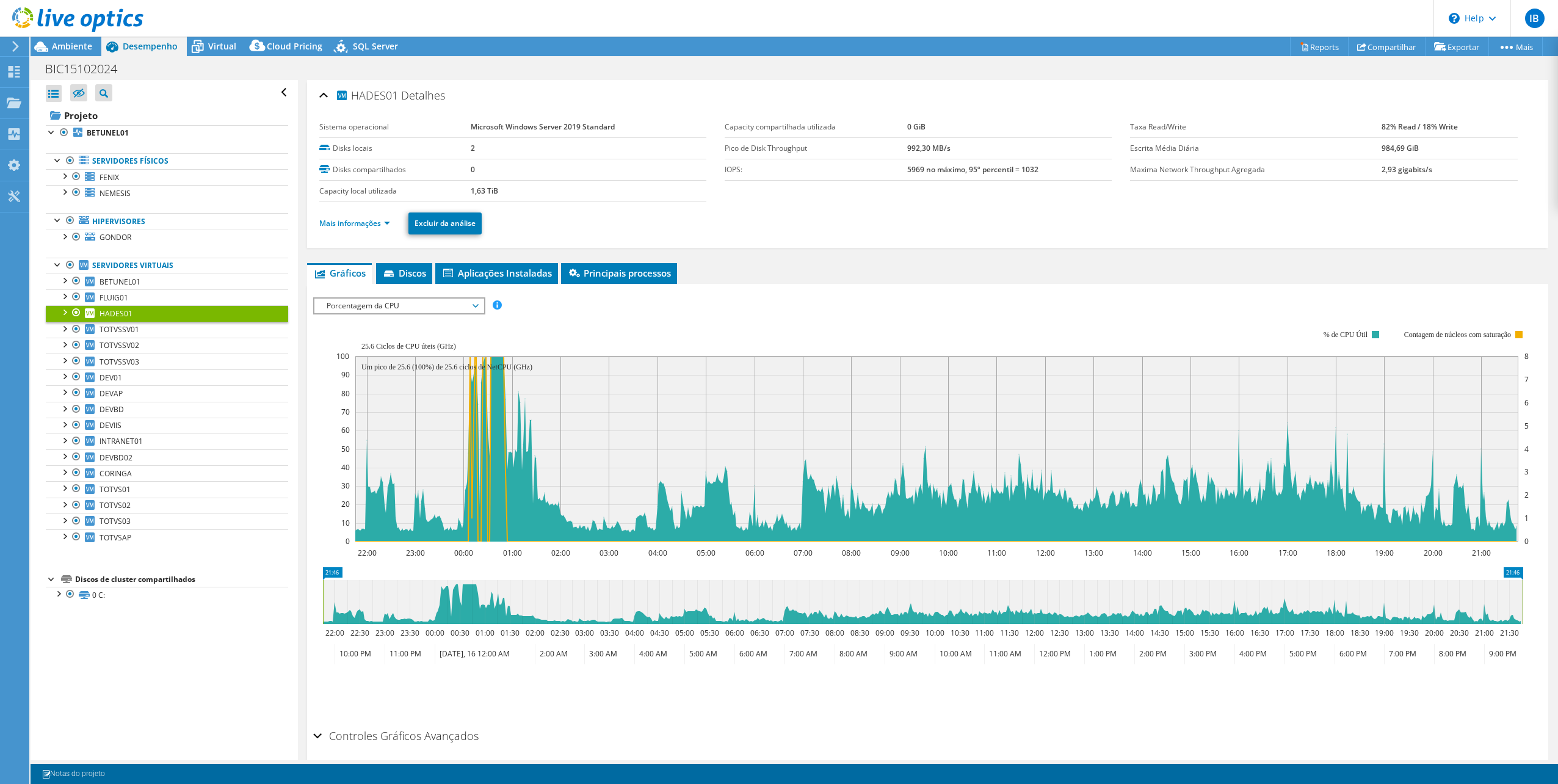
drag, startPoint x: 323, startPoint y: 623, endPoint x: 321, endPoint y: 631, distance: 8.2
click at [321, 630] on icon "21:46 21:46 22:00 22:30 23:00 23:30 00:00 00:30 01:00 01:30 02:00 02:30 03:00 0…" at bounding box center [923, 615] width 1220 height 97
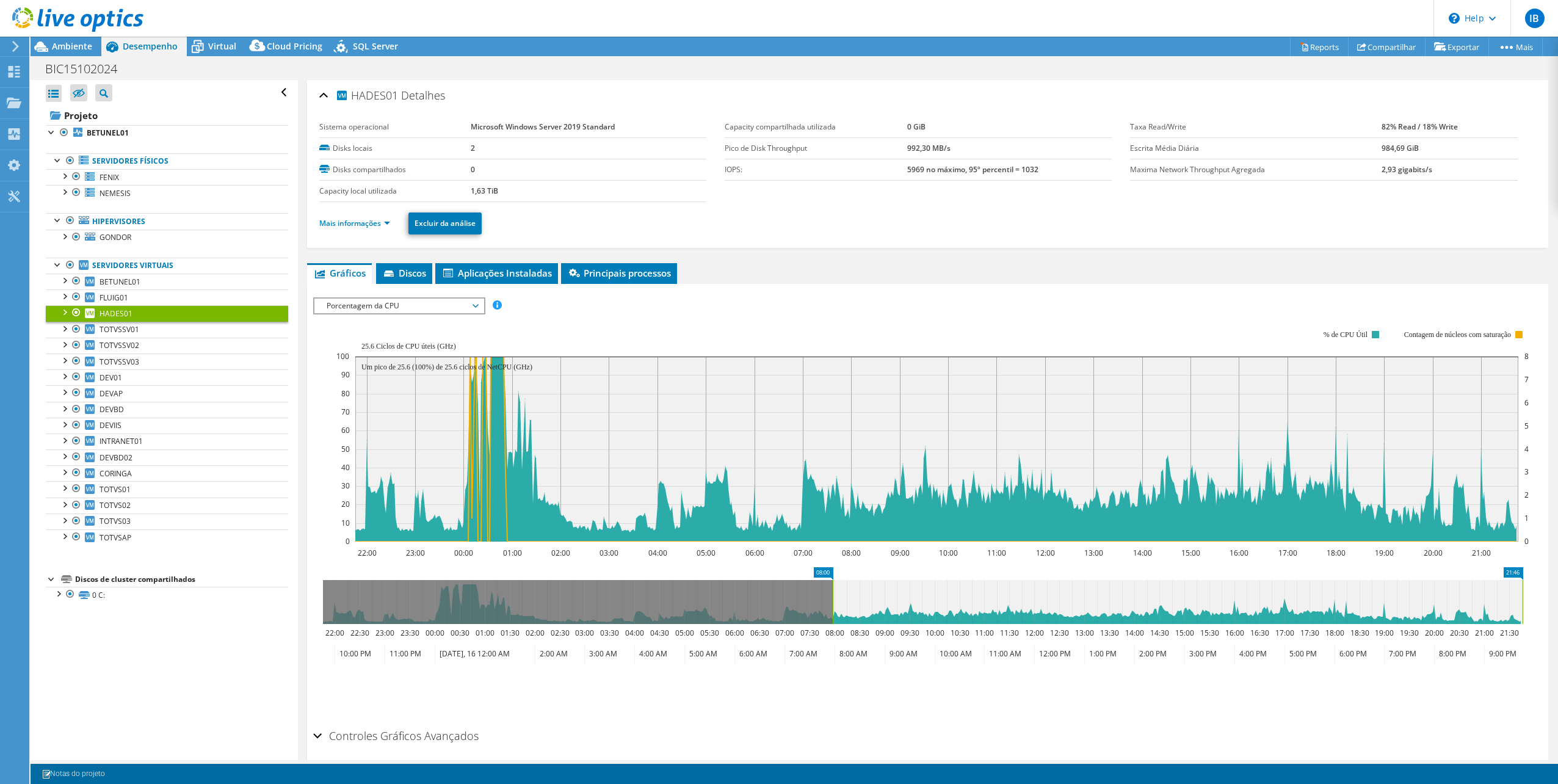
drag, startPoint x: 322, startPoint y: 617, endPoint x: 832, endPoint y: 620, distance: 510.0
click at [832, 620] on rect at bounding box center [832, 602] width 5 height 44
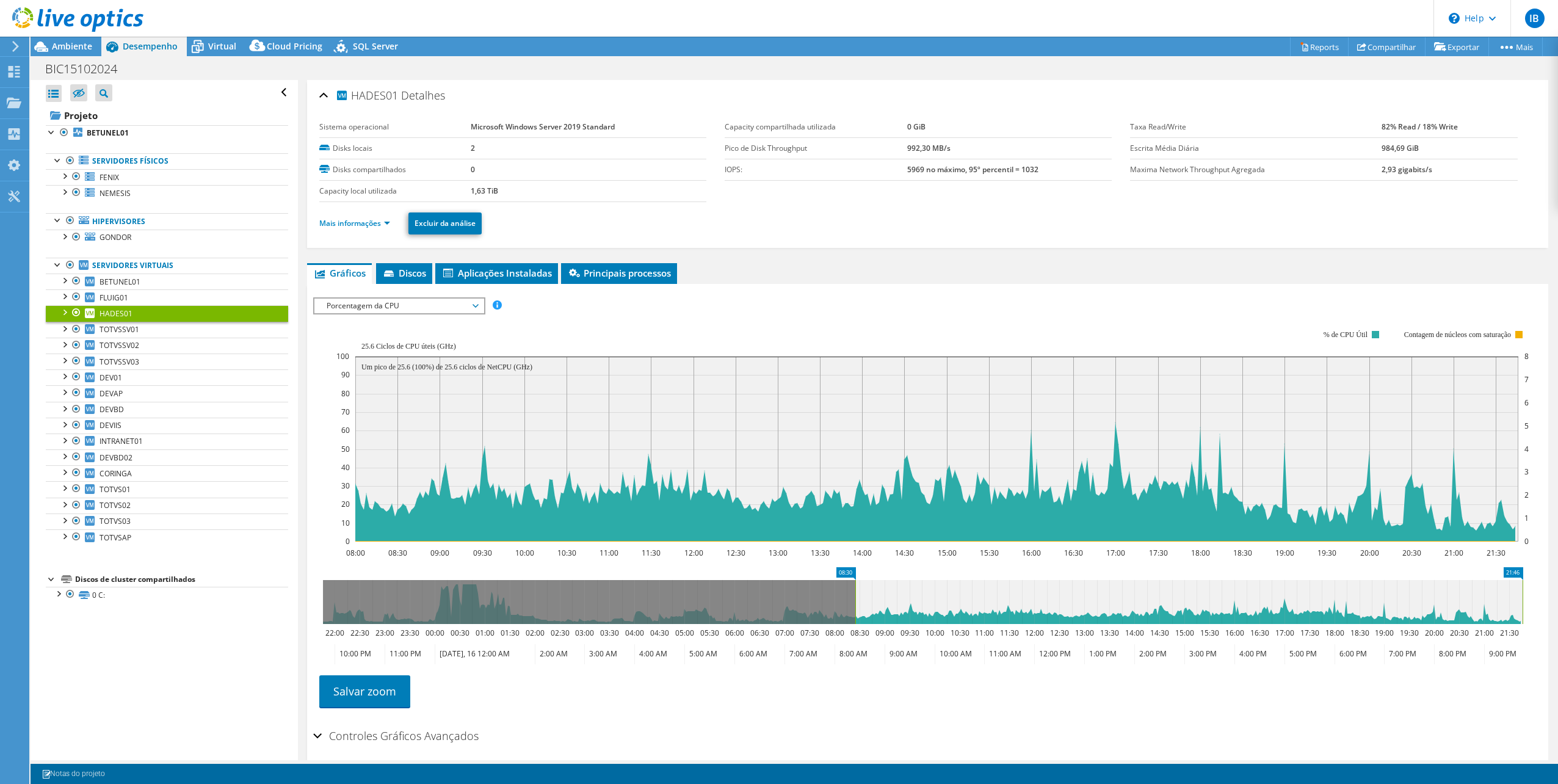
drag, startPoint x: 834, startPoint y: 594, endPoint x: 855, endPoint y: 595, distance: 21.0
click at [855, 595] on rect at bounding box center [855, 602] width 5 height 44
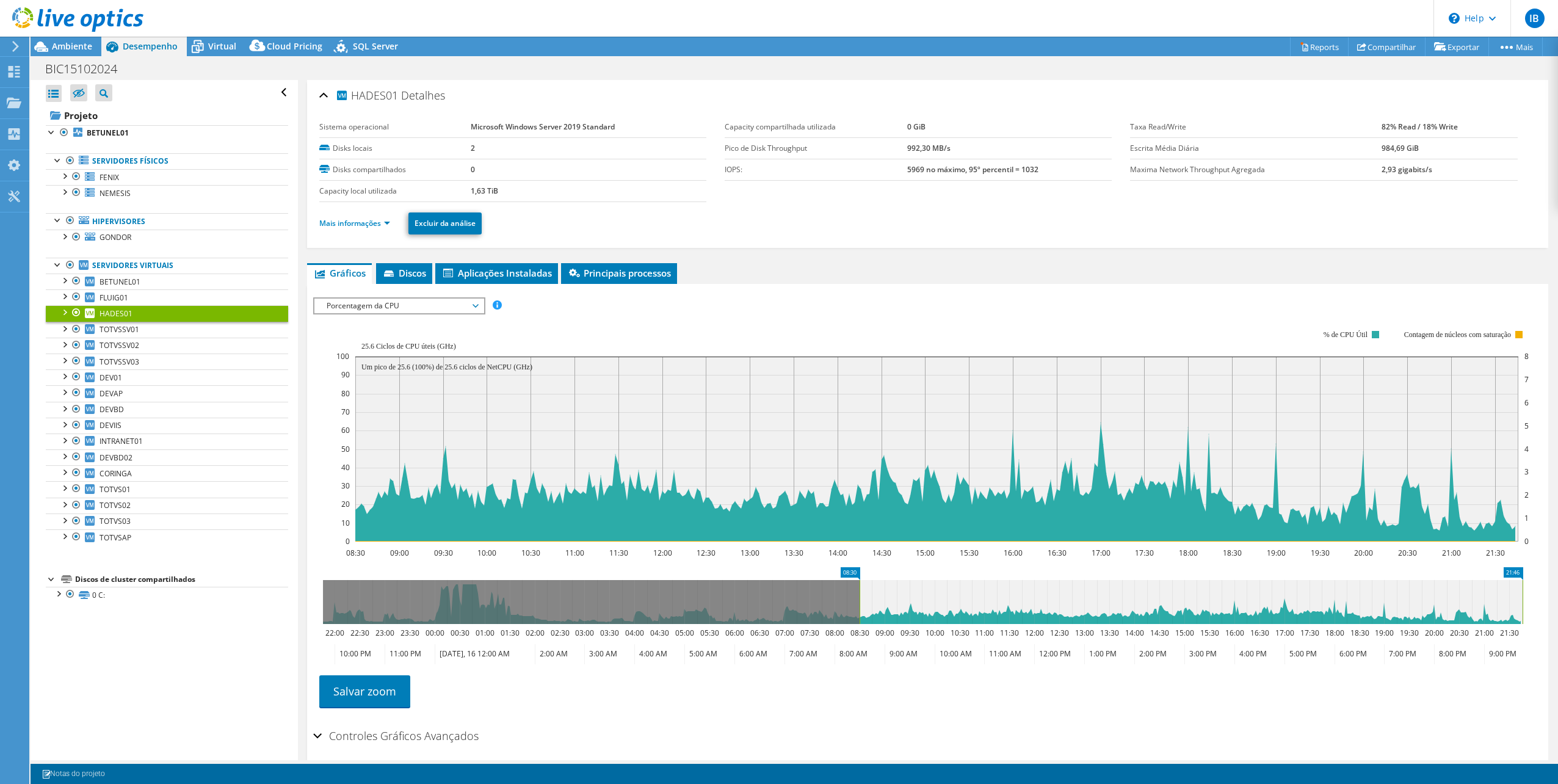
click at [399, 298] on span "Porcentagem da CPU" at bounding box center [399, 305] width 157 height 14
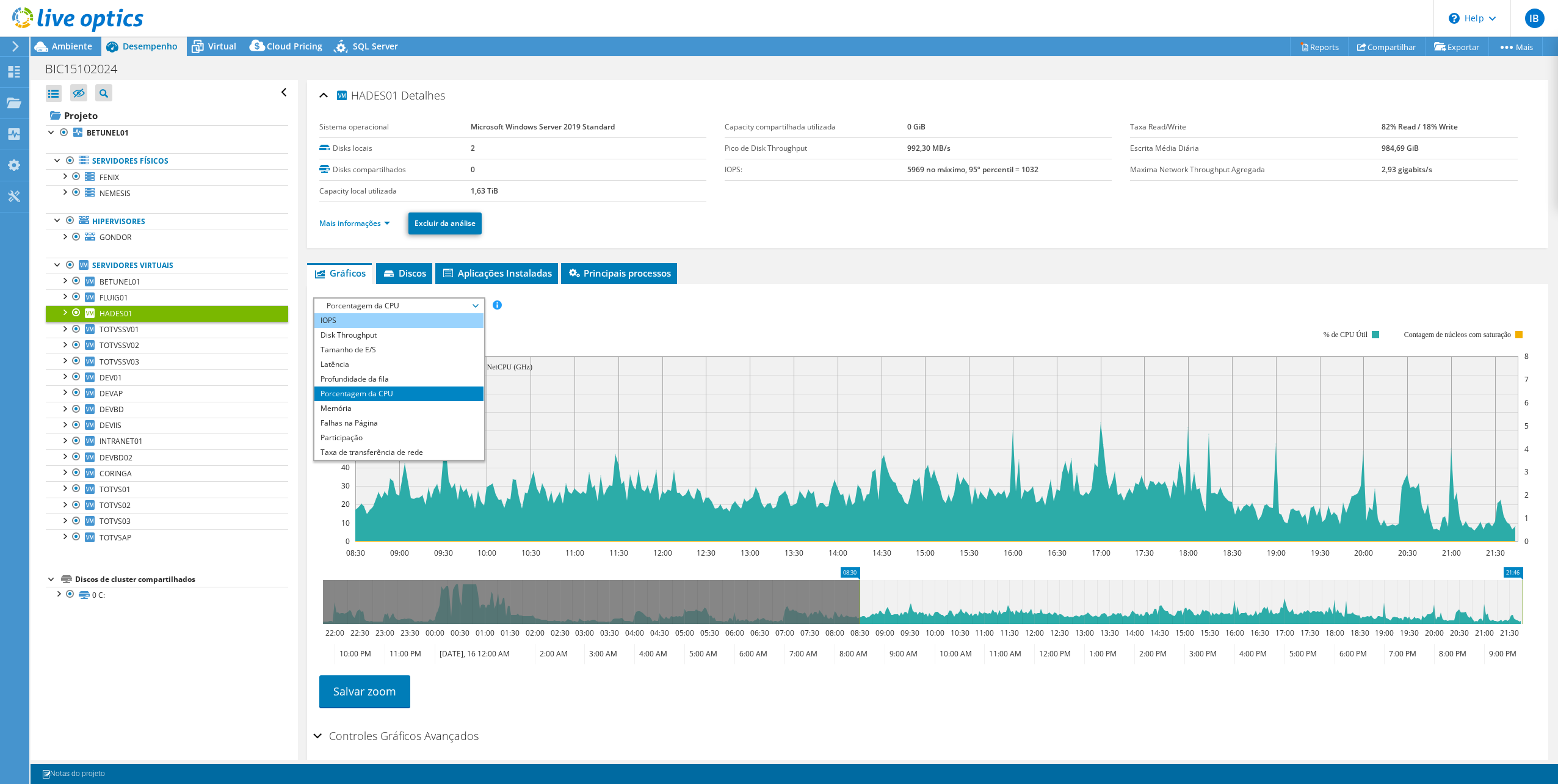
click at [365, 320] on li "IOPS" at bounding box center [399, 321] width 169 height 14
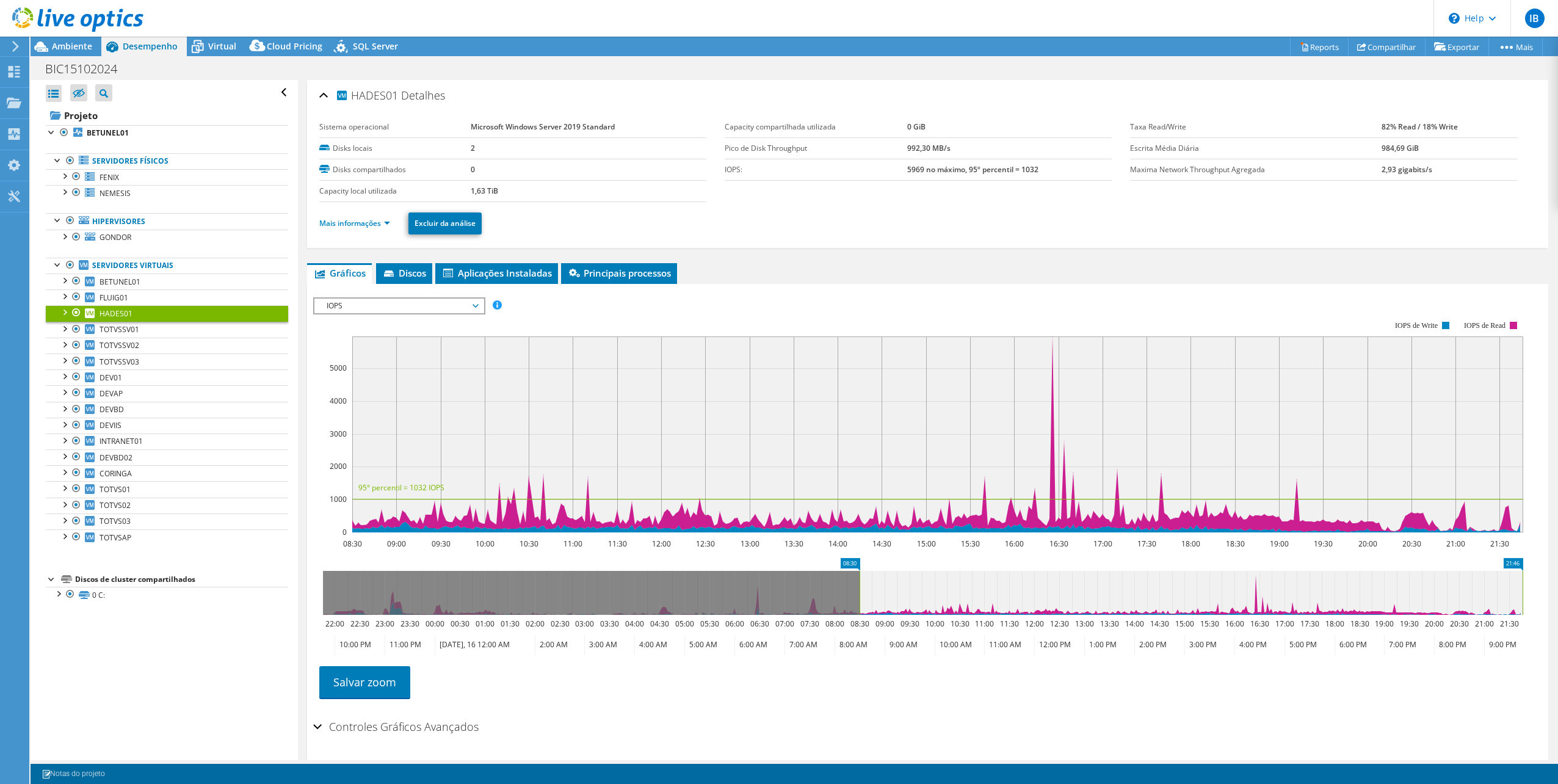
click at [365, 305] on span "IOPS" at bounding box center [399, 305] width 157 height 14
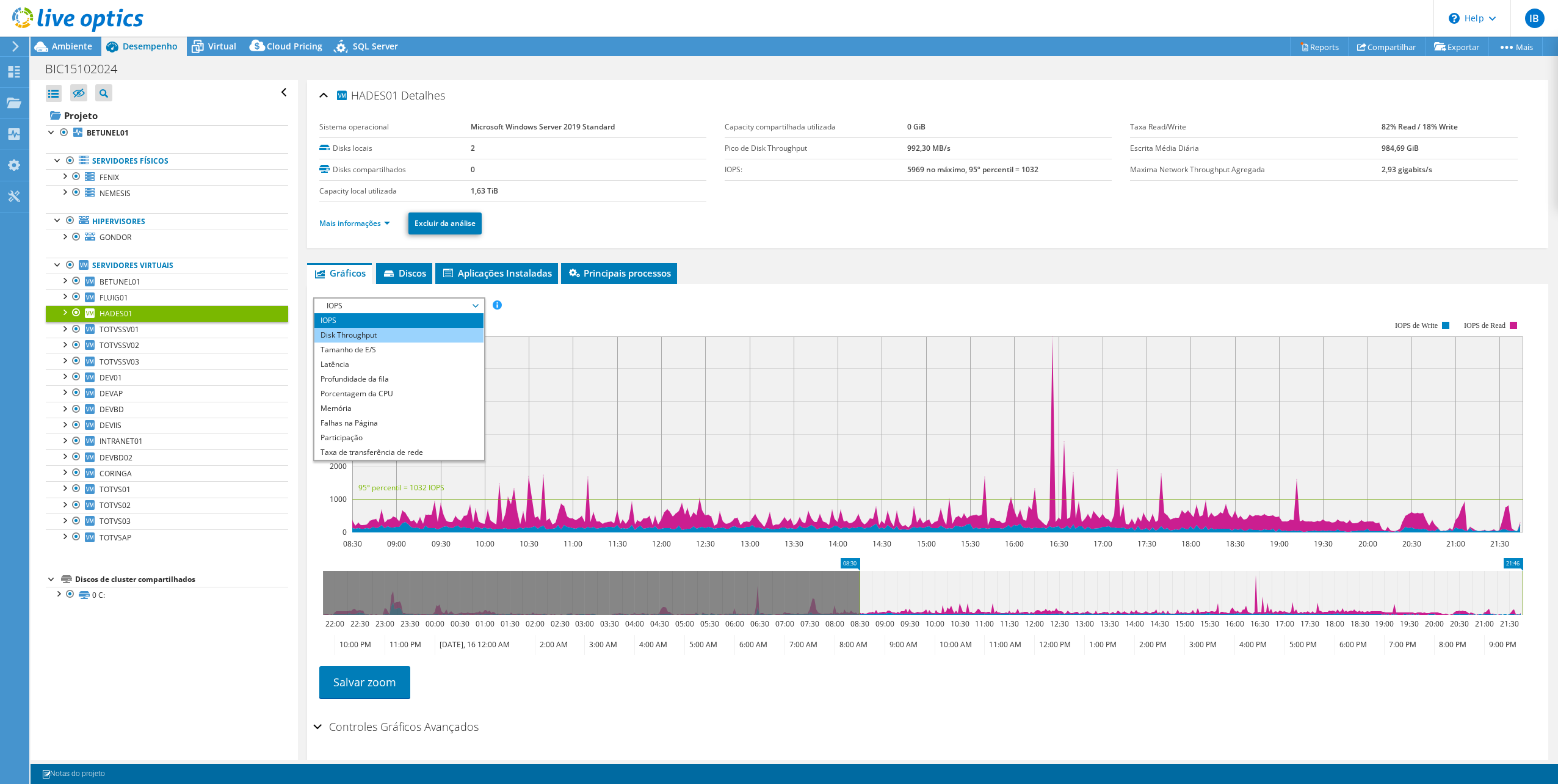
click at [358, 331] on li "Disk Throughput" at bounding box center [399, 335] width 169 height 14
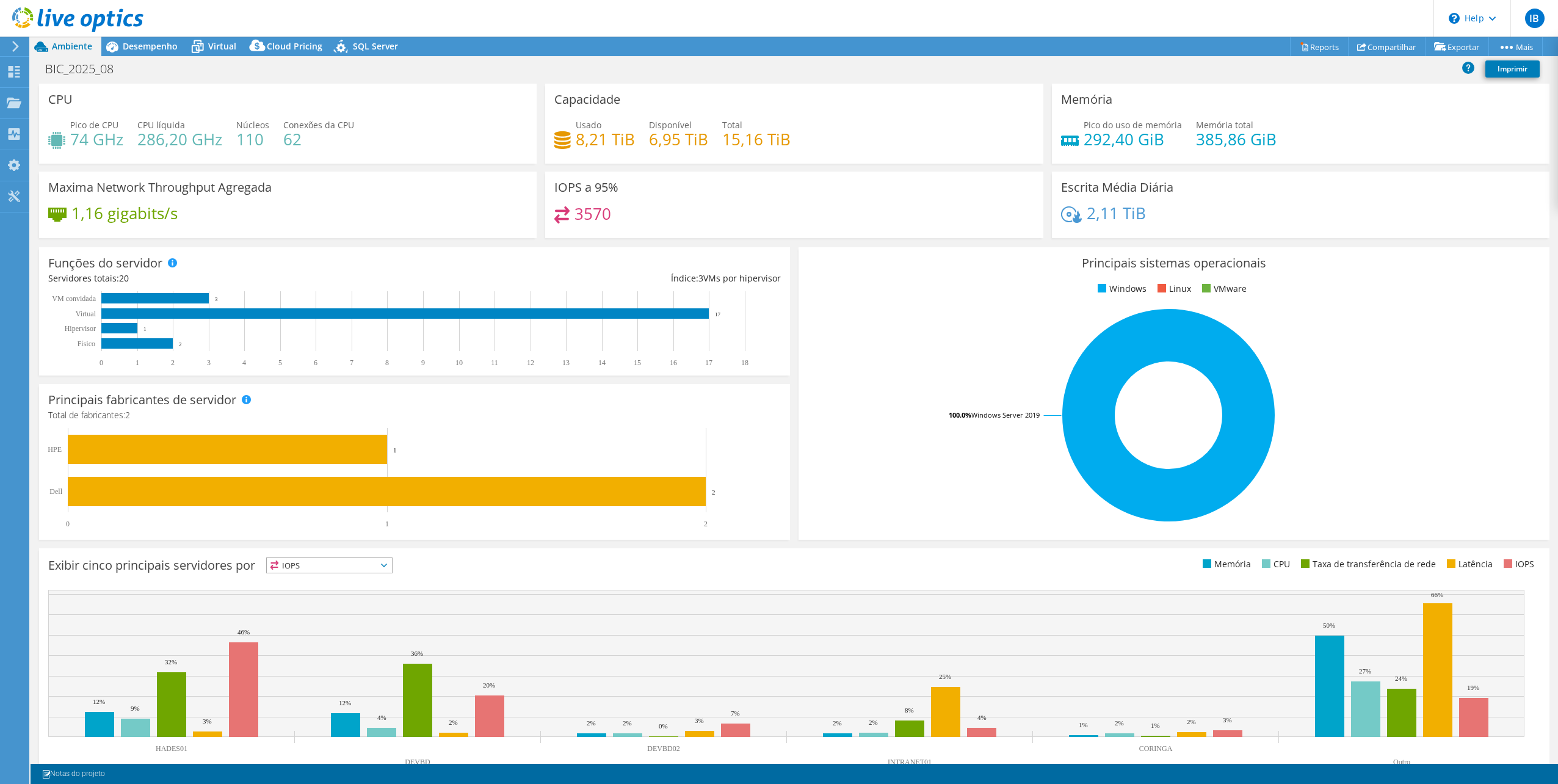
select select "USD"
click at [130, 51] on span "Desempenho" at bounding box center [149, 46] width 55 height 12
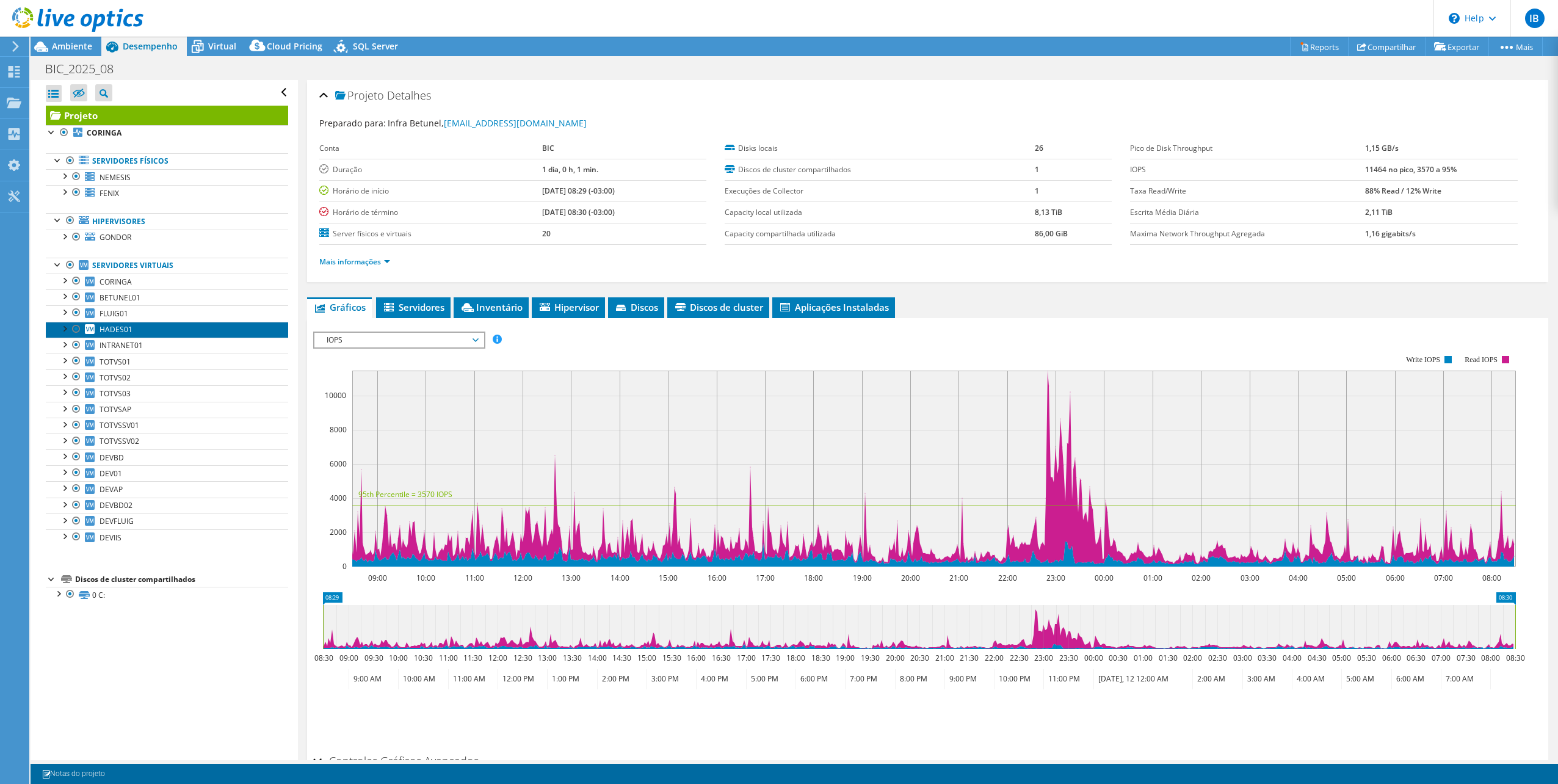
click at [122, 330] on span "HADES01" at bounding box center [116, 329] width 33 height 11
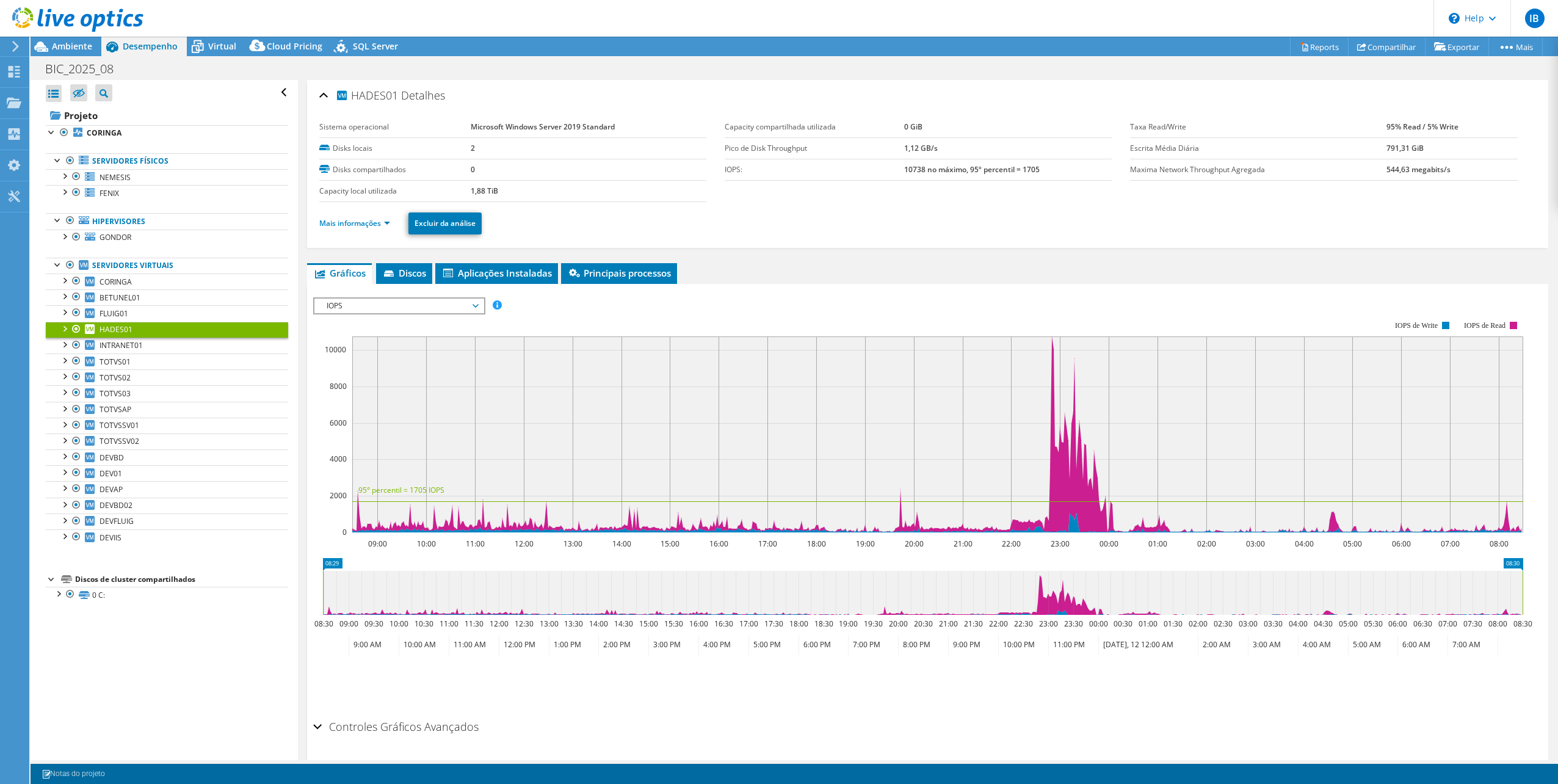
click at [365, 302] on span "IOPS" at bounding box center [399, 305] width 157 height 14
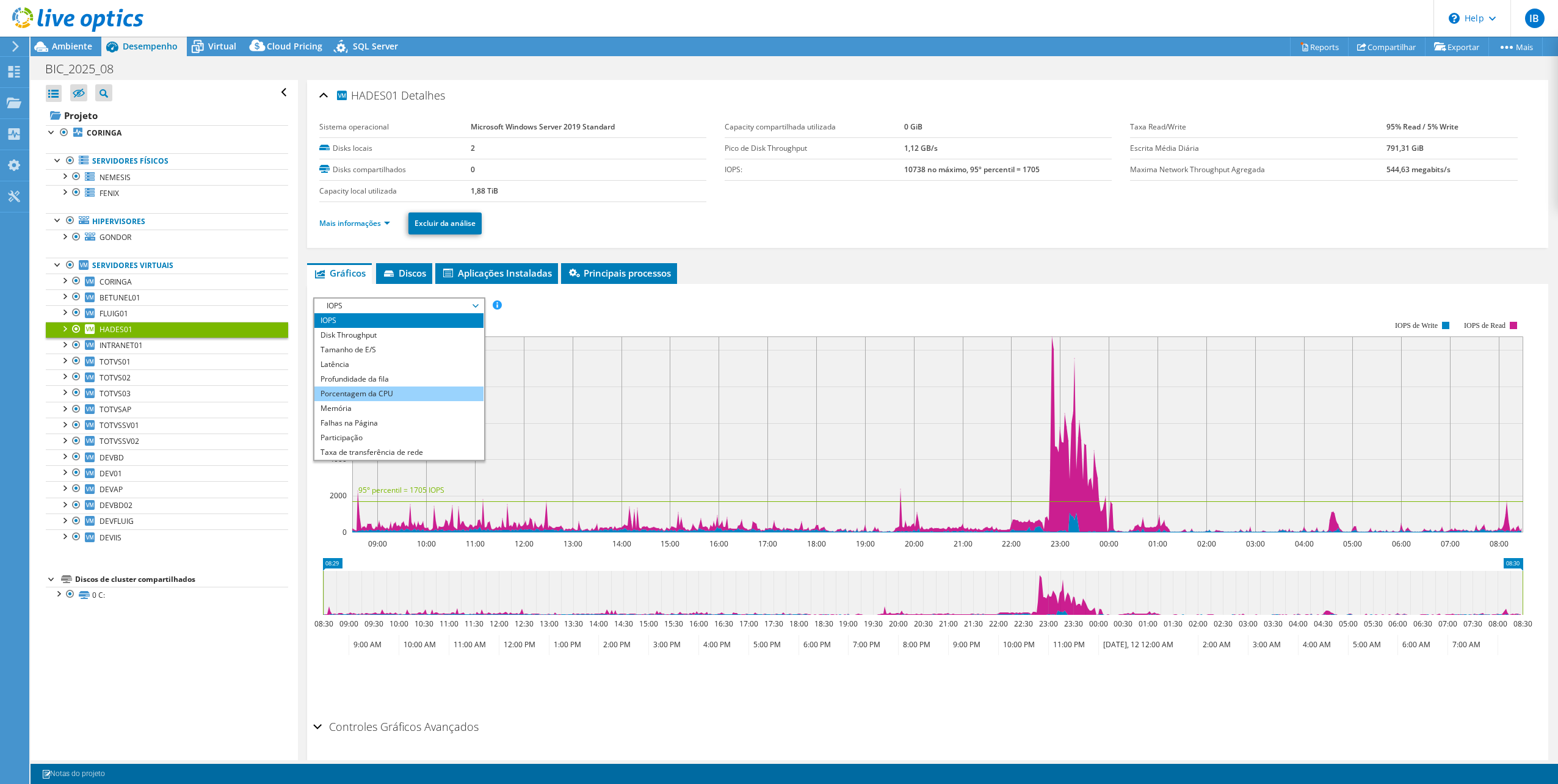
click at [360, 392] on li "Porcentagem da CPU" at bounding box center [399, 394] width 169 height 14
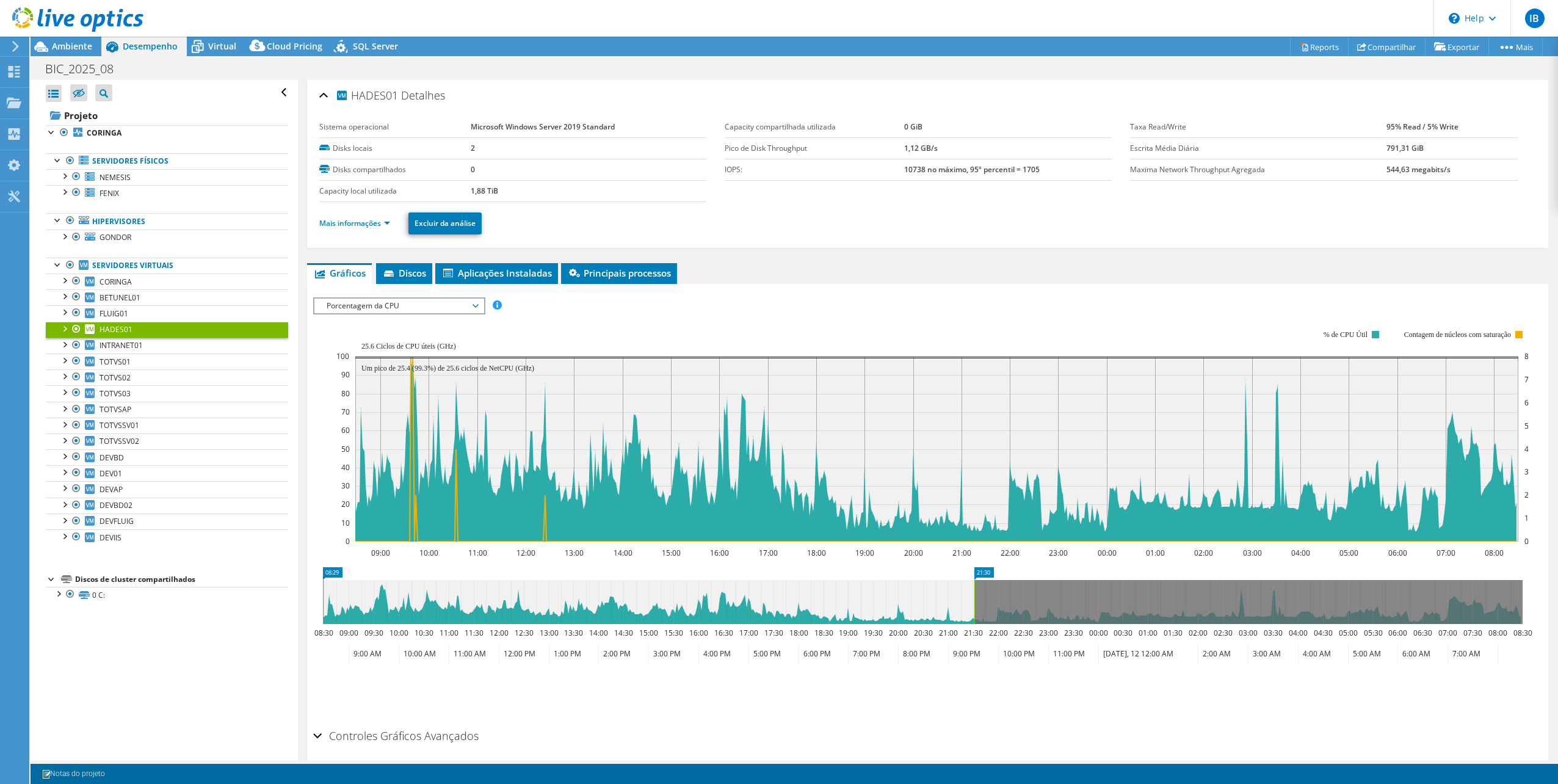
drag, startPoint x: 1522, startPoint y: 580, endPoint x: 973, endPoint y: 575, distance: 549.0
click at [973, 575] on icon "08:29 21:30 08:30 09:00 09:30 10:00 10:30 11:00 11:30 12:00 12:30 13:00 13:30 1…" at bounding box center [923, 615] width 1220 height 97
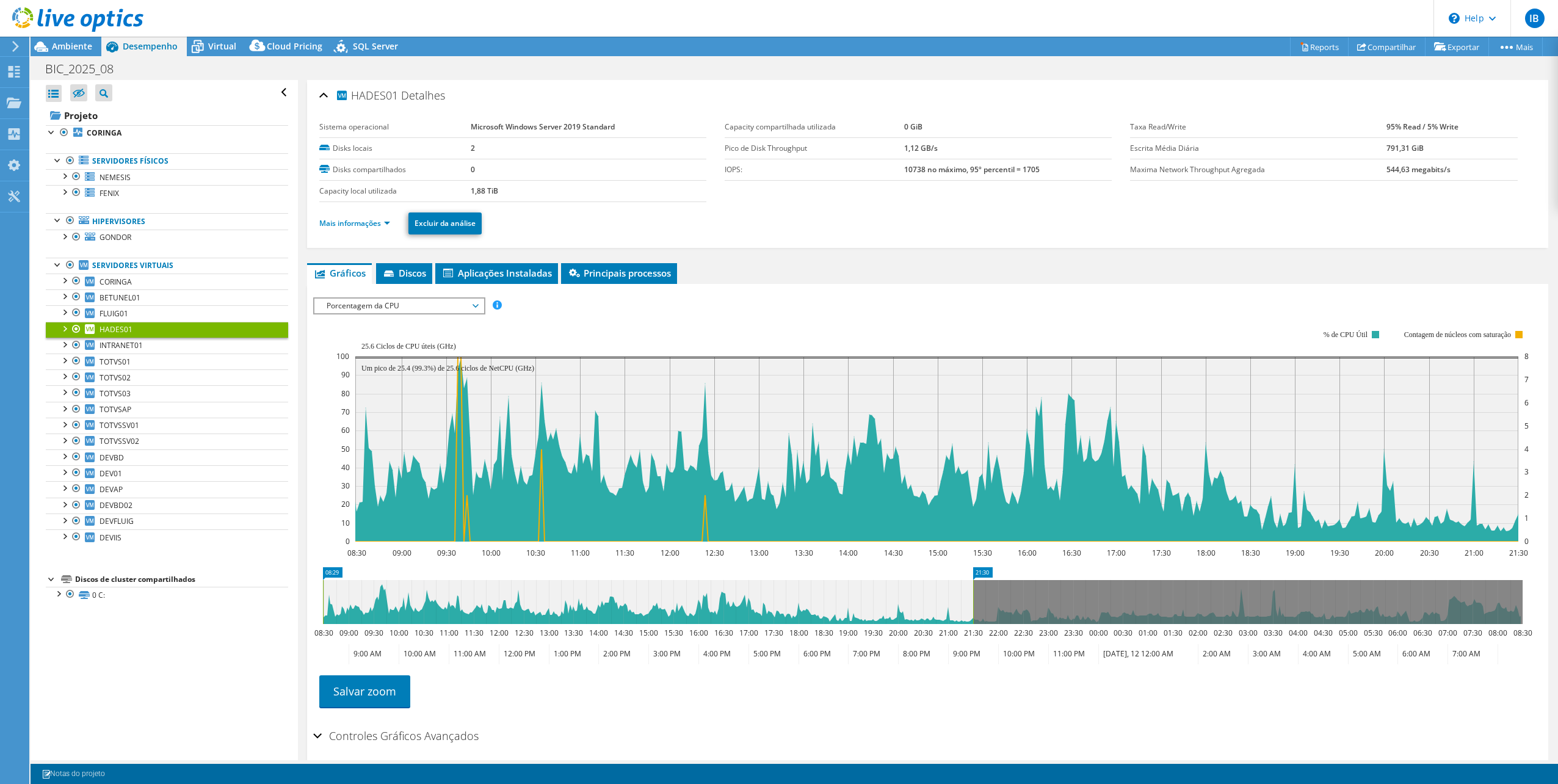
click at [1137, 301] on div "IOPS Disk Throughput Tamanho de E/S Latência Profundidade da fila Porcentagem d…" at bounding box center [928, 305] width 1229 height 16
click at [399, 301] on span "Porcentagem da CPU" at bounding box center [399, 305] width 157 height 14
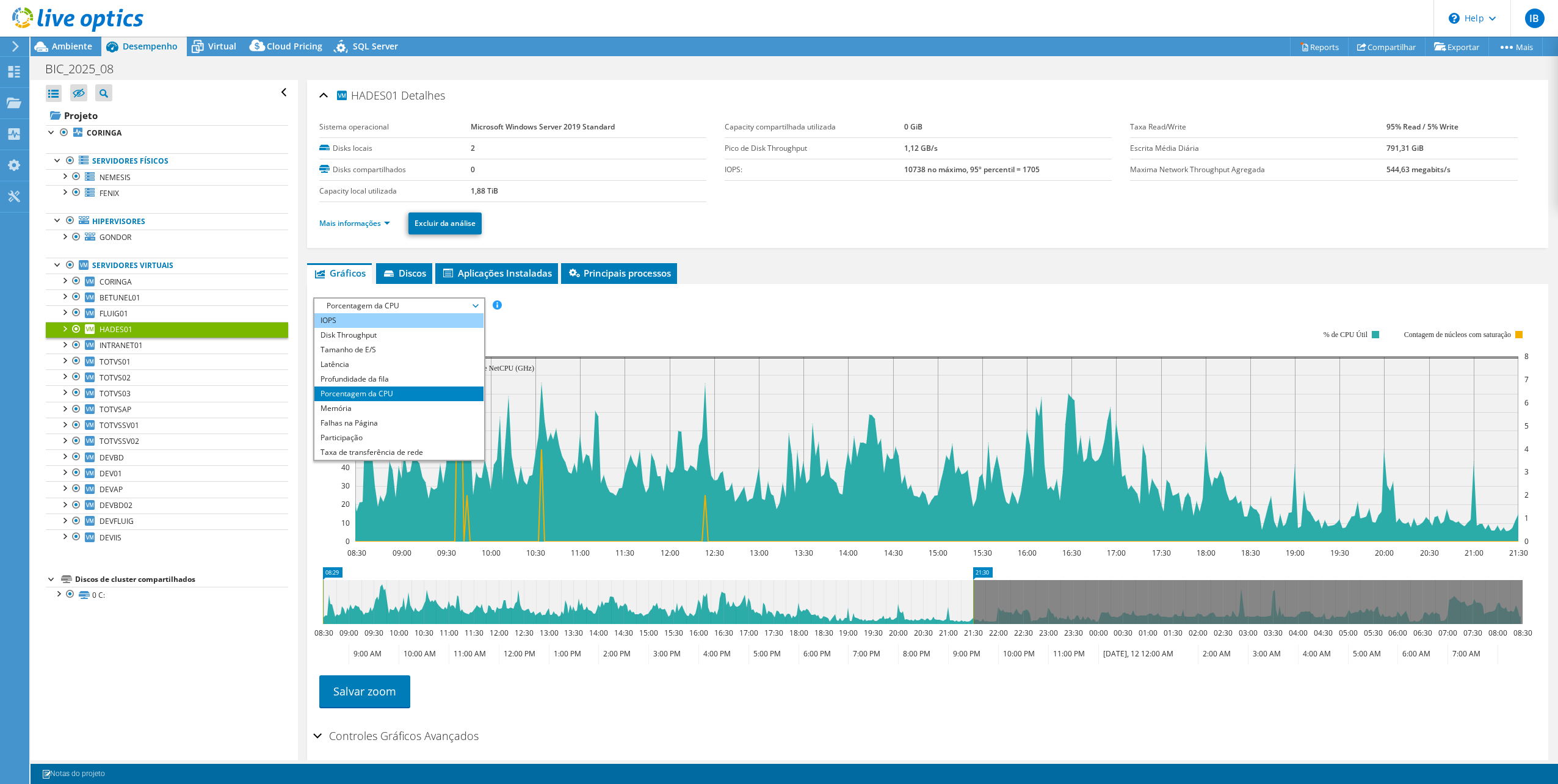
click at [359, 319] on li "IOPS" at bounding box center [399, 321] width 169 height 14
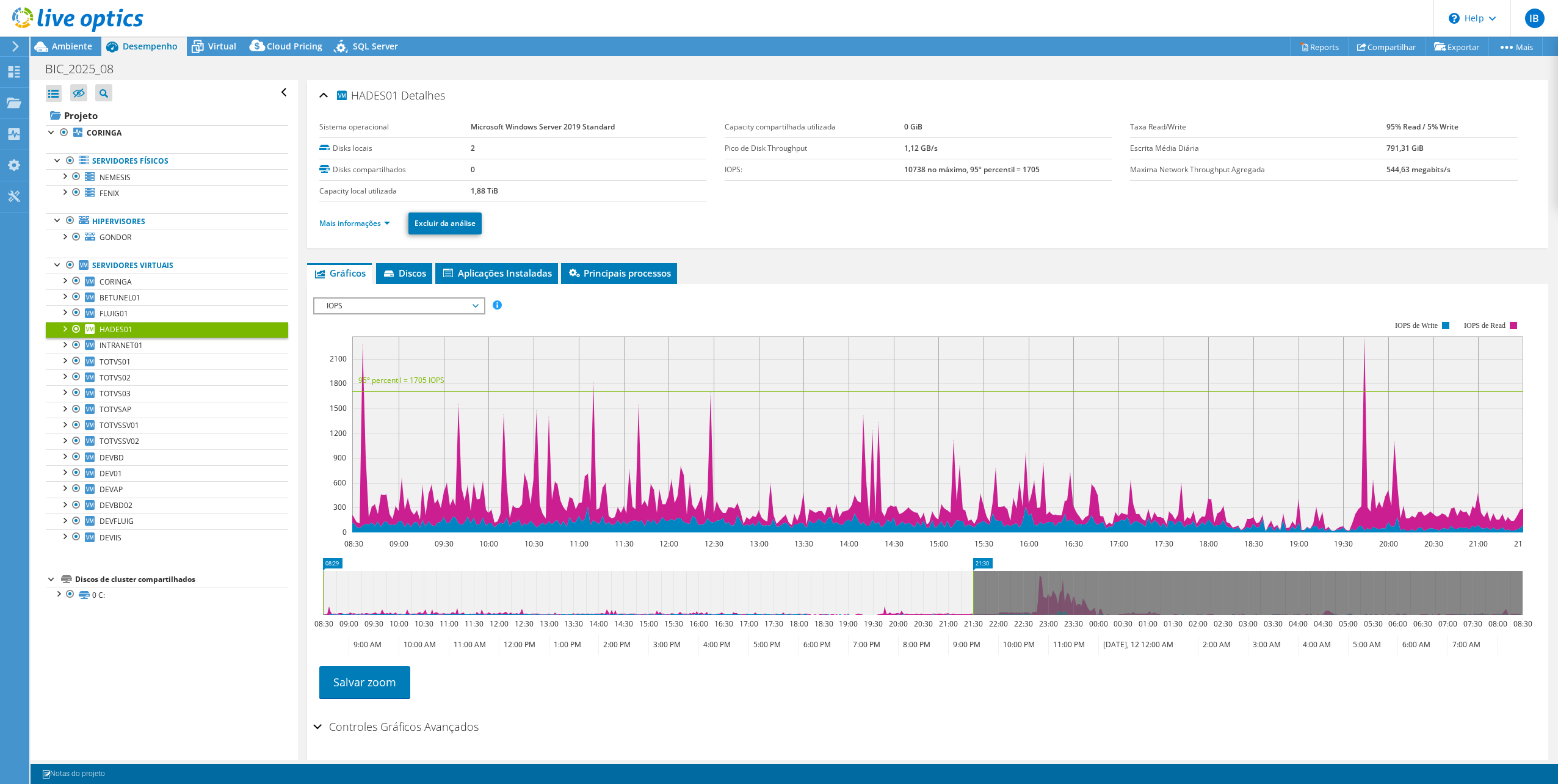
click at [433, 298] on span "IOPS" at bounding box center [399, 305] width 157 height 14
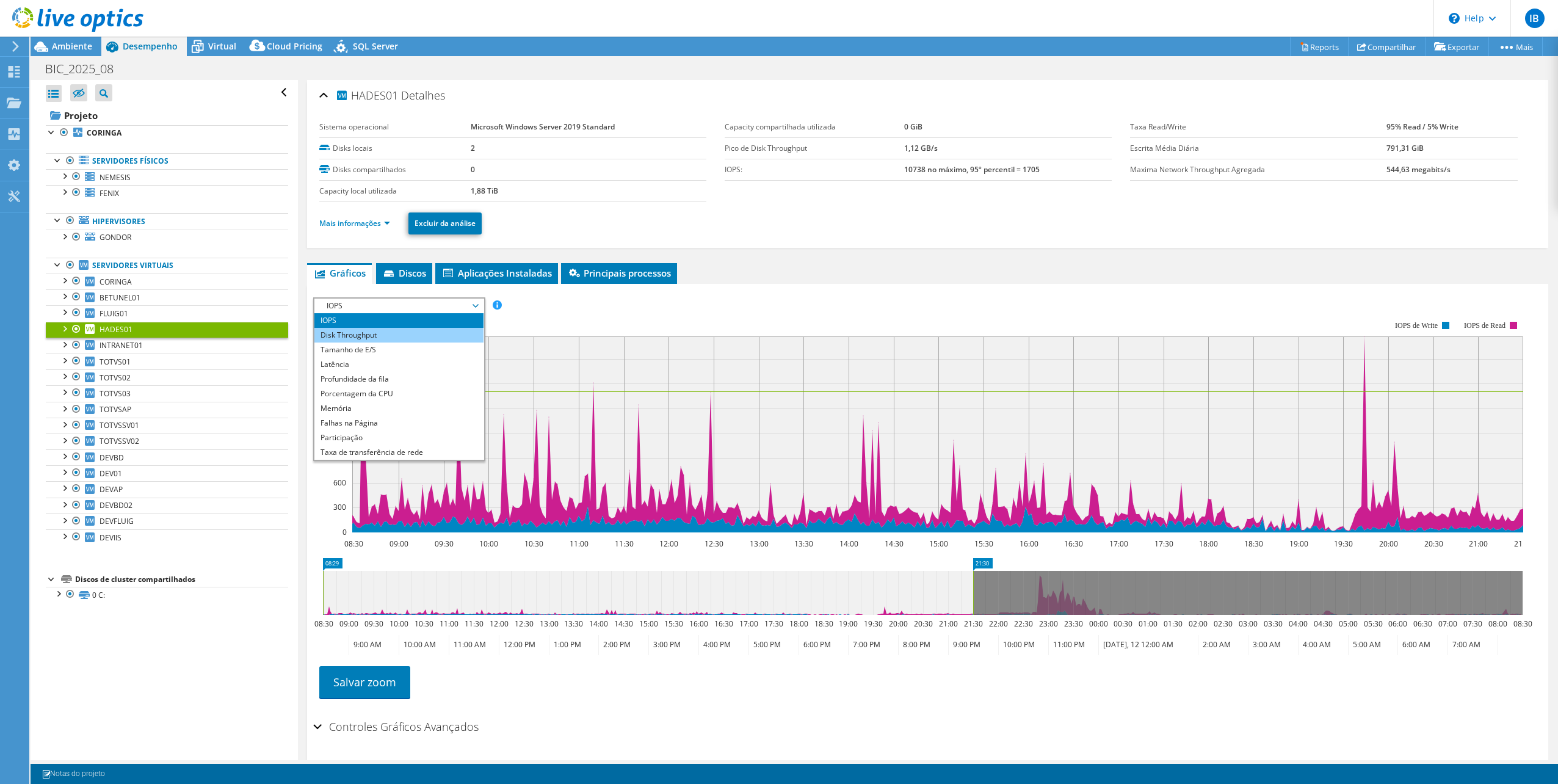
click at [377, 328] on li "Disk Throughput" at bounding box center [399, 335] width 169 height 14
